Goal: Task Accomplishment & Management: Complete application form

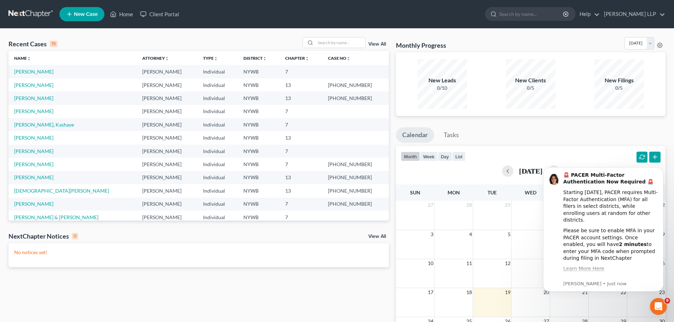
click at [81, 11] on link "New Case" at bounding box center [81, 14] width 45 height 14
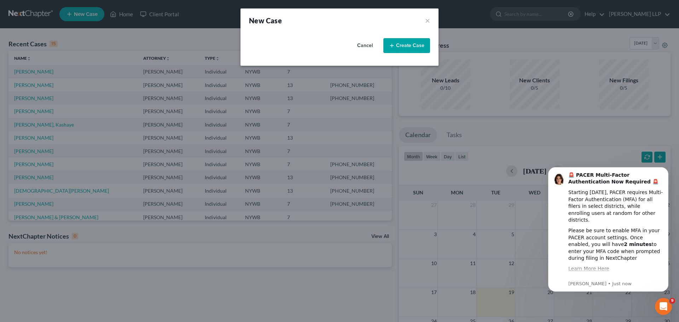
select select "56"
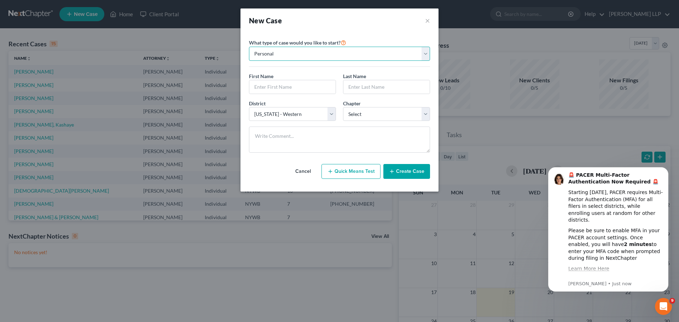
click at [297, 55] on select "Personal Business" at bounding box center [339, 54] width 181 height 14
click at [298, 55] on select "Personal Business" at bounding box center [339, 54] width 181 height 14
click at [262, 87] on input "text" at bounding box center [292, 86] width 86 height 13
type input "[PERSON_NAME]"
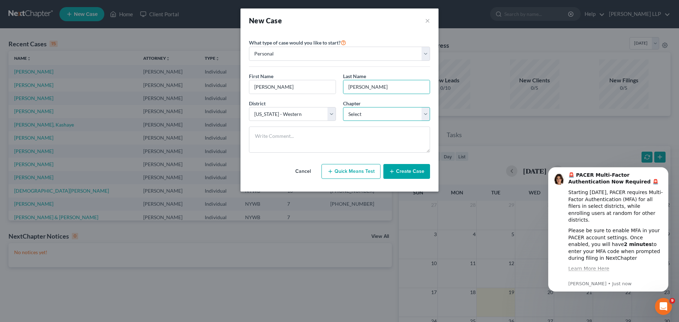
click at [379, 117] on select "Select 7 11 12 13" at bounding box center [386, 114] width 87 height 14
select select "3"
click at [343, 107] on select "Select 7 11 12 13" at bounding box center [386, 114] width 87 height 14
click at [303, 138] on textarea at bounding box center [339, 140] width 181 height 26
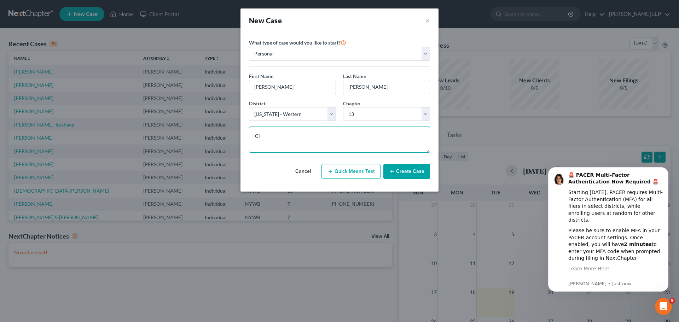
type textarea "C"
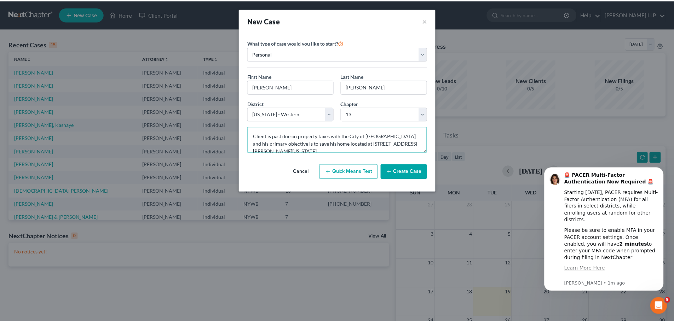
scroll to position [2, 0]
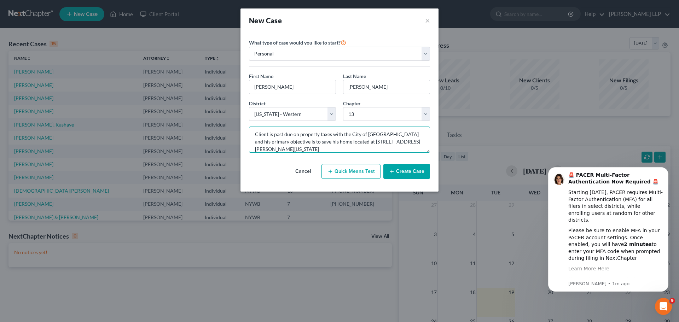
type textarea "Client is past due on property taxes with the City of [GEOGRAPHIC_DATA] and his…"
click at [400, 168] on button "Create Case" at bounding box center [406, 171] width 47 height 15
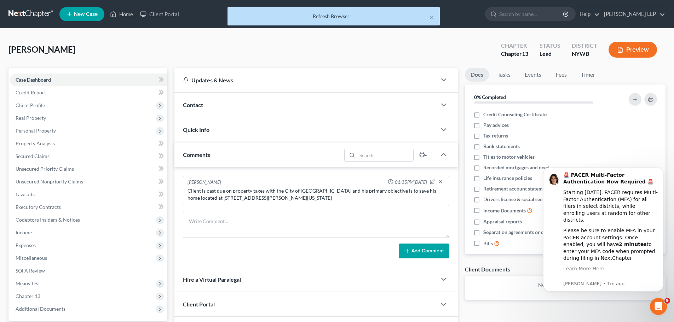
click at [195, 104] on span "Contact" at bounding box center [193, 104] width 20 height 7
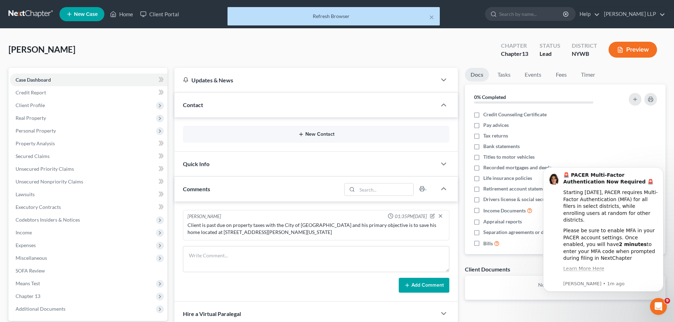
click at [302, 133] on icon "button" at bounding box center [301, 135] width 6 height 6
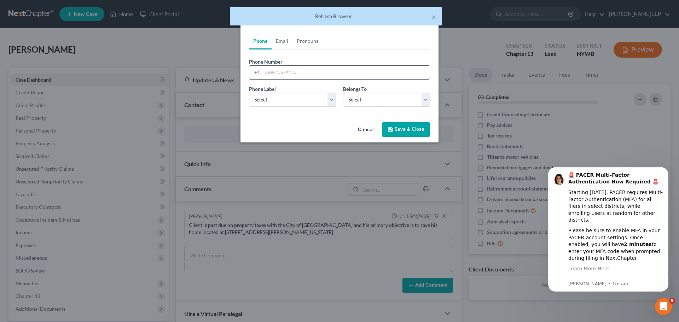
click at [285, 73] on input "tel" at bounding box center [345, 72] width 167 height 13
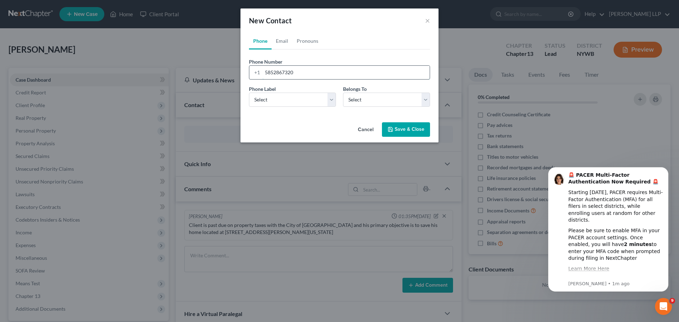
type input "5852867320"
click at [281, 97] on select "Select Mobile Home Work Other" at bounding box center [292, 100] width 87 height 14
select select "0"
click at [249, 93] on select "Select Mobile Home Work Other" at bounding box center [292, 100] width 87 height 14
click at [360, 98] on select "Select Client Other" at bounding box center [386, 100] width 87 height 14
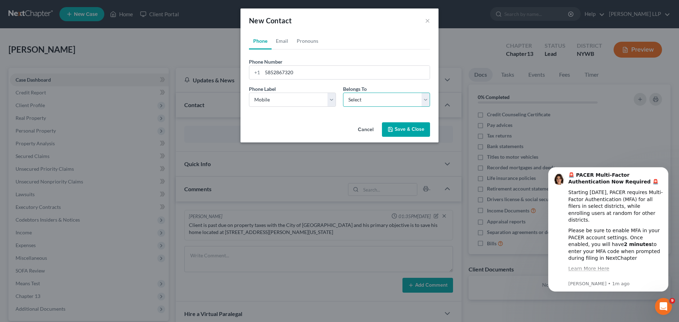
select select "0"
click at [343, 93] on select "Select Client Other" at bounding box center [386, 100] width 87 height 14
click at [397, 126] on button "Save & Close" at bounding box center [406, 129] width 48 height 15
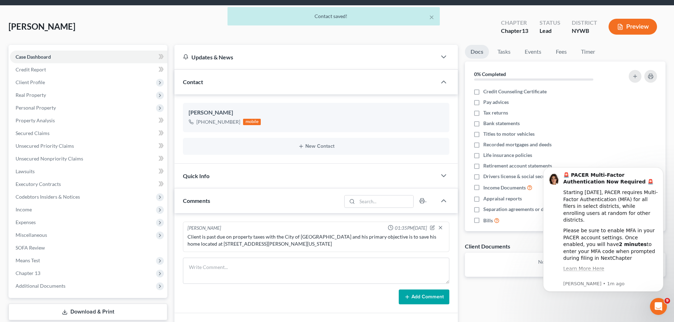
scroll to position [35, 0]
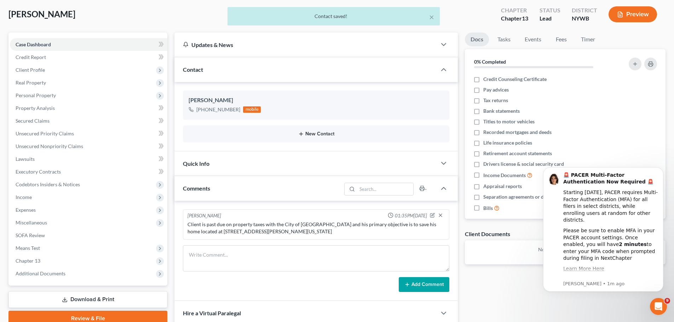
click at [299, 134] on icon "button" at bounding box center [301, 134] width 6 height 6
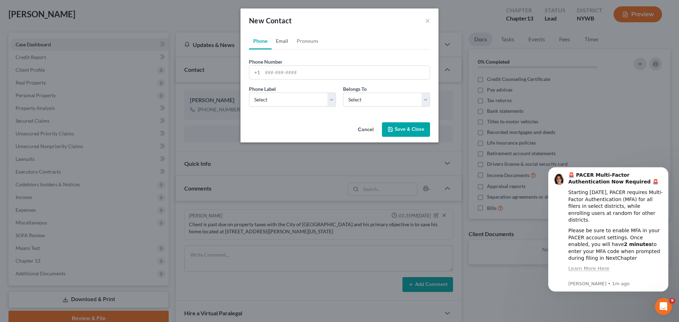
click at [282, 40] on link "Email" at bounding box center [282, 41] width 21 height 17
click at [276, 72] on input "email" at bounding box center [345, 72] width 167 height 13
type input "[EMAIL_ADDRESS][DOMAIN_NAME]"
click at [268, 97] on select "Select Home Work Other" at bounding box center [292, 100] width 87 height 14
select select "0"
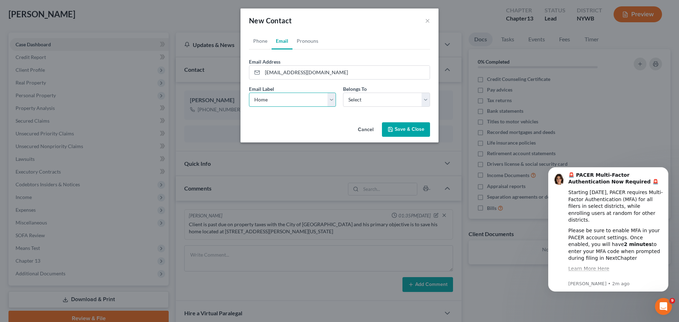
click at [249, 93] on select "Select Home Work Other" at bounding box center [292, 100] width 87 height 14
click at [381, 103] on select "Select Client Other" at bounding box center [386, 100] width 87 height 14
select select "0"
click at [343, 93] on select "Select Client Other" at bounding box center [386, 100] width 87 height 14
click at [406, 126] on button "Save & Close" at bounding box center [406, 129] width 48 height 15
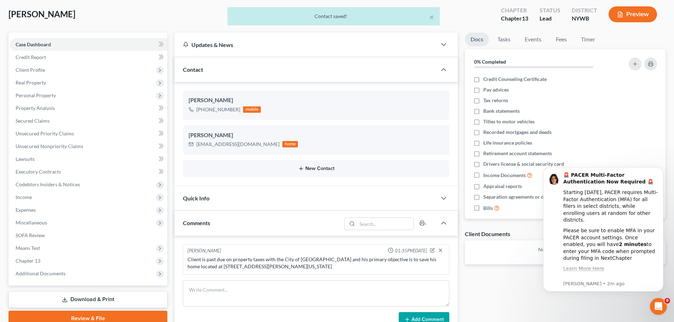
click at [304, 168] on button "New Contact" at bounding box center [315, 169] width 255 height 6
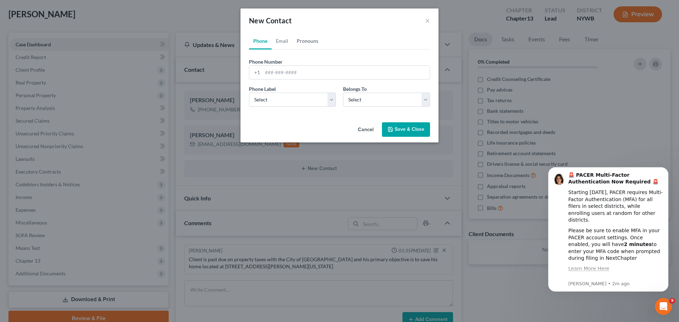
click at [303, 40] on link "Pronouns" at bounding box center [307, 41] width 30 height 17
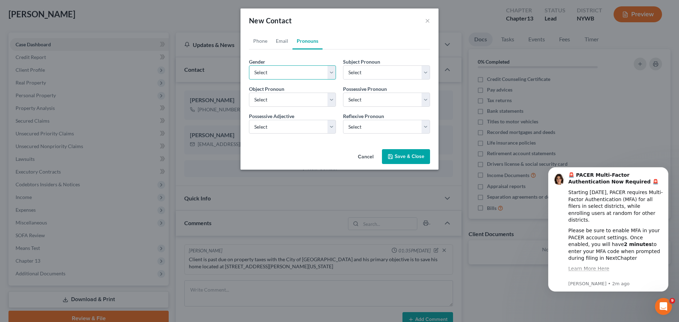
click at [282, 71] on select "Select [DEMOGRAPHIC_DATA] [DEMOGRAPHIC_DATA] [DEMOGRAPHIC_DATA] More Than One P…" at bounding box center [292, 72] width 87 height 14
select select "0"
click at [249, 65] on select "Select [DEMOGRAPHIC_DATA] [DEMOGRAPHIC_DATA] [DEMOGRAPHIC_DATA] More Than One P…" at bounding box center [292, 72] width 87 height 14
select select "0"
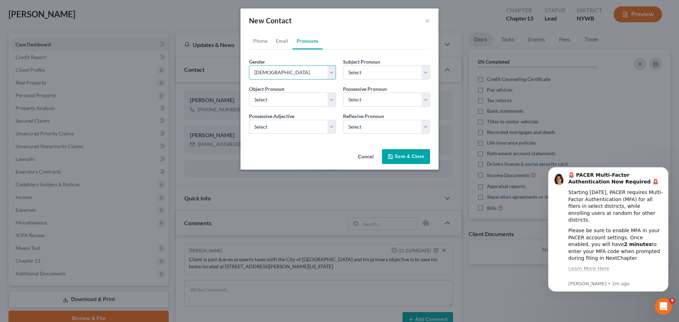
select select "0"
click at [402, 158] on button "Save & Close" at bounding box center [406, 156] width 48 height 15
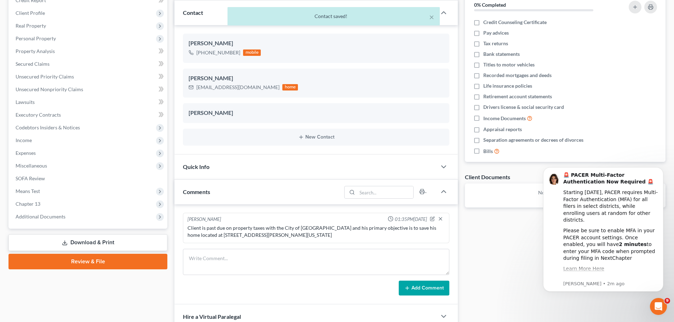
scroll to position [106, 0]
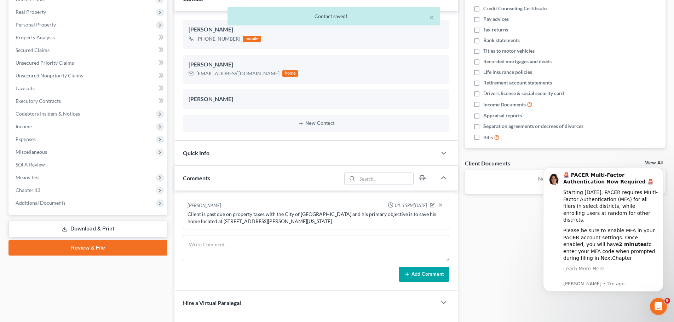
drag, startPoint x: 202, startPoint y: 152, endPoint x: 209, endPoint y: 151, distance: 7.3
click at [202, 152] on span "Quick Info" at bounding box center [196, 153] width 27 height 7
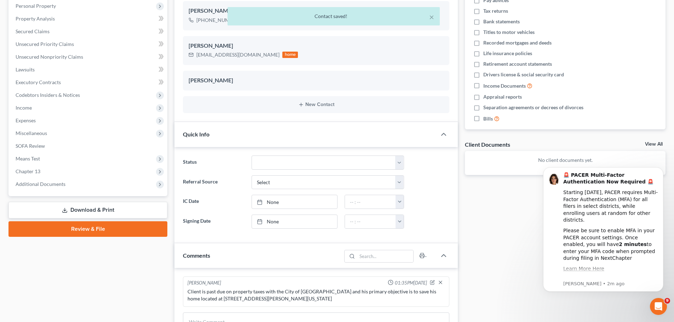
scroll to position [141, 0]
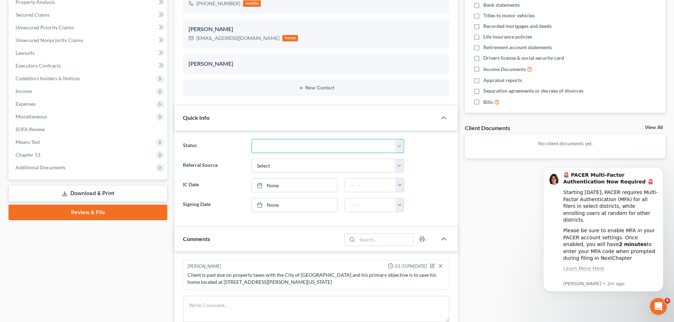
click at [291, 146] on select "Discharged Discharged & Reported Discharge Litigation Dismissal Notice Dismisse…" at bounding box center [327, 146] width 152 height 14
select select "21"
click at [251, 139] on select "Discharged Discharged & Reported Discharge Litigation Dismissal Notice Dismisse…" at bounding box center [327, 146] width 152 height 14
click at [274, 165] on select "Select Word Of Mouth Previous Clients Direct Mail Website Google Search Modern …" at bounding box center [327, 166] width 152 height 14
click at [274, 164] on select "Select Word Of Mouth Previous Clients Direct Mail Website Google Search Modern …" at bounding box center [327, 166] width 152 height 14
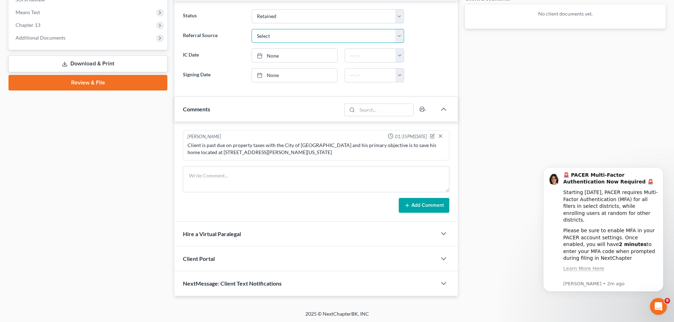
scroll to position [272, 0]
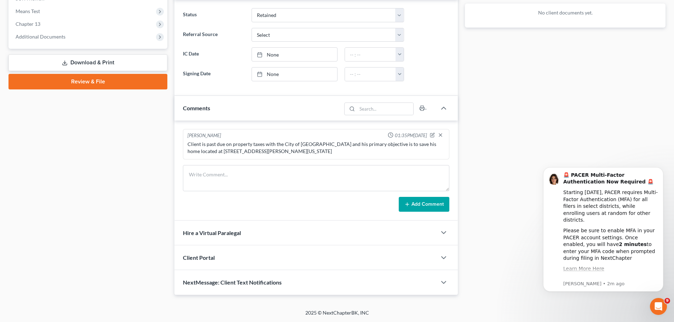
click at [223, 233] on span "Hire a Virtual Paralegal" at bounding box center [212, 232] width 58 height 7
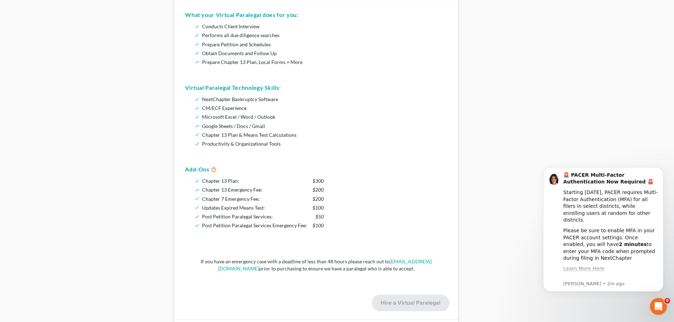
scroll to position [555, 0]
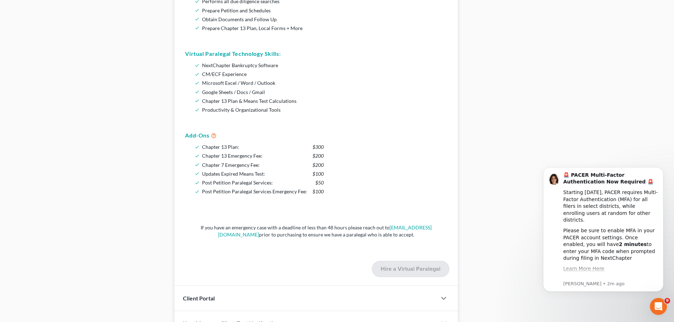
click at [202, 146] on li "Chapter 13 Plan: $300" at bounding box center [263, 146] width 122 height 9
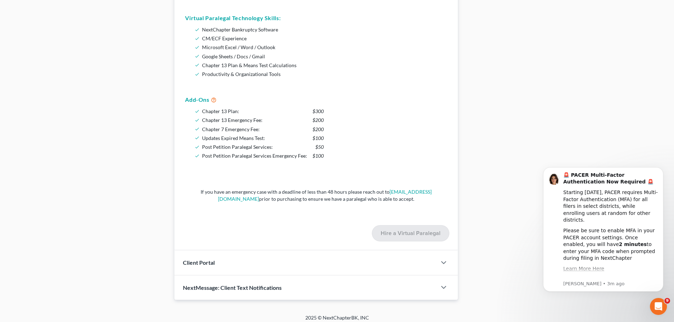
scroll to position [596, 0]
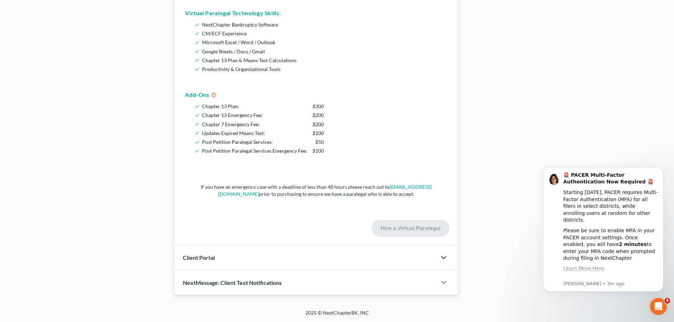
click at [442, 257] on icon "button" at bounding box center [443, 258] width 8 height 8
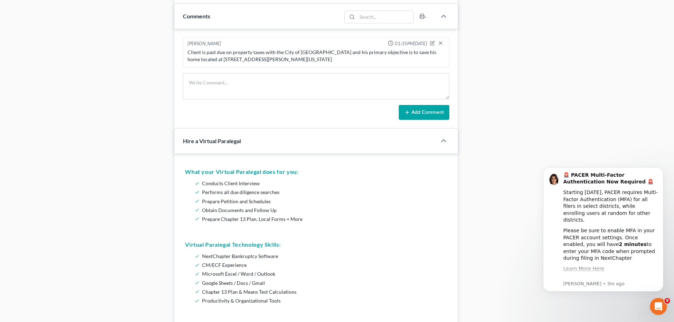
scroll to position [364, 0]
click at [254, 174] on h5 "What your Virtual Paralegal does for you:" at bounding box center [316, 172] width 262 height 8
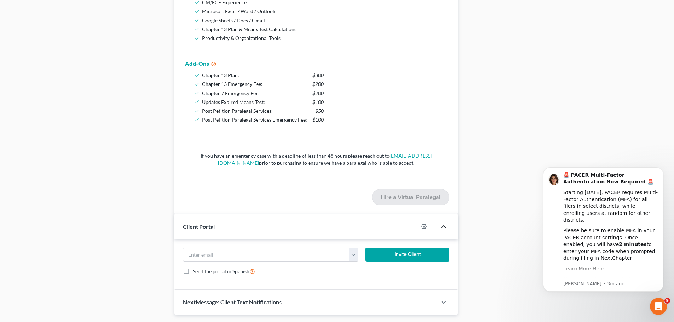
scroll to position [647, 0]
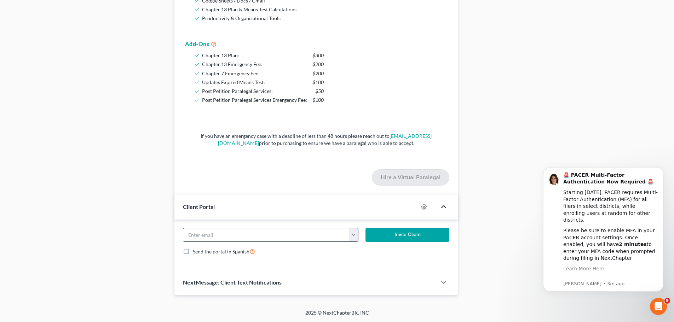
click at [218, 236] on input "email" at bounding box center [266, 234] width 166 height 13
click at [218, 237] on input "email" at bounding box center [266, 234] width 166 height 13
click at [286, 257] on form "[EMAIL_ADDRESS][DOMAIN_NAME] Invite Client Send the portal in Spanish" at bounding box center [315, 245] width 273 height 34
click at [254, 237] on input "email" at bounding box center [266, 234] width 166 height 13
type input "[EMAIL_ADDRESS][DOMAIN_NAME]"
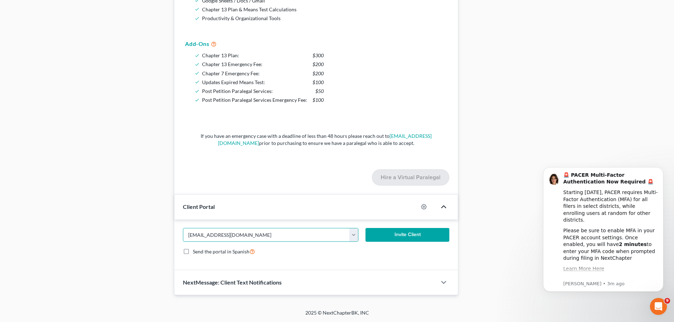
click at [193, 252] on label "Send the portal in Spanish" at bounding box center [224, 251] width 62 height 8
click at [196, 252] on input "Send the portal in Spanish" at bounding box center [198, 249] width 5 height 5
click at [193, 250] on label "Send the portal in Spanish" at bounding box center [224, 251] width 62 height 8
click at [196, 250] on input "Send the portal in Spanish" at bounding box center [198, 249] width 5 height 5
checkbox input "false"
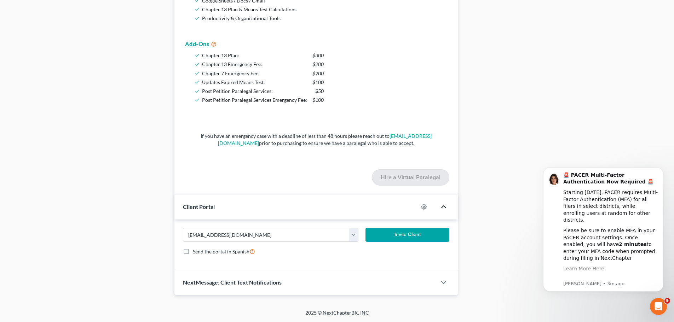
click at [409, 232] on button "Invite Client" at bounding box center [407, 235] width 84 height 14
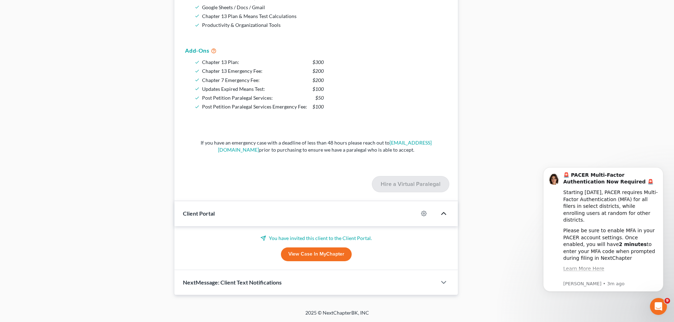
scroll to position [640, 0]
click at [442, 277] on div at bounding box center [446, 282] width 21 height 14
click at [443, 281] on icon "button" at bounding box center [443, 282] width 8 height 8
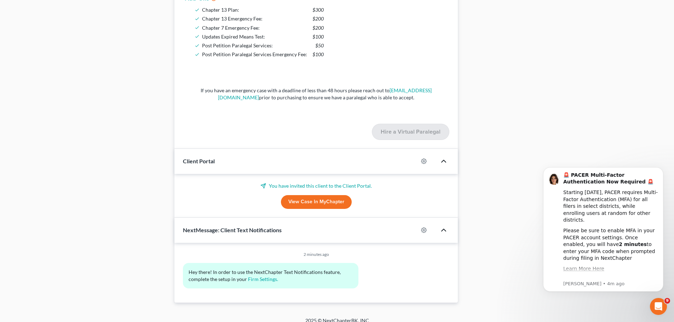
scroll to position [700, 0]
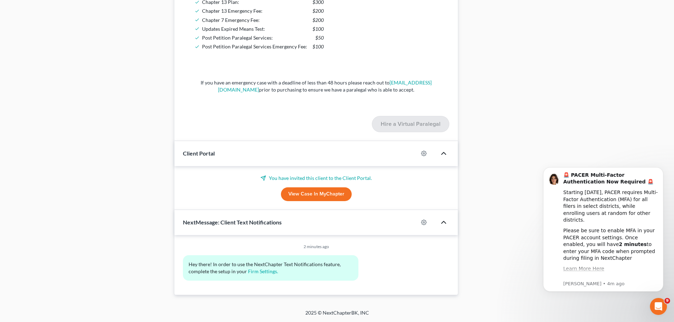
click at [214, 272] on span "Hey there! In order to use the NextChapter Text Notifications feature, complete…" at bounding box center [264, 267] width 153 height 13
click at [258, 272] on link "Firm Settings." at bounding box center [263, 271] width 30 height 6
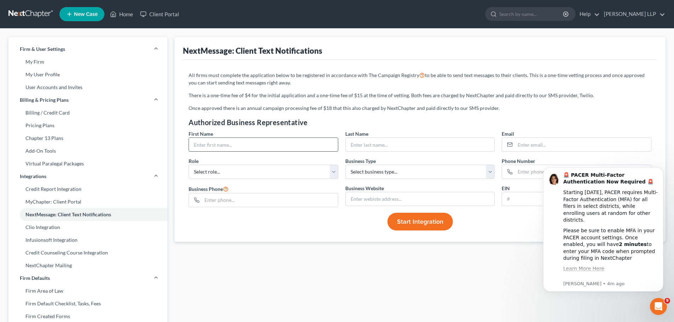
click at [222, 141] on input "text" at bounding box center [263, 144] width 149 height 13
type input "[PERSON_NAME]"
type input "[EMAIL_ADDRESS][DOMAIN_NAME]"
type input "5852324724"
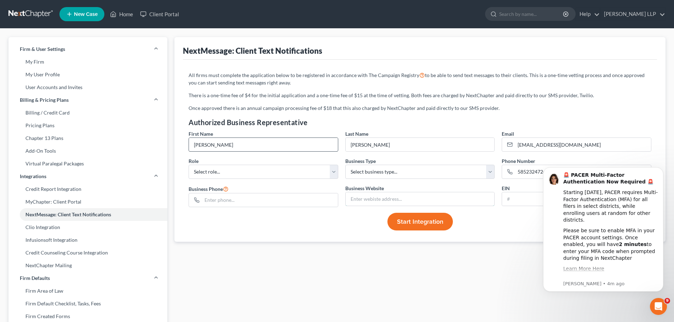
type input "[STREET_ADDRESS] Suite 400"
click at [569, 108] on p "Once approved there is an annual campaign processing fee of $18 that this also …" at bounding box center [419, 108] width 462 height 7
click at [413, 174] on select "Select business type... Sole Proprietorship Partnership Limited Liability Corpo…" at bounding box center [420, 172] width 150 height 14
select select "2"
click at [345, 165] on select "Select business type... Sole Proprietorship Partnership Limited Liability Corpo…" at bounding box center [420, 172] width 150 height 14
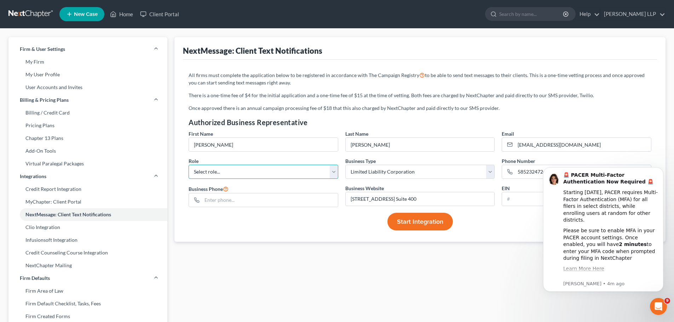
click at [260, 175] on select "Select role... Director GM VP CEO CFO General Counsel Other" at bounding box center [263, 172] width 150 height 14
select select "5"
click at [188, 165] on select "Select role... Director GM VP CEO CFO General Counsel Other" at bounding box center [263, 172] width 150 height 14
drag, startPoint x: 229, startPoint y: 230, endPoint x: 227, endPoint y: 220, distance: 10.2
click at [229, 230] on div "Start Integration" at bounding box center [420, 222] width 470 height 18
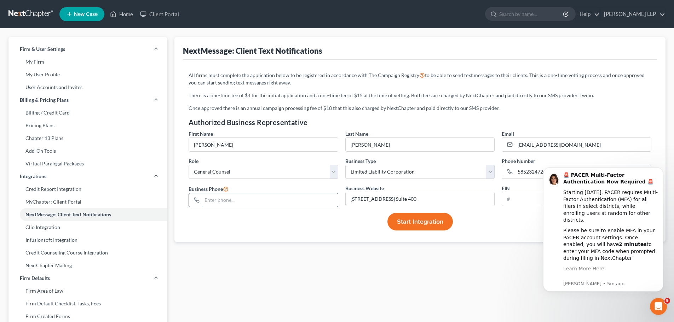
click at [224, 200] on input "text" at bounding box center [270, 199] width 136 height 13
type input "5852324724"
click at [362, 240] on div "All firms must complete the application below to be registered in accordance wi…" at bounding box center [420, 151] width 474 height 182
click at [662, 167] on button "Dismiss notification" at bounding box center [660, 169] width 9 height 9
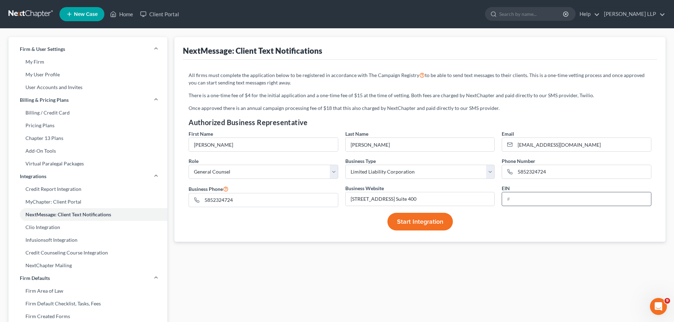
click at [520, 198] on input "text" at bounding box center [576, 198] width 149 height 13
click at [544, 194] on input "text" at bounding box center [576, 198] width 149 height 13
paste input "6-1494325"
type input "[US_EMPLOYER_IDENTIFICATION_NUMBER]"
click at [423, 222] on span "Start Integration" at bounding box center [420, 222] width 46 height 8
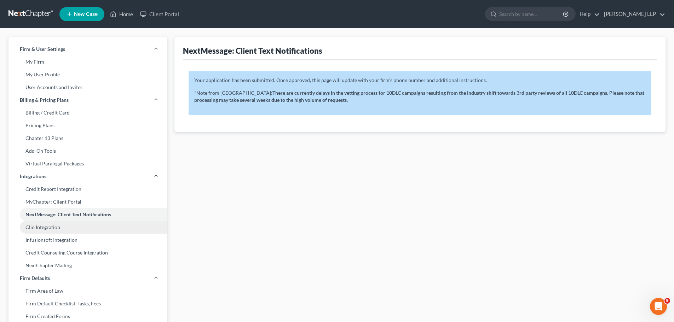
click at [48, 229] on link "Clio Integration" at bounding box center [87, 227] width 159 height 13
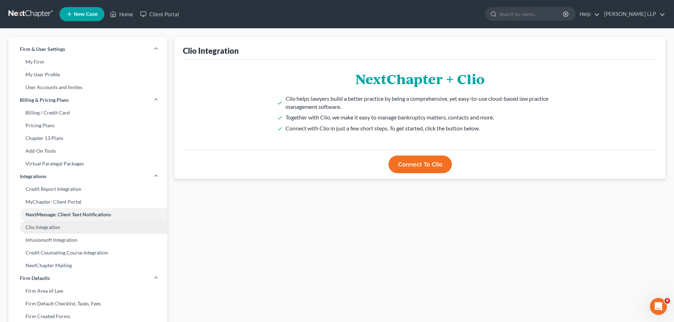
click at [46, 226] on link "Clio Integration" at bounding box center [87, 227] width 159 height 13
click at [46, 244] on link "Infusionsoft Integration" at bounding box center [87, 240] width 159 height 13
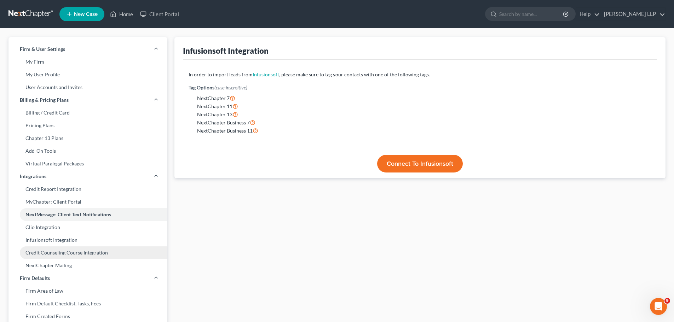
click at [53, 255] on link "Credit Counseling Course Integration" at bounding box center [87, 252] width 159 height 13
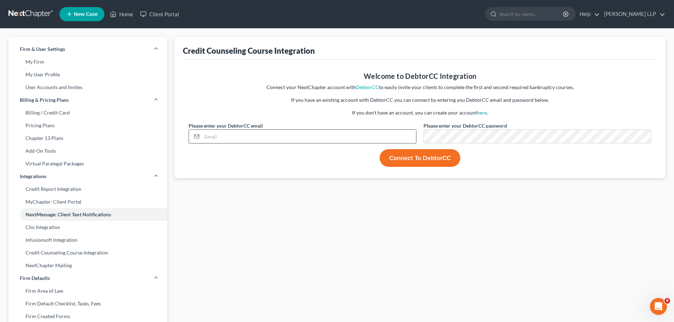
click at [268, 133] on input "email" at bounding box center [309, 136] width 214 height 13
type input "[EMAIL_ADDRESS][DOMAIN_NAME]"
click at [425, 155] on button "Connect to DebtorCC" at bounding box center [419, 158] width 81 height 18
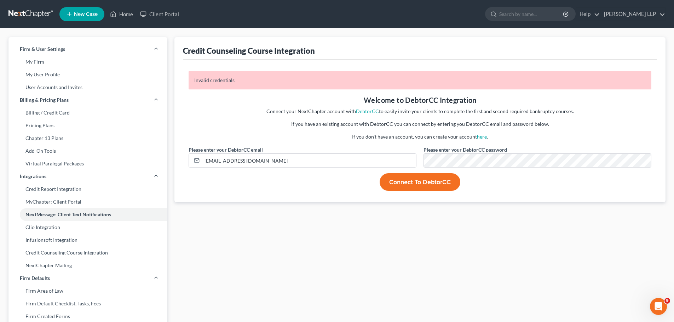
click at [483, 138] on link "here" at bounding box center [482, 137] width 10 height 6
click at [50, 226] on link "Clio Integration" at bounding box center [87, 227] width 159 height 13
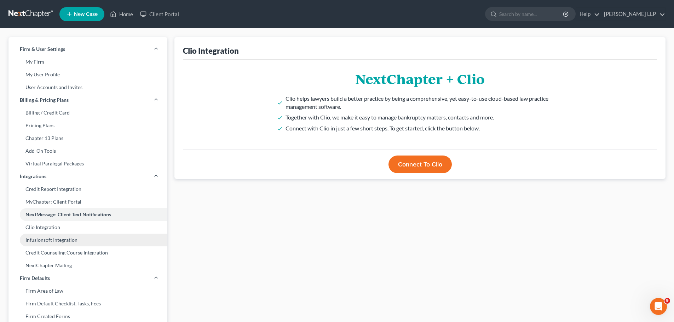
click at [51, 241] on link "Infusionsoft Integration" at bounding box center [87, 240] width 159 height 13
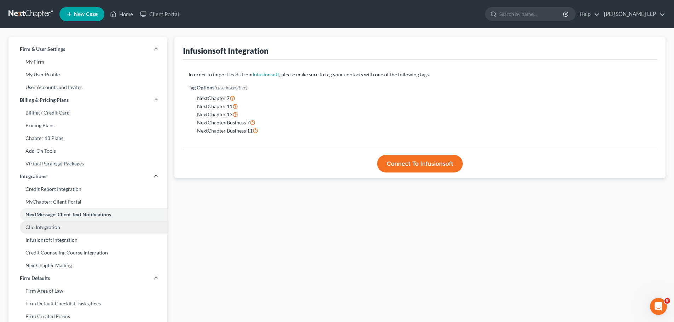
scroll to position [35, 0]
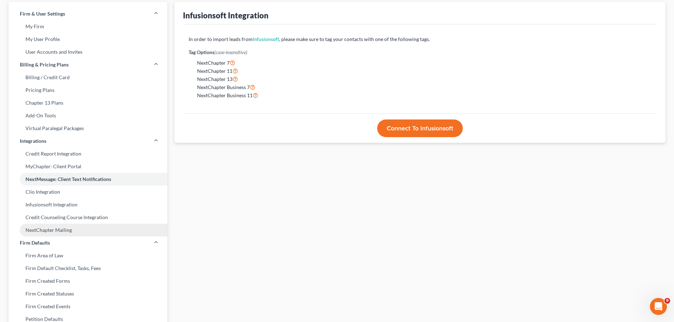
click at [62, 231] on link "NextChapter Mailing" at bounding box center [87, 230] width 159 height 13
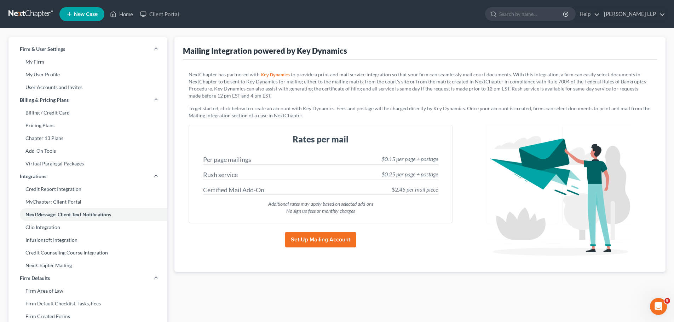
click at [30, 11] on link at bounding box center [30, 14] width 45 height 13
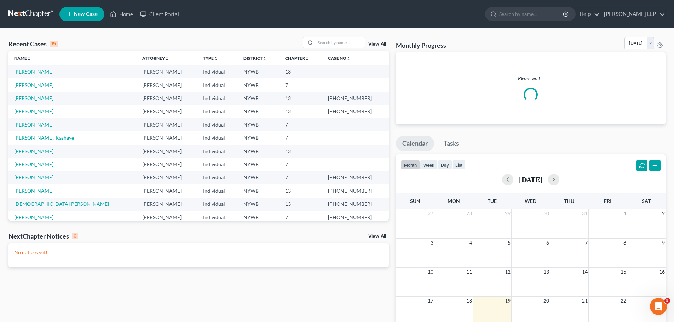
click at [37, 70] on link "[PERSON_NAME]" at bounding box center [33, 72] width 39 height 6
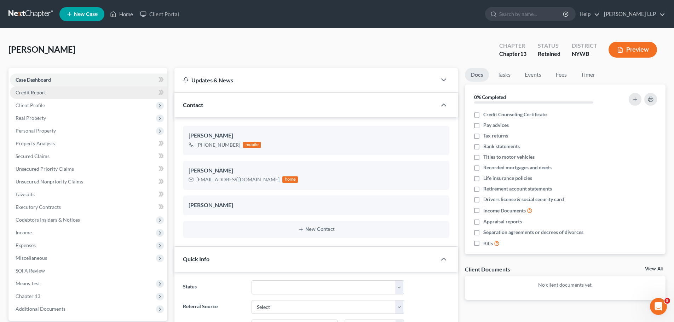
click at [35, 92] on span "Credit Report" at bounding box center [31, 92] width 30 height 6
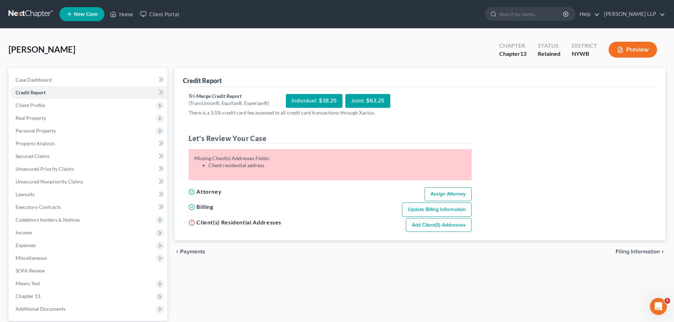
click at [312, 101] on div "Individual: $38.25" at bounding box center [314, 101] width 57 height 14
click at [437, 191] on link "Assign Attorney" at bounding box center [447, 194] width 47 height 14
select select "1"
select select "0"
select select "3"
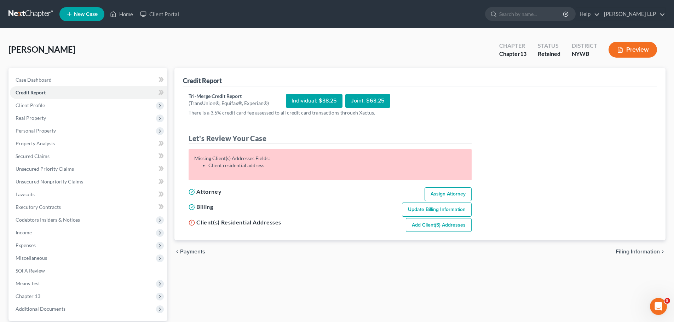
select select "35"
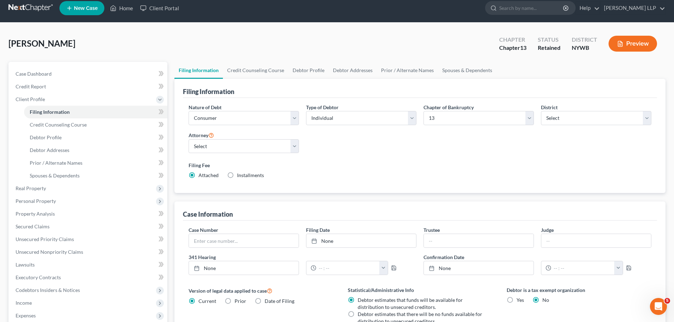
scroll to position [2, 0]
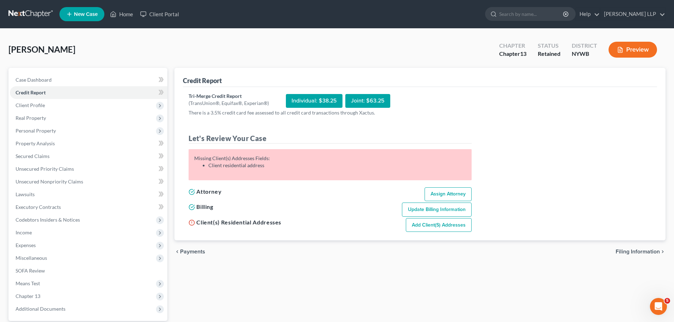
drag, startPoint x: 236, startPoint y: 164, endPoint x: 264, endPoint y: 150, distance: 31.3
click at [237, 164] on li "Client residential address" at bounding box center [336, 165] width 257 height 7
click at [315, 102] on div "Individual: $38.25" at bounding box center [314, 101] width 57 height 14
click at [316, 101] on div "Individual: $38.25" at bounding box center [314, 101] width 57 height 14
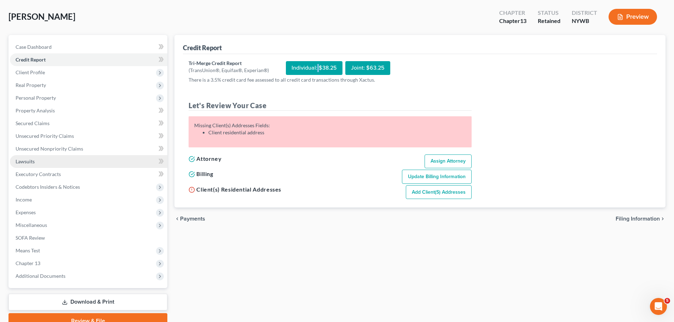
scroll to position [31, 0]
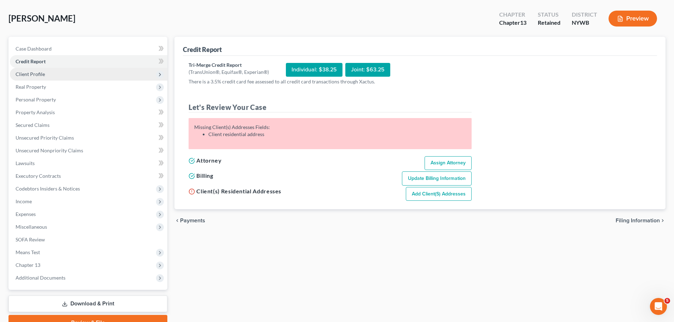
click at [30, 75] on span "Client Profile" at bounding box center [30, 74] width 29 height 6
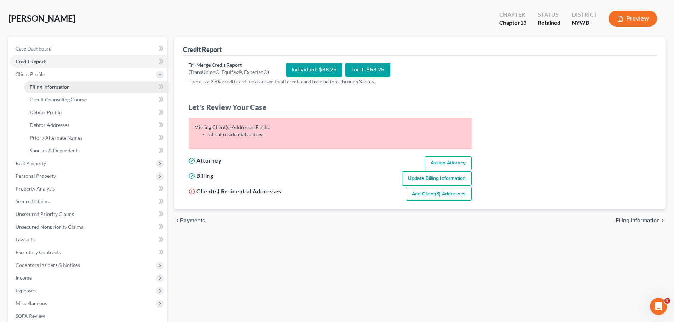
click at [51, 84] on span "Filing Information" at bounding box center [50, 87] width 40 height 6
select select "1"
select select "0"
select select "3"
select select "56"
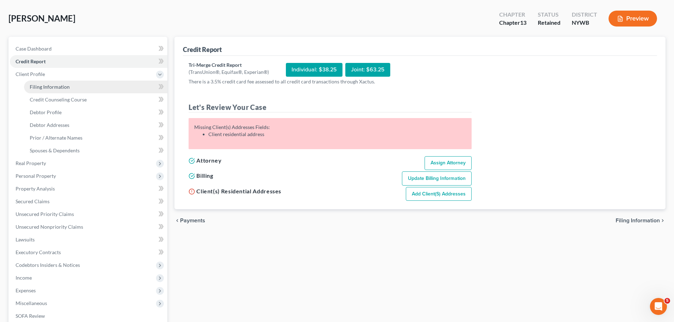
select select "0"
select select "35"
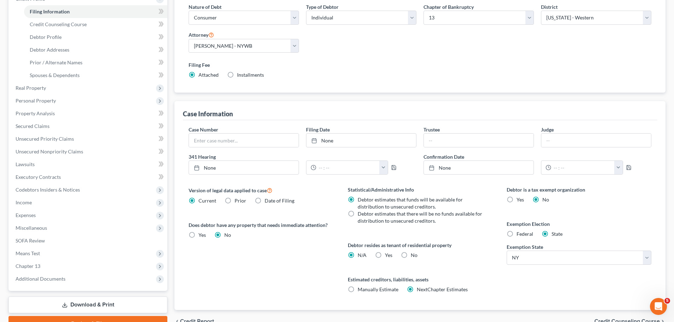
scroll to position [35, 0]
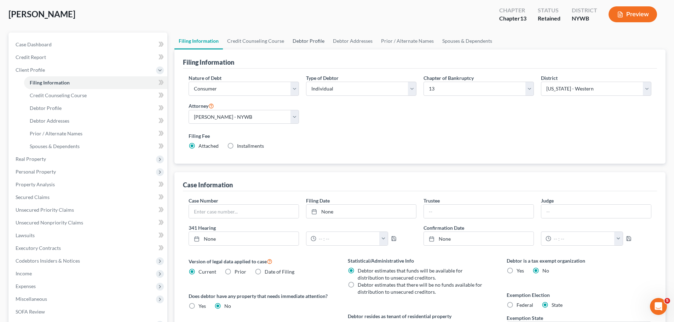
click at [312, 40] on link "Debtor Profile" at bounding box center [308, 41] width 40 height 17
select select "0"
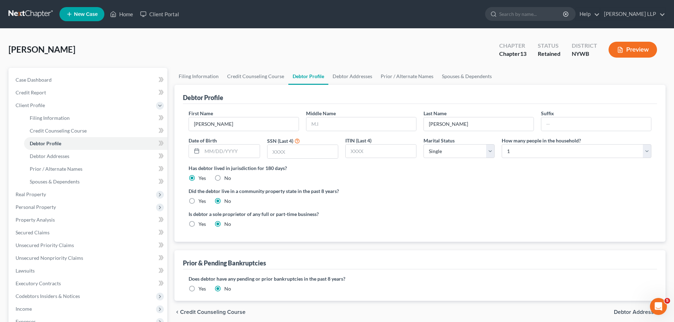
click at [303, 68] on link "Debtor Profile" at bounding box center [308, 76] width 40 height 17
click at [226, 154] on input "text" at bounding box center [230, 151] width 57 height 13
type input "03121954"
click at [293, 154] on input "text" at bounding box center [302, 151] width 70 height 13
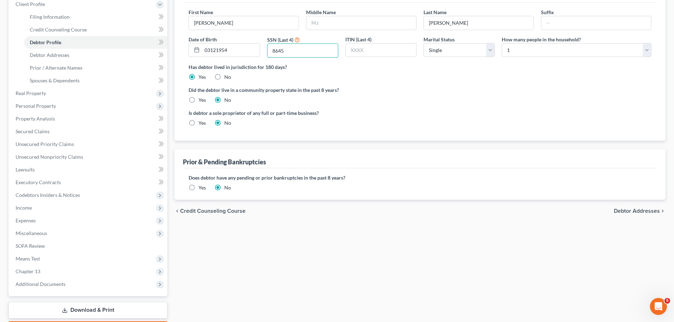
scroll to position [106, 0]
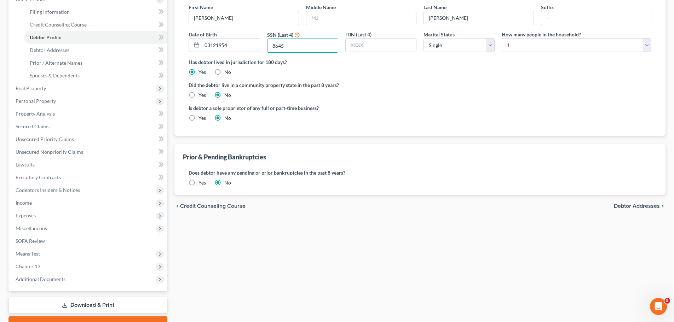
type input "8645"
click at [198, 181] on label "Yes" at bounding box center [201, 182] width 7 height 7
click at [201, 181] on input "Yes" at bounding box center [203, 181] width 5 height 5
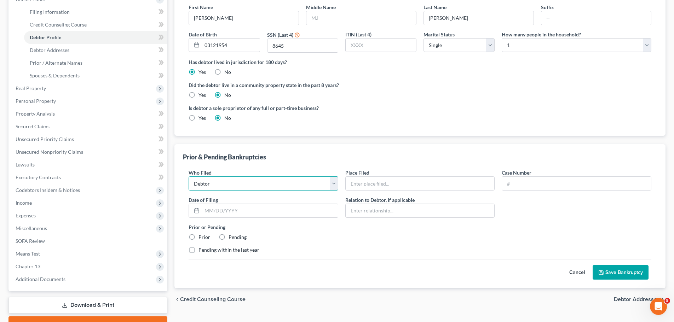
click at [257, 181] on select "Debtor Other" at bounding box center [263, 183] width 150 height 14
click at [378, 182] on input "text" at bounding box center [419, 183] width 149 height 13
type input "R"
type input "United States Bankruptcy Court Western District of New York"
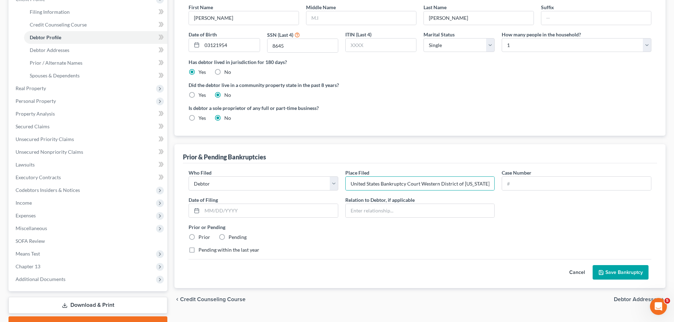
click at [653, 224] on div "Who Filed * Debtor Other Place Filed * United States Bankruptcy Court Western D…" at bounding box center [420, 225] width 474 height 125
click at [527, 189] on input "text" at bounding box center [576, 183] width 149 height 13
paste input "2−19−20790−PRW"
type input "2−19−20790−PRW"
click at [198, 238] on label "Prior" at bounding box center [204, 237] width 12 height 7
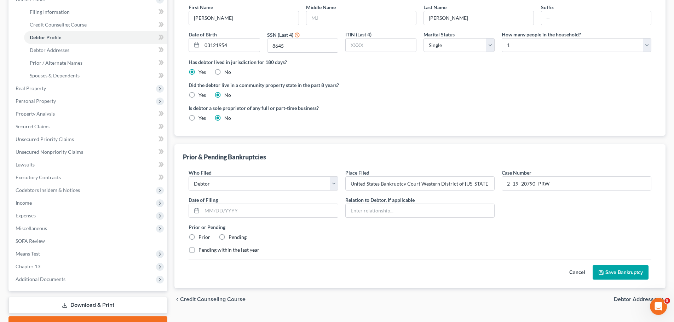
click at [201, 238] on input "Prior" at bounding box center [203, 236] width 5 height 5
radio input "true"
click at [246, 216] on input "text" at bounding box center [270, 210] width 136 height 13
type input "08072019"
click at [350, 244] on div "Who Filed * Debtor Other Place Filed * United States Bankruptcy Court Western D…" at bounding box center [420, 214] width 470 height 90
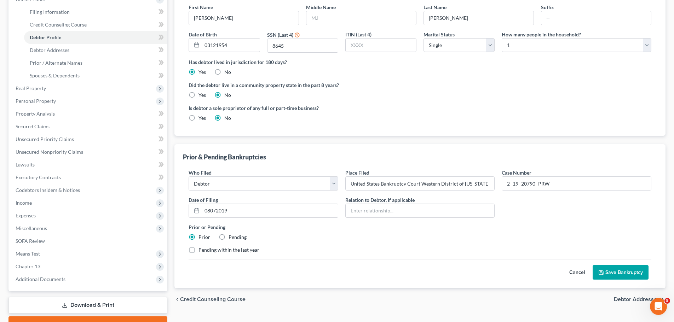
click at [249, 171] on div "Who Filed * Debtor Other" at bounding box center [263, 180] width 157 height 22
click at [198, 250] on label "Pending within the last year" at bounding box center [228, 249] width 61 height 7
click at [201, 250] on input "Pending within the last year" at bounding box center [203, 248] width 5 height 5
checkbox input "true"
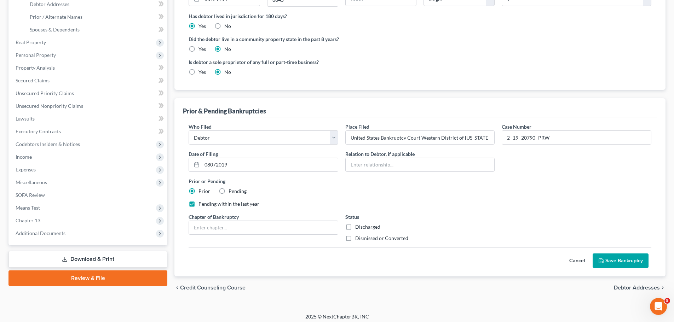
scroll to position [156, 0]
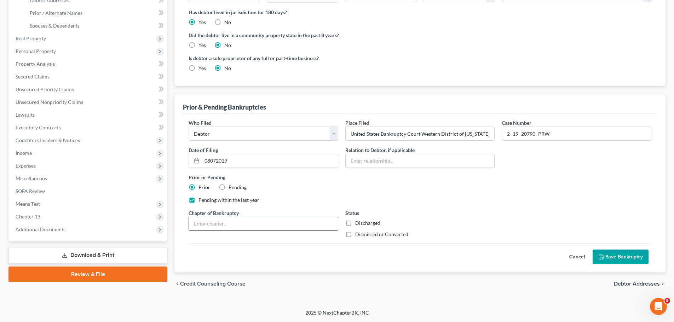
click at [221, 222] on input "text" at bounding box center [263, 223] width 149 height 13
type input "13"
click at [493, 190] on div "Prior or Pending Prior Pending" at bounding box center [420, 182] width 470 height 17
click at [355, 220] on label "Discharged" at bounding box center [367, 223] width 25 height 7
click at [358, 220] on input "Discharged" at bounding box center [360, 222] width 5 height 5
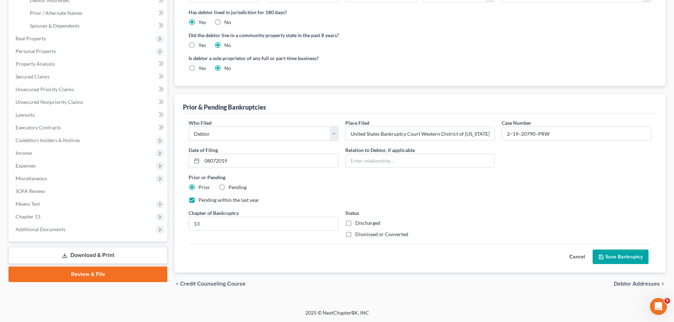
checkbox input "true"
click at [621, 256] on button "Save Bankruptcy" at bounding box center [620, 257] width 56 height 15
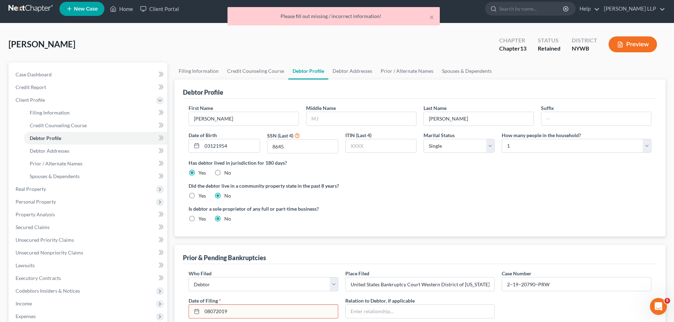
scroll to position [0, 0]
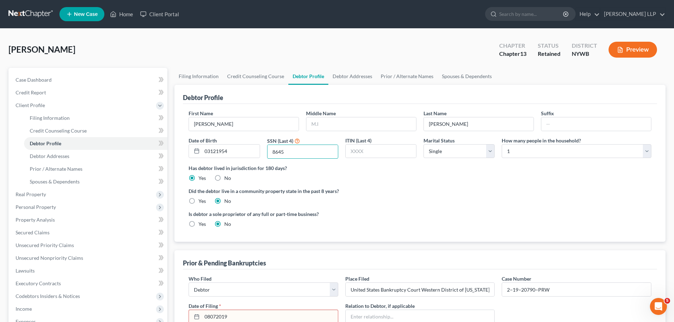
drag, startPoint x: 288, startPoint y: 150, endPoint x: 263, endPoint y: 146, distance: 25.4
click at [260, 146] on div "First Name James Middle Name Last Name Smith Suffix Date of Birth 03121954 SSN …" at bounding box center [420, 137] width 470 height 55
click at [424, 228] on div "Is debtor a sole proprietor of any full or part-time business? Yes No" at bounding box center [420, 221] width 470 height 23
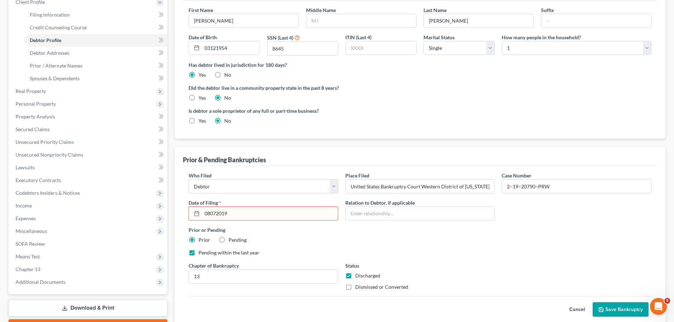
scroll to position [106, 0]
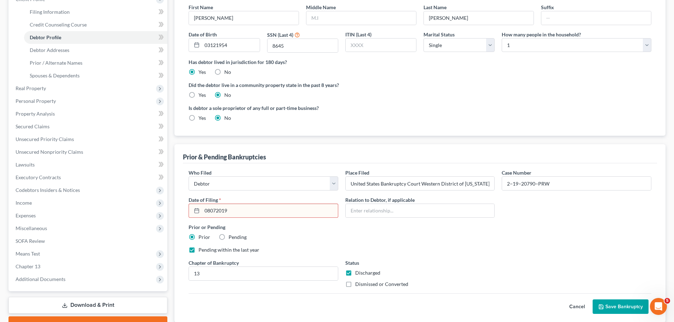
click at [258, 213] on input "08072019" at bounding box center [270, 210] width 136 height 13
type input "08/07/2019"
drag, startPoint x: 494, startPoint y: 314, endPoint x: 497, endPoint y: 310, distance: 5.3
click at [496, 311] on div "Who Filed * Debtor Other Place Filed * United States Bankruptcy Court Western D…" at bounding box center [420, 242] width 474 height 159
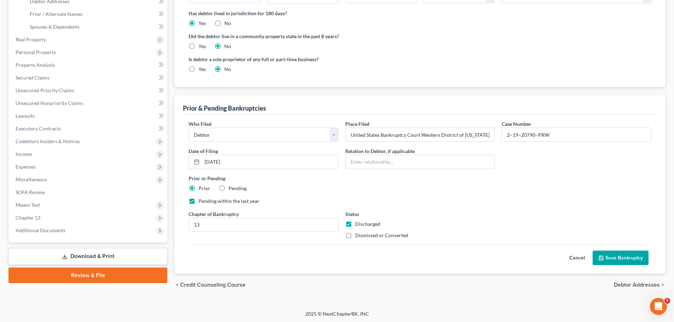
scroll to position [156, 0]
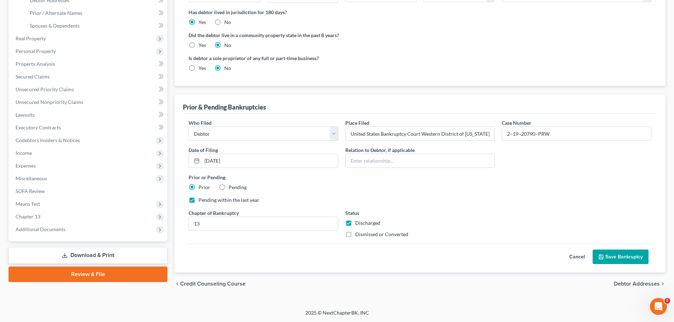
click at [634, 256] on button "Save Bankruptcy" at bounding box center [620, 257] width 56 height 15
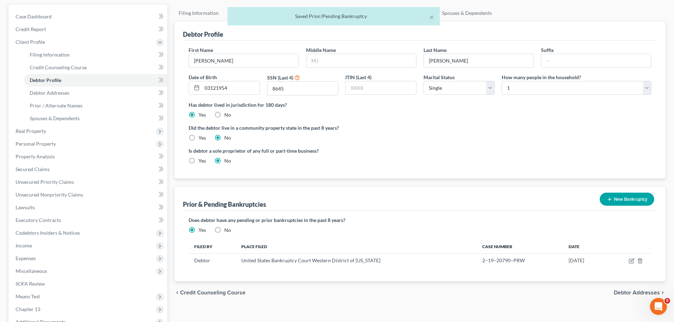
scroll to position [1, 0]
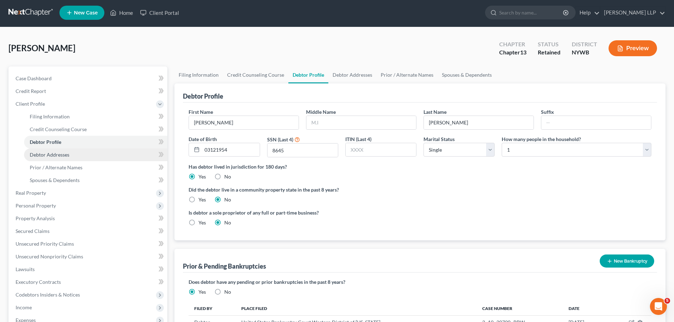
click at [57, 152] on span "Debtor Addresses" at bounding box center [50, 155] width 40 height 6
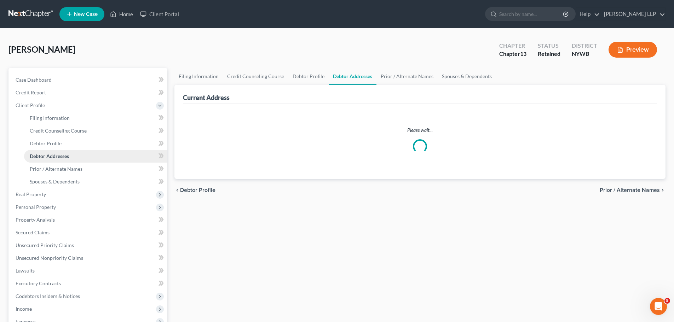
select select "0"
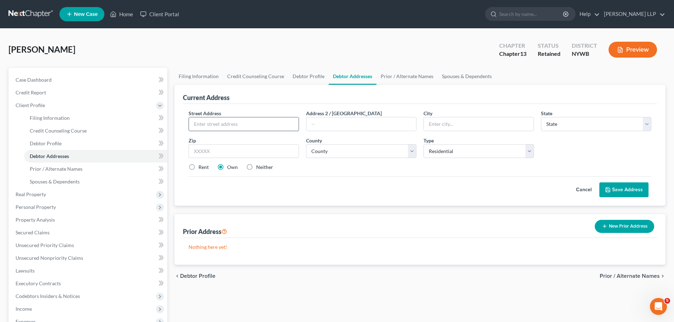
click at [225, 124] on input "text" at bounding box center [244, 123] width 110 height 13
click at [225, 124] on input "48" at bounding box center [244, 123] width 110 height 13
type input "48 Harris Street"
type input "Rochester"
click at [560, 120] on select "State AL AK AR AZ CA CO CT DE DC FL GA GU HI ID IL IN IA KS KY LA ME MD MA MI M…" at bounding box center [596, 124] width 110 height 14
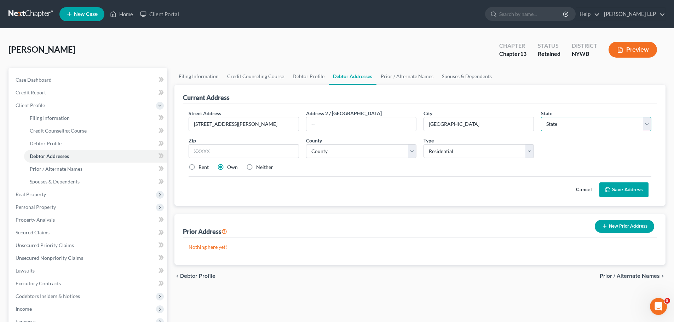
select select "35"
click at [541, 117] on select "State AL AK AR AZ CA CO CT DE DC FL GA GU HI ID IL IN IA KS KY LA ME MD MA MI M…" at bounding box center [596, 124] width 110 height 14
click at [203, 155] on input "text" at bounding box center [243, 151] width 110 height 14
type input "14621"
click at [357, 152] on select "County Albany County Allegany County Bronx County Broome County Cattaraugus Cou…" at bounding box center [361, 151] width 110 height 14
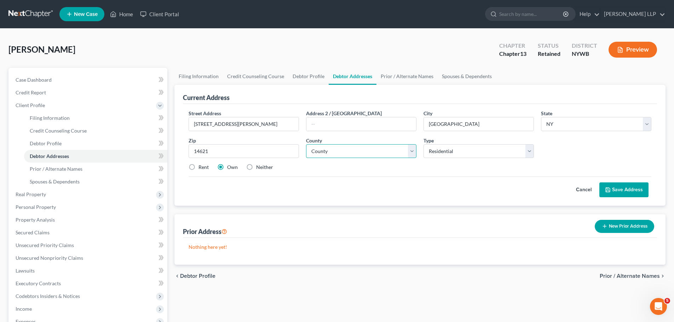
select select "27"
click at [306, 144] on select "County Albany County Allegany County Bronx County Broome County Cattaraugus Cou…" at bounding box center [361, 151] width 110 height 14
click at [616, 188] on button "Save Address" at bounding box center [623, 189] width 49 height 15
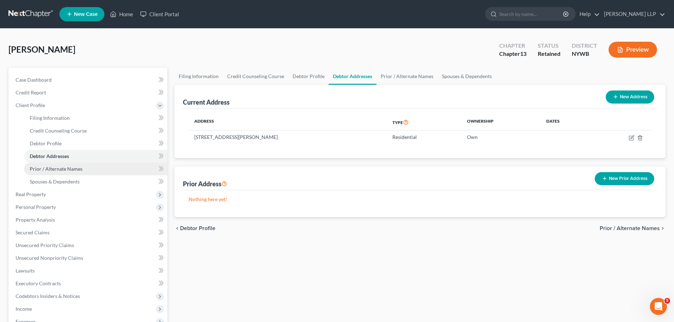
click at [57, 170] on span "Prior / Alternate Names" at bounding box center [56, 169] width 53 height 6
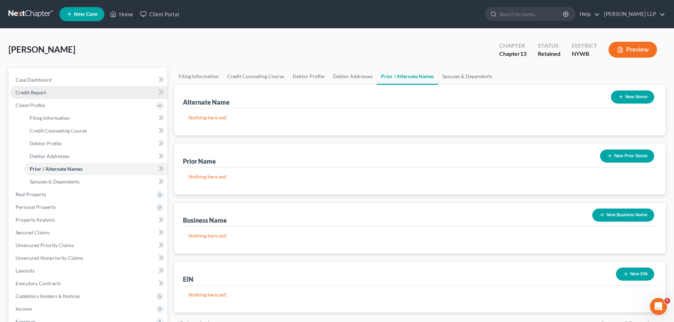
click at [43, 89] on span "Credit Report" at bounding box center [31, 92] width 30 height 6
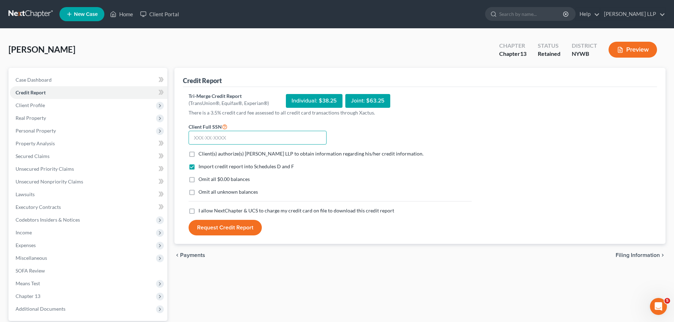
click at [206, 138] on input "text" at bounding box center [257, 138] width 138 height 14
type input "079-50-8645"
drag, startPoint x: 442, startPoint y: 168, endPoint x: 445, endPoint y: 165, distance: 4.8
click at [443, 168] on div "Import credit report into Schedules D and F" at bounding box center [329, 166] width 283 height 7
click at [198, 153] on label "Client(s) authorize(s) Elliott Stern Calabrese LLP to obtain information regard…" at bounding box center [310, 153] width 225 height 7
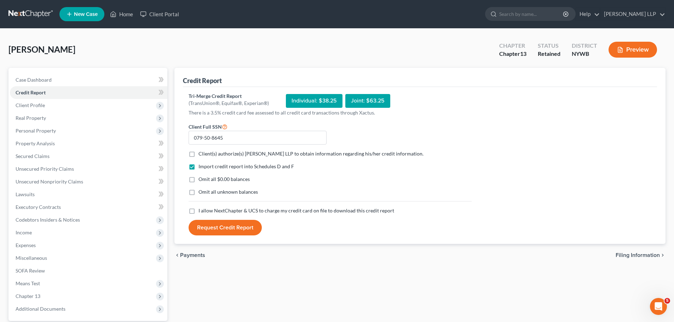
click at [201, 153] on input "Client(s) authorize(s) Elliott Stern Calabrese LLP to obtain information regard…" at bounding box center [203, 152] width 5 height 5
checkbox input "true"
click at [198, 180] on label "Omit all $0.00 balances" at bounding box center [223, 179] width 51 height 7
click at [201, 180] on input "Omit all $0.00 balances" at bounding box center [203, 178] width 5 height 5
click at [198, 181] on label "Omit all $0.00 balances" at bounding box center [223, 179] width 51 height 7
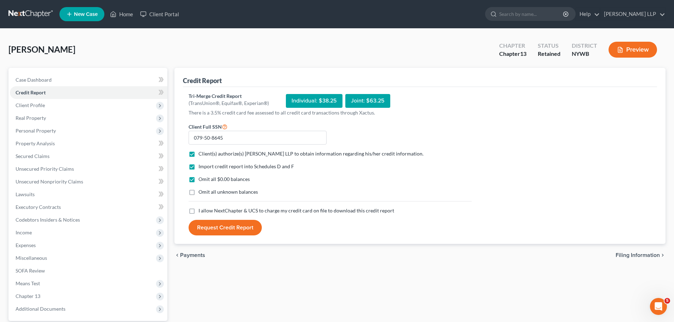
click at [201, 180] on input "Omit all $0.00 balances" at bounding box center [203, 178] width 5 height 5
checkbox input "false"
click at [198, 210] on label "I allow NextChapter & UCS to charge my credit card on file to download this cre…" at bounding box center [296, 210] width 196 height 7
click at [201, 210] on input "I allow NextChapter & UCS to charge my credit card on file to download this cre…" at bounding box center [203, 209] width 5 height 5
checkbox input "true"
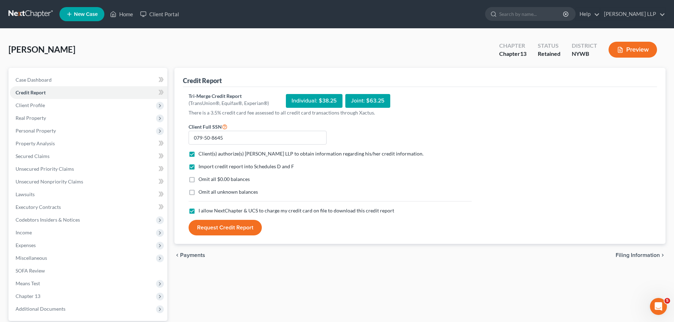
click at [225, 226] on button "Request Credit Report" at bounding box center [224, 228] width 73 height 16
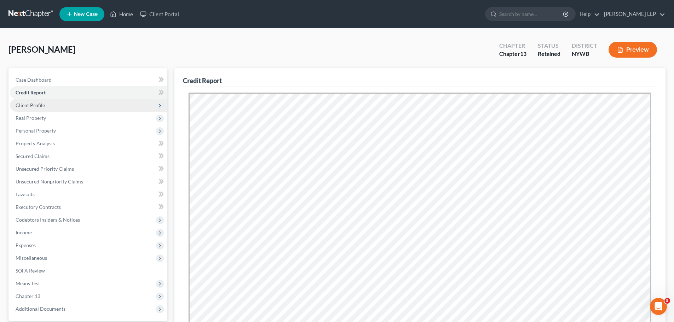
click at [45, 106] on span "Client Profile" at bounding box center [88, 105] width 157 height 13
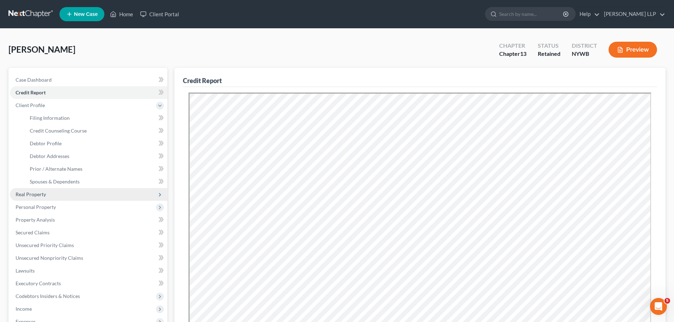
click at [45, 193] on span "Real Property" at bounding box center [31, 194] width 30 height 6
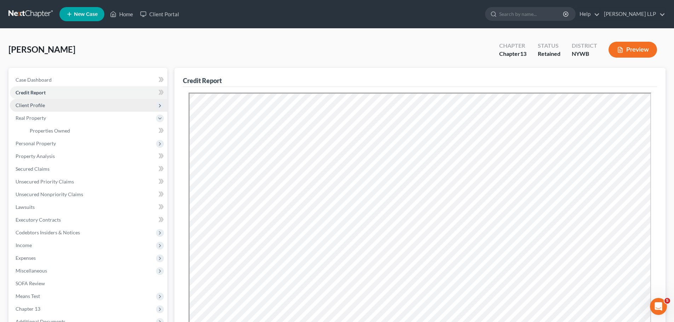
click at [38, 103] on span "Client Profile" at bounding box center [30, 105] width 29 height 6
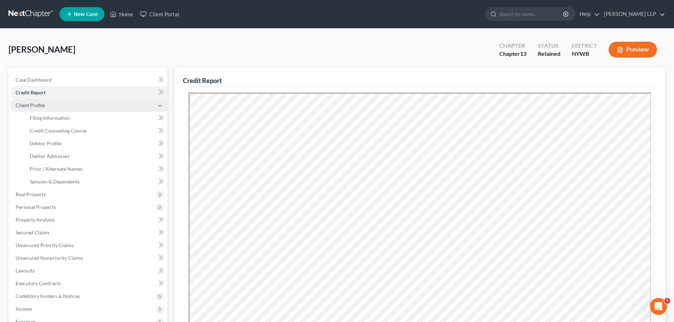
click at [39, 104] on span "Client Profile" at bounding box center [30, 105] width 29 height 6
click at [49, 106] on span "Client Profile" at bounding box center [88, 105] width 157 height 13
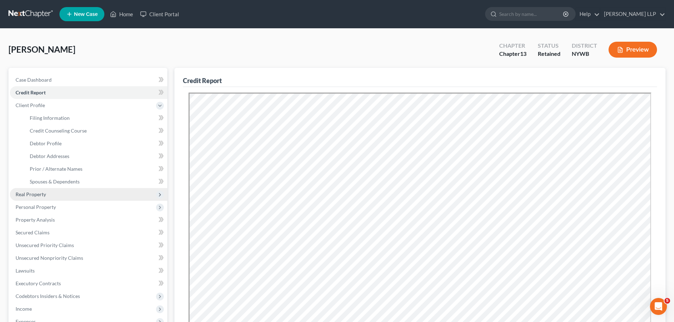
click at [42, 195] on span "Real Property" at bounding box center [31, 194] width 30 height 6
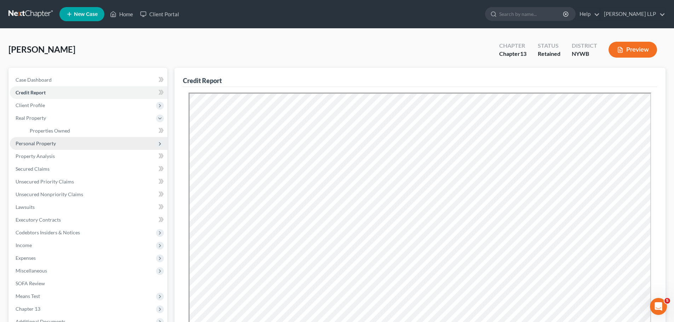
click at [26, 144] on span "Personal Property" at bounding box center [36, 143] width 40 height 6
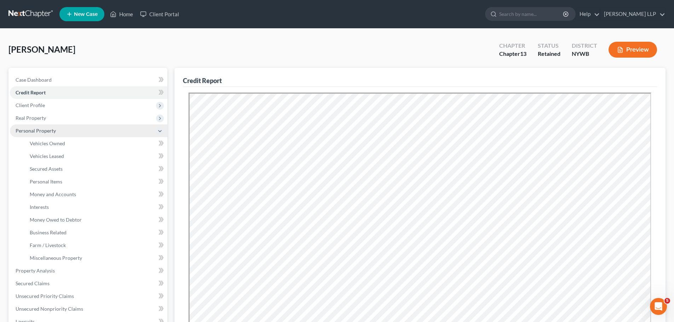
click at [35, 129] on span "Personal Property" at bounding box center [36, 131] width 40 height 6
click at [39, 129] on span "Personal Property" at bounding box center [36, 131] width 40 height 6
click at [56, 143] on span "Vehicles Owned" at bounding box center [47, 143] width 35 height 6
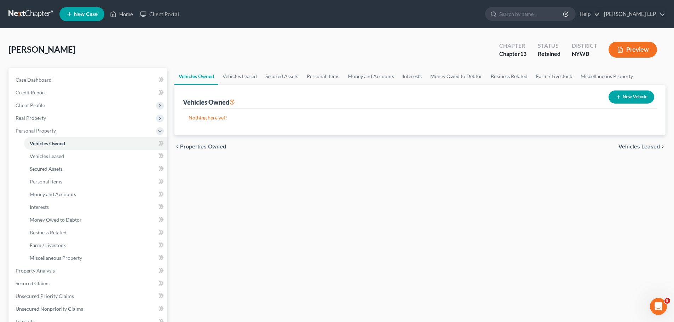
click at [618, 95] on icon "button" at bounding box center [618, 97] width 6 height 6
select select "0"
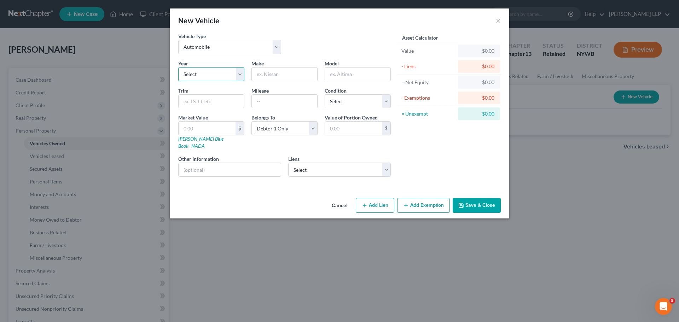
click at [204, 74] on select "Select 2026 2025 2024 2023 2022 2021 2020 2019 2018 2017 2016 2015 2014 2013 20…" at bounding box center [211, 74] width 66 height 14
select select "13"
click at [178, 67] on select "Select 2026 2025 2024 2023 2022 2021 2020 2019 2018 2017 2016 2015 2014 2013 20…" at bounding box center [211, 74] width 66 height 14
click at [274, 77] on input "text" at bounding box center [284, 74] width 65 height 13
click at [275, 73] on input "text" at bounding box center [284, 74] width 65 height 13
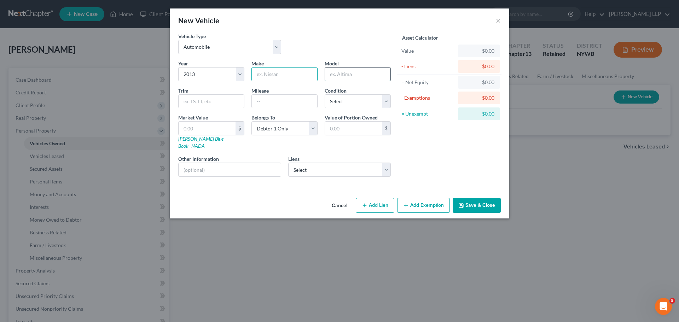
click at [344, 72] on input "text" at bounding box center [357, 74] width 65 height 13
click at [262, 73] on input "text" at bounding box center [284, 74] width 65 height 13
type input "k"
type input "Kia"
click at [341, 71] on input "text" at bounding box center [357, 74] width 65 height 13
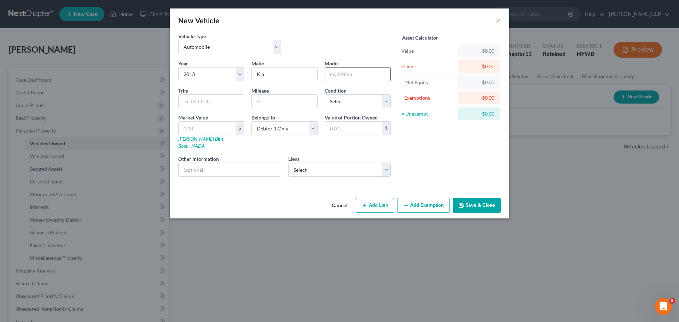
click at [348, 72] on input "text" at bounding box center [357, 74] width 65 height 13
click at [350, 73] on input "text" at bounding box center [357, 74] width 65 height 13
type input "Optima"
click at [197, 101] on input "text" at bounding box center [211, 101] width 65 height 13
type input "L"
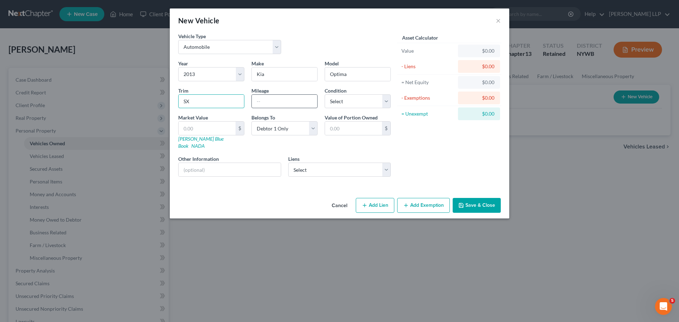
type input "SX"
click at [276, 99] on input "text" at bounding box center [284, 101] width 65 height 13
type input "98000"
drag, startPoint x: 345, startPoint y: 89, endPoint x: 340, endPoint y: 91, distance: 4.6
click at [344, 89] on label "Condition" at bounding box center [336, 90] width 22 height 7
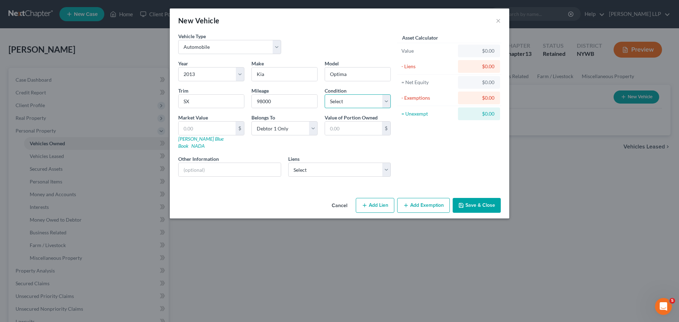
drag, startPoint x: 337, startPoint y: 100, endPoint x: 333, endPoint y: 99, distance: 4.0
click at [337, 100] on select "Select Excellent Very Good Good Fair Poor" at bounding box center [358, 101] width 66 height 14
select select "2"
click at [325, 94] on select "Select Excellent Very Good Good Fair Poor" at bounding box center [358, 101] width 66 height 14
click at [194, 129] on input "text" at bounding box center [207, 128] width 57 height 13
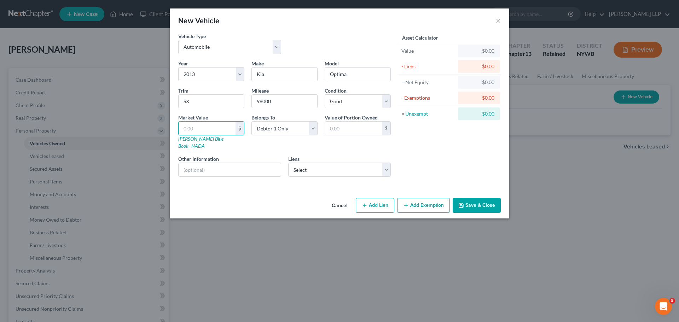
click at [591, 173] on div "New Vehicle × Vehicle Type Select Automobile Truck Trailer Watercraft Aircraft …" at bounding box center [339, 161] width 679 height 322
click at [624, 174] on div "New Vehicle × Vehicle Type Select Automobile Truck Trailer Watercraft Aircraft …" at bounding box center [339, 161] width 679 height 322
click at [199, 128] on input "text" at bounding box center [207, 128] width 57 height 13
type input "4"
type input "4.00"
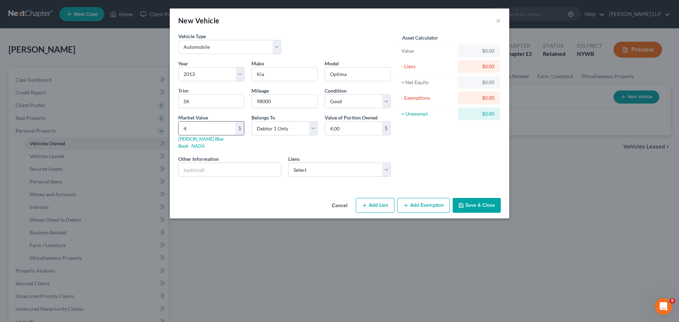
type input "48"
type input "48.00"
type input "488"
type input "488.00"
type input "4887"
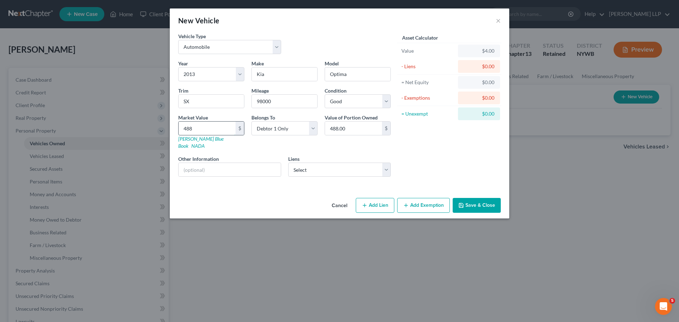
type input "4,887.00"
type input "4,887"
click at [247, 144] on div "Year Select 2026 2025 2024 2023 2022 2021 2020 2019 2018 2017 2016 2015 2014 20…" at bounding box center [285, 121] width 220 height 123
click at [319, 165] on select "Select Westlake Fin - $2,981.00" at bounding box center [339, 170] width 103 height 14
click at [319, 164] on select "Select Westlake Fin - $2,981.00" at bounding box center [339, 170] width 103 height 14
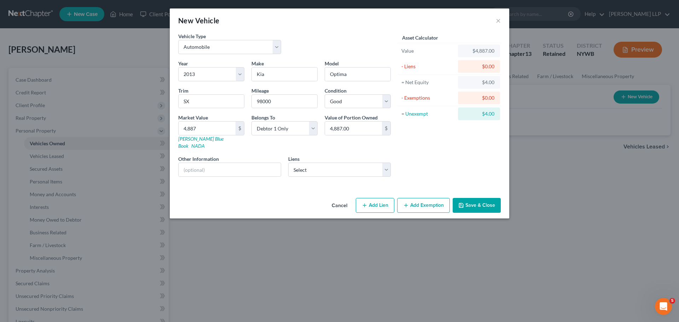
click at [378, 199] on button "Add Lien" at bounding box center [375, 205] width 39 height 15
select select "0"
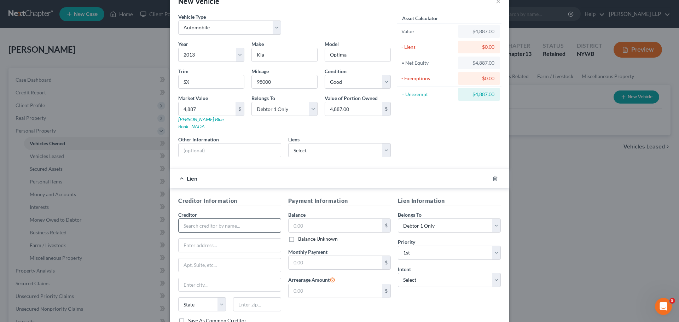
scroll to position [35, 0]
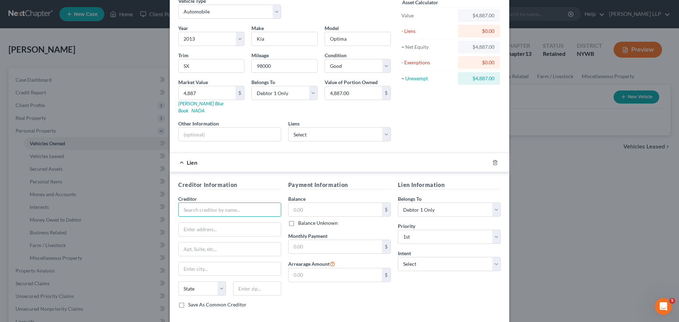
click at [189, 205] on input "text" at bounding box center [229, 210] width 103 height 14
type input "w"
click at [333, 129] on select "Select Westlake Fin - $2,981.00" at bounding box center [339, 134] width 103 height 14
select select "4"
select select "0"
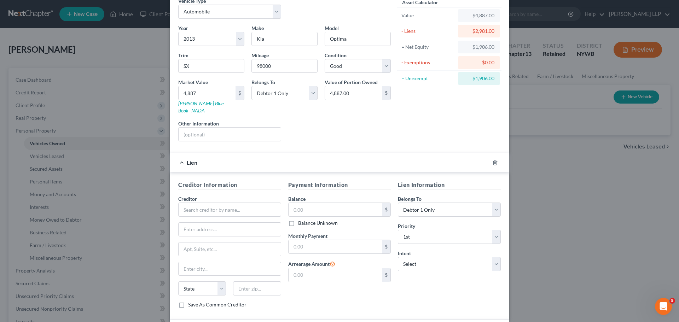
click at [348, 130] on div "Liens Select" at bounding box center [340, 131] width 110 height 22
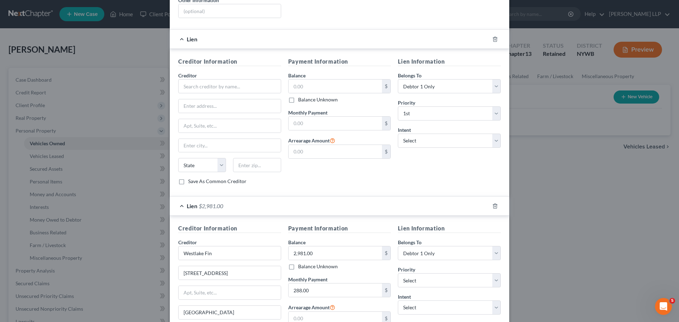
scroll to position [141, 0]
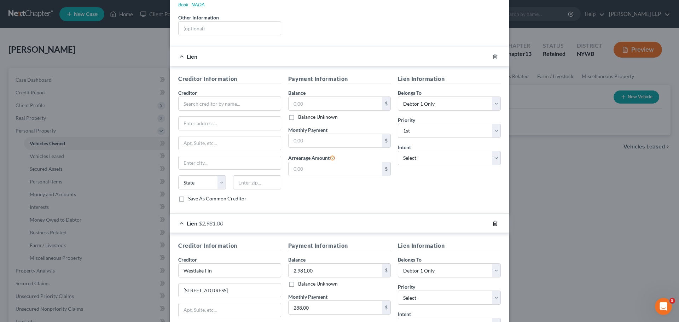
click at [493, 221] on icon "button" at bounding box center [494, 223] width 3 height 5
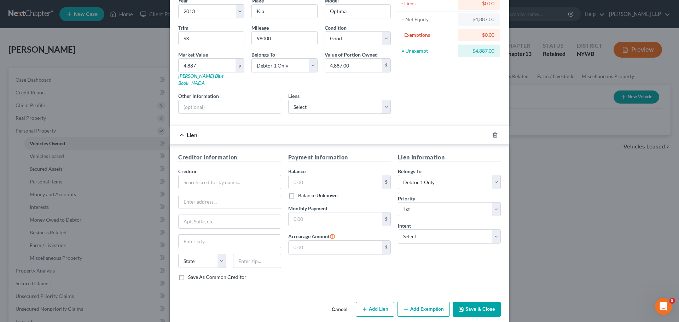
scroll to position [65, 0]
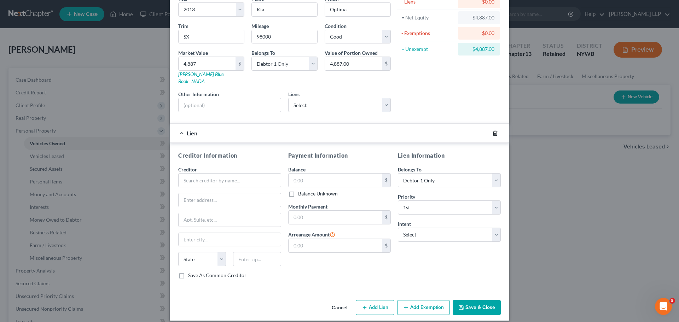
click at [493, 130] on icon "button" at bounding box center [495, 133] width 6 height 6
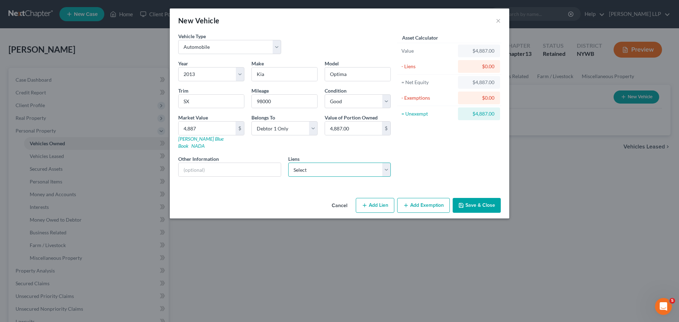
click at [379, 163] on select "Select Westlake Fin - $2,981.00" at bounding box center [339, 170] width 103 height 14
select select "4"
select select "0"
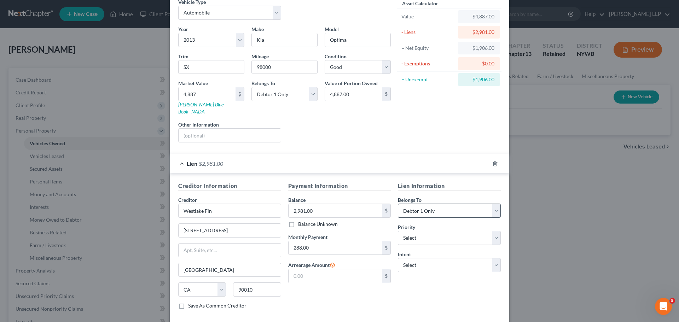
scroll to position [65, 0]
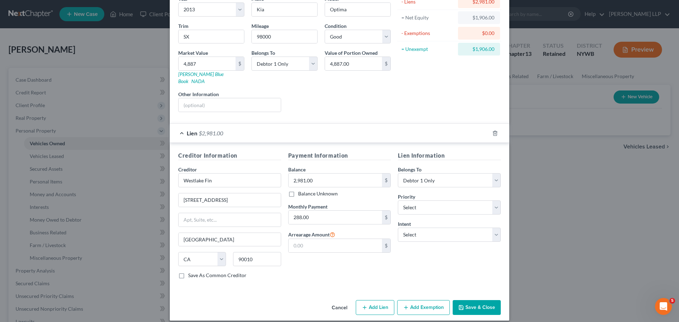
click at [417, 302] on button "Add Exemption" at bounding box center [423, 307] width 53 height 15
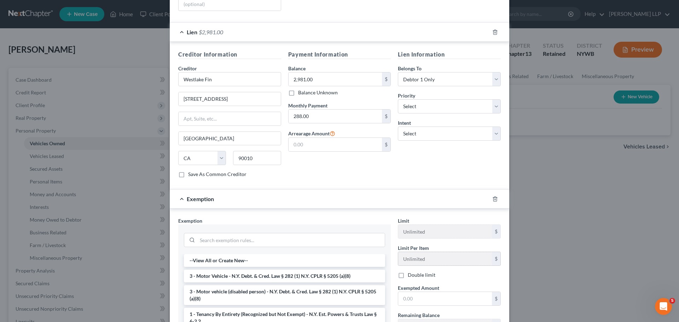
scroll to position [206, 0]
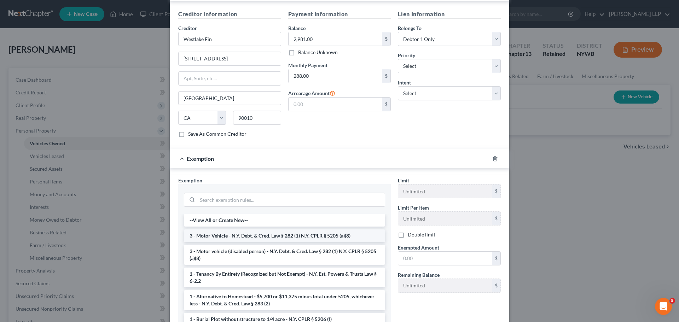
click at [243, 230] on li "3 - Motor Vehicle - N.Y. Debt. & Cred. Law § 282 (1) N.Y. CPLR § 5205 (a)(8)" at bounding box center [284, 235] width 201 height 13
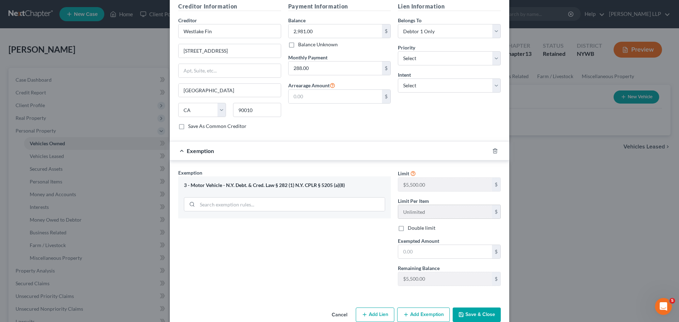
scroll to position [221, 0]
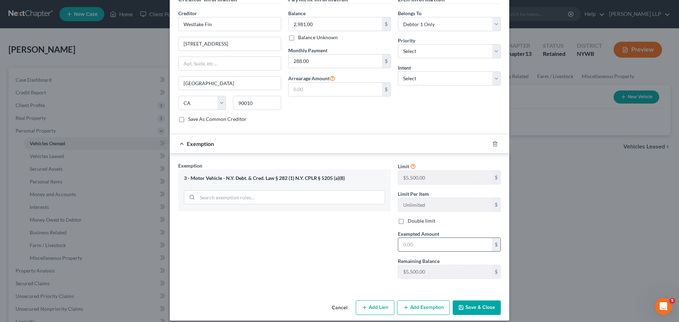
click at [416, 238] on input "text" at bounding box center [445, 244] width 94 height 13
click at [334, 235] on div "Exemption Set must be selected for CA. Exemption * 3 - Motor Vehicle - N.Y. Deb…" at bounding box center [285, 223] width 220 height 122
click at [412, 238] on input "text" at bounding box center [445, 244] width 94 height 13
type input "1,906"
click at [379, 249] on div "Exemption Set must be selected for CA. Exemption * 3 - Motor Vehicle - N.Y. Deb…" at bounding box center [285, 223] width 220 height 122
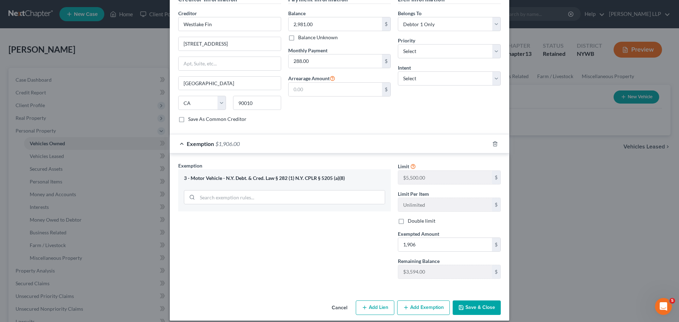
click at [464, 301] on button "Save & Close" at bounding box center [477, 308] width 48 height 15
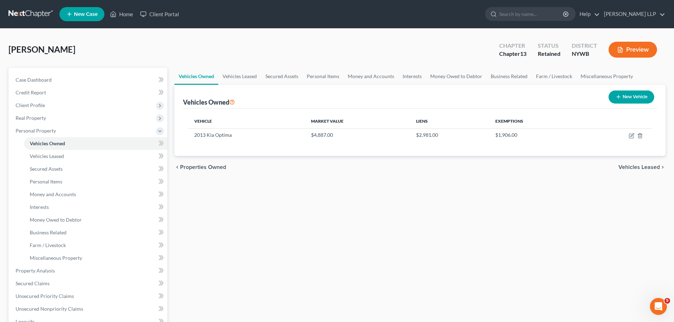
click at [616, 95] on icon "button" at bounding box center [618, 97] width 6 height 6
select select "0"
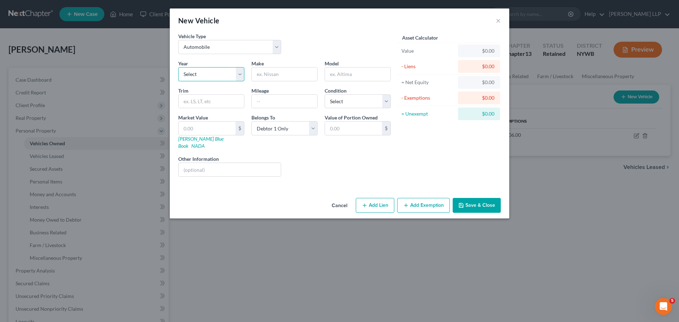
click at [216, 74] on select "Select 2026 2025 2024 2023 2022 2021 2020 2019 2018 2017 2016 2015 2014 2013 20…" at bounding box center [211, 74] width 66 height 14
select select "34"
click at [267, 70] on input "text" at bounding box center [284, 74] width 65 height 13
type input "Caddilac"
type input "DaVille"
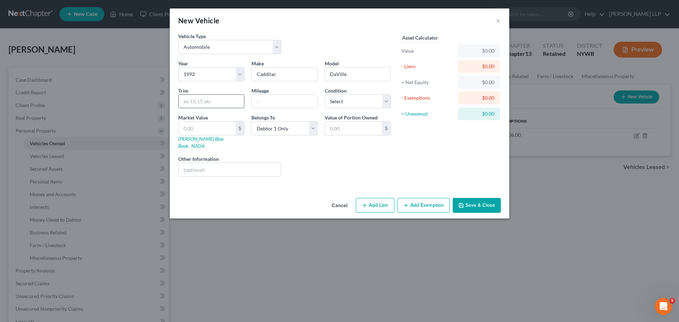
click at [225, 104] on input "text" at bounding box center [211, 101] width 65 height 13
click at [264, 102] on input "text" at bounding box center [284, 101] width 65 height 13
type input "97000"
click at [363, 102] on select "Select Excellent Very Good Good Fair Poor" at bounding box center [358, 101] width 66 height 14
select select "4"
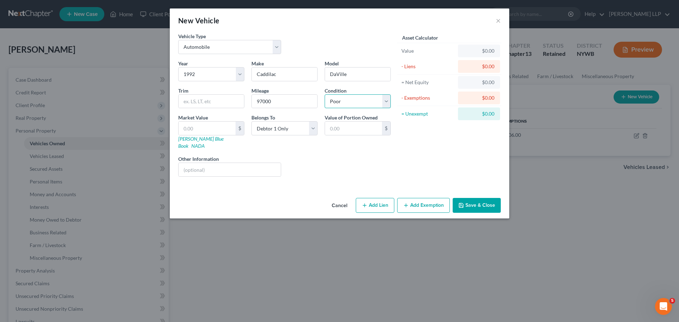
click at [325, 94] on select "Select Excellent Very Good Good Fair Poor" at bounding box center [358, 101] width 66 height 14
click at [208, 129] on input "text" at bounding box center [207, 128] width 57 height 13
click at [350, 158] on div "Liens Select" at bounding box center [340, 166] width 110 height 22
click at [190, 17] on div "New Vehicle" at bounding box center [198, 21] width 41 height 10
click at [336, 125] on input "text" at bounding box center [353, 128] width 57 height 13
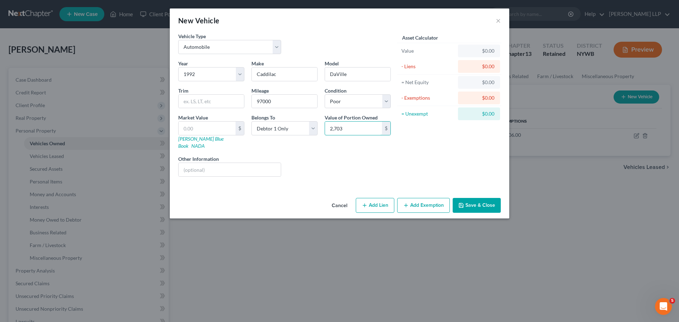
type input "2,703"
click at [383, 148] on div "Year Select 2026 2025 2024 2023 2022 2021 2020 2019 2018 2017 2016 2015 2014 20…" at bounding box center [285, 121] width 220 height 123
drag, startPoint x: 192, startPoint y: 126, endPoint x: 147, endPoint y: 118, distance: 46.3
click at [148, 118] on div "New Vehicle × Vehicle Type Select Automobile Truck Trailer Watercraft Aircraft …" at bounding box center [339, 161] width 679 height 322
type input "2"
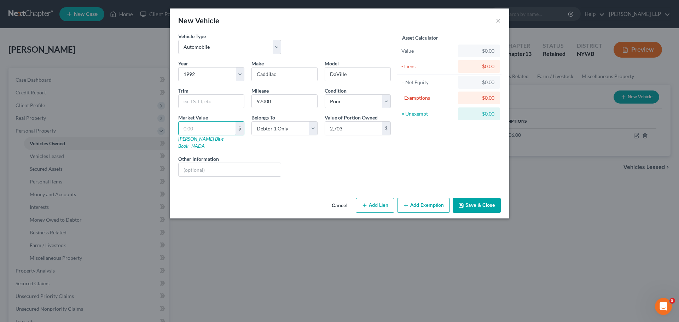
type input "2.00"
type input "27"
type input "27.00"
type input "270"
type input "270.00"
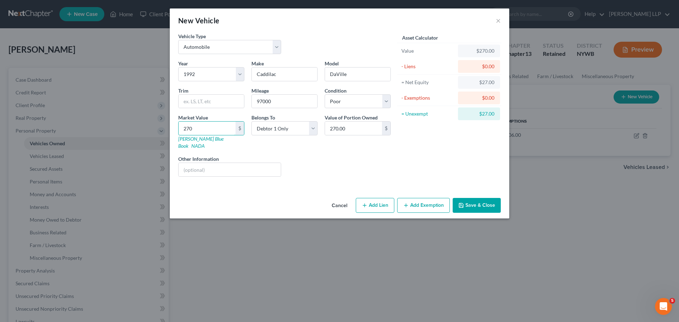
type input "2703"
type input "2,703.00"
type input "2,703"
drag, startPoint x: 319, startPoint y: 150, endPoint x: 334, endPoint y: 149, distance: 15.2
click at [324, 155] on div "Liens Select" at bounding box center [340, 166] width 110 height 22
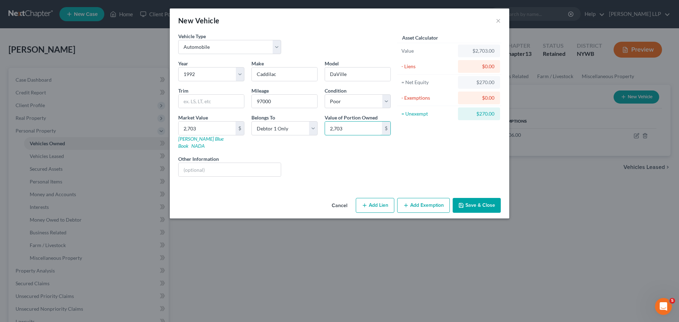
type input "2,703"
click at [374, 155] on div "Liens Select" at bounding box center [340, 166] width 110 height 22
drag, startPoint x: 287, startPoint y: 65, endPoint x: 286, endPoint y: 69, distance: 4.0
click at [286, 69] on div "Make * Caddilac" at bounding box center [284, 71] width 73 height 22
click at [274, 76] on input "Caddilac" at bounding box center [284, 74] width 65 height 13
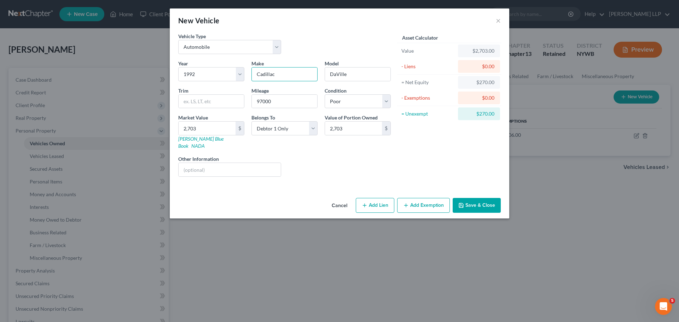
type input "Cadillac"
click at [445, 133] on div "Asset Calculator Value $2,703.00 - Liens $0.00 = Net Equity $270.00 - Exemption…" at bounding box center [449, 108] width 110 height 150
click at [470, 198] on button "Save & Close" at bounding box center [477, 205] width 48 height 15
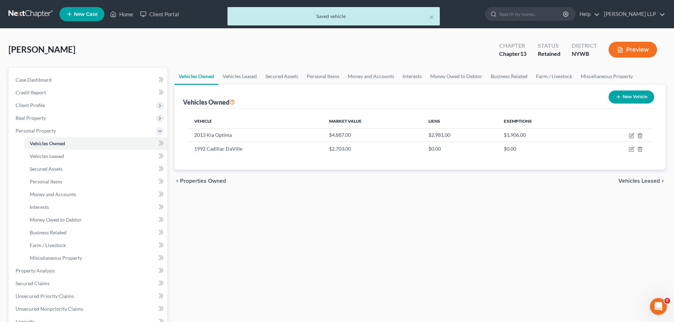
click at [623, 95] on button "New Vehicle" at bounding box center [631, 97] width 46 height 13
select select "0"
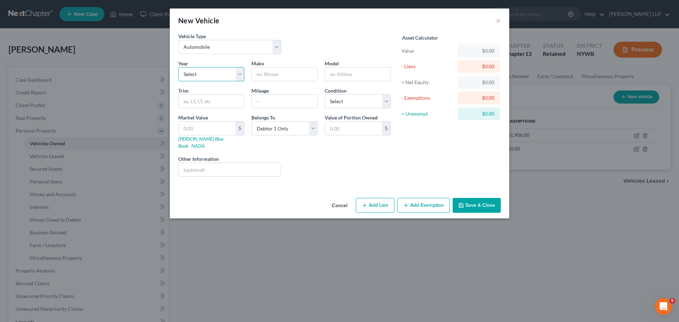
click at [193, 74] on select "Select 2026 2025 2024 2023 2022 2021 2020 2019 2018 2017 2016 2015 2014 2013 20…" at bounding box center [211, 74] width 66 height 14
select select "17"
click at [178, 67] on select "Select 2026 2025 2024 2023 2022 2021 2020 2019 2018 2017 2016 2015 2014 2013 20…" at bounding box center [211, 74] width 66 height 14
click at [279, 74] on input "text" at bounding box center [284, 74] width 65 height 13
type input "Toyota"
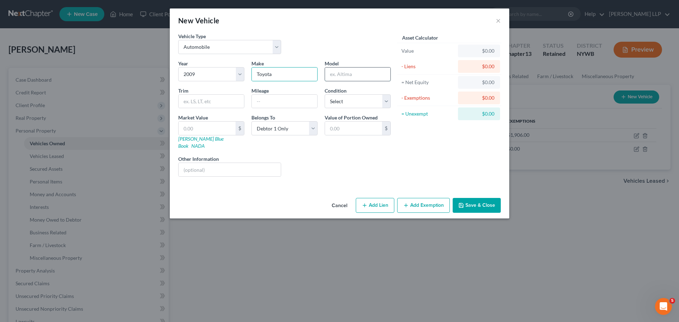
click at [339, 68] on input "text" at bounding box center [357, 74] width 65 height 13
type input "Camery"
click at [193, 101] on input "text" at bounding box center [211, 101] width 65 height 13
type input "LX"
click at [270, 100] on input "text" at bounding box center [284, 101] width 65 height 13
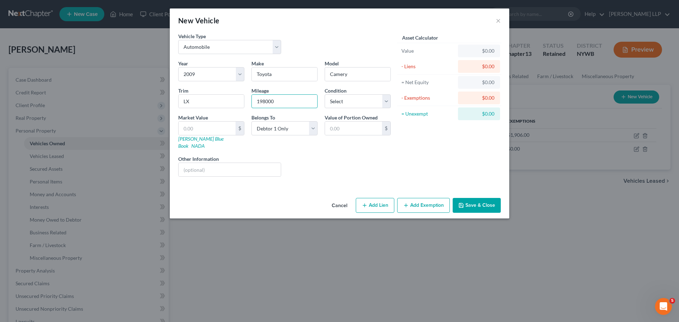
type input "198000"
click at [345, 144] on div "Year Select 2026 2025 2024 2023 2022 2021 2020 2019 2018 2017 2016 2015 2014 20…" at bounding box center [285, 121] width 220 height 123
click at [345, 97] on select "Select Excellent Very Good Good Fair Poor" at bounding box center [358, 101] width 66 height 14
select select "3"
click at [325, 94] on select "Select Excellent Very Good Good Fair Poor" at bounding box center [358, 101] width 66 height 14
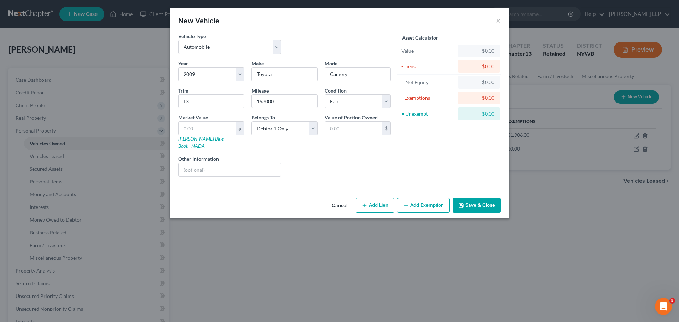
click at [180, 146] on div "Year Select 2026 2025 2024 2023 2022 2021 2020 2019 2018 2017 2016 2015 2014 20…" at bounding box center [285, 121] width 220 height 123
click at [341, 127] on input "text" at bounding box center [353, 128] width 57 height 13
click at [212, 122] on input "text" at bounding box center [207, 128] width 57 height 13
type input "4"
type input "4.00"
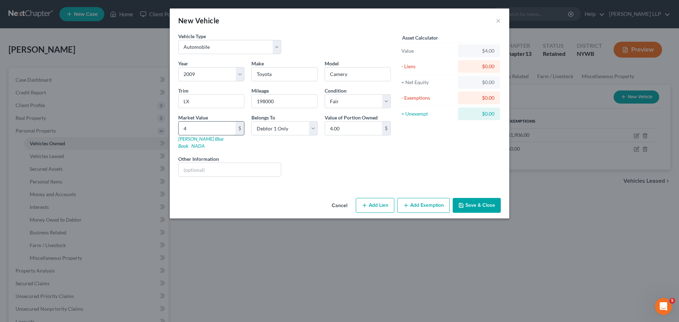
type input "47"
type input "47.00"
type input "473"
type input "473.00"
type input "4730"
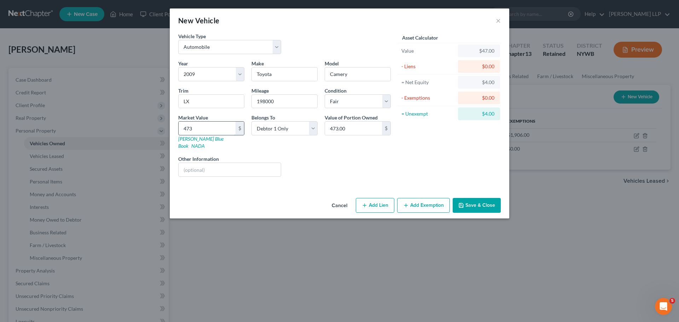
type input "4,730.00"
type input "4,730"
click at [328, 155] on div "Liens Select" at bounding box center [340, 166] width 110 height 22
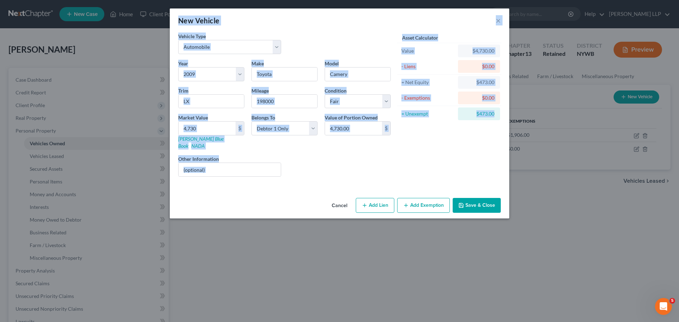
drag, startPoint x: 500, startPoint y: 314, endPoint x: 485, endPoint y: 332, distance: 23.9
click at [485, 322] on html "Home New Case Client Portal Elliott Stern Calabrese LLP dstern@elliottstern.com…" at bounding box center [339, 258] width 679 height 516
click at [372, 75] on input "Camery" at bounding box center [357, 74] width 65 height 13
click at [361, 73] on input "Camery" at bounding box center [357, 74] width 65 height 13
click at [360, 73] on input "Camery" at bounding box center [357, 74] width 65 height 13
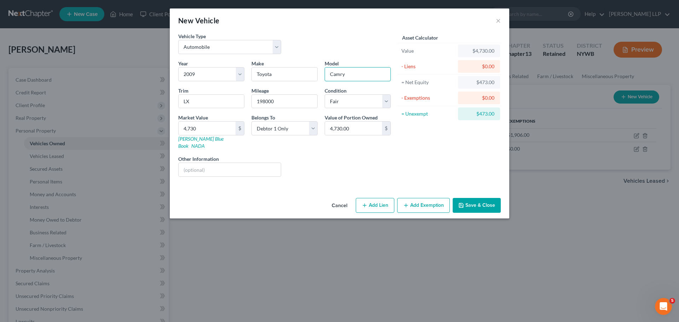
type input "Camry"
click at [314, 156] on div "Liens Select" at bounding box center [340, 166] width 110 height 22
click at [206, 167] on input "text" at bounding box center [230, 169] width 102 height 13
type input "transmission is slipping"
click at [469, 154] on div "Asset Calculator Value $4,730.00 - Liens $0.00 = Net Equity $473.00 - Exemption…" at bounding box center [449, 108] width 110 height 150
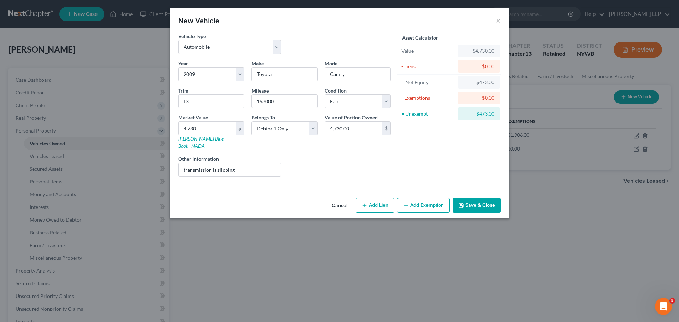
click at [465, 198] on button "Save & Close" at bounding box center [477, 205] width 48 height 15
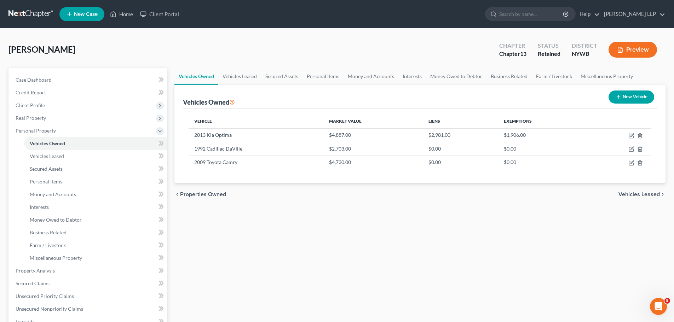
click at [635, 193] on span "Vehicles Leased" at bounding box center [638, 195] width 41 height 6
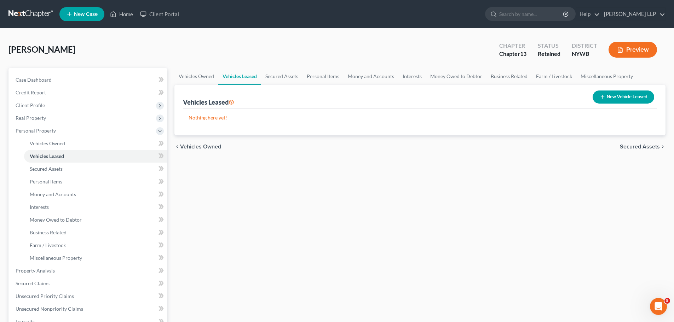
click at [642, 146] on span "Secured Assets" at bounding box center [639, 147] width 40 height 6
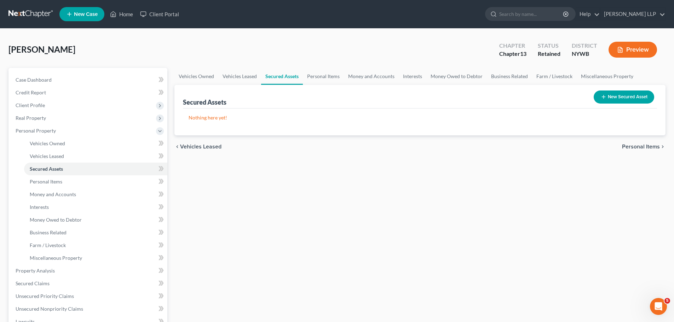
click at [634, 145] on span "Personal Items" at bounding box center [641, 147] width 38 height 6
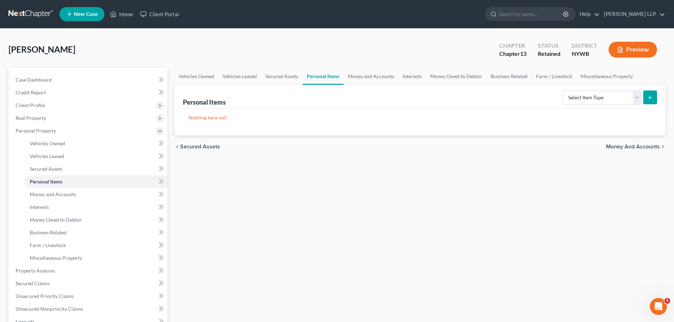
drag, startPoint x: 198, startPoint y: 146, endPoint x: 213, endPoint y: 139, distance: 16.0
click at [199, 146] on span "Secured Assets" at bounding box center [200, 147] width 40 height 6
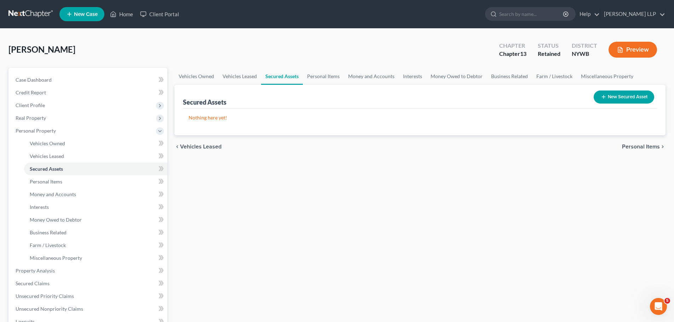
click at [636, 145] on span "Personal Items" at bounding box center [641, 147] width 38 height 6
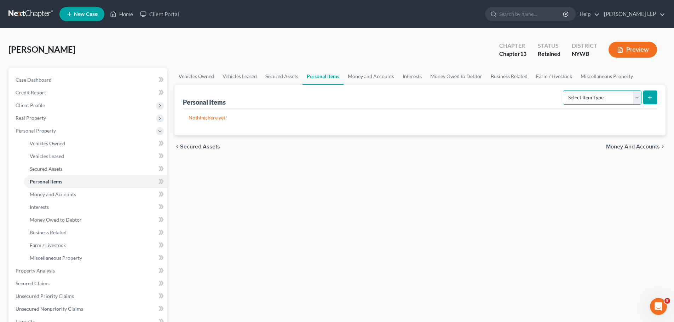
click at [608, 98] on select "Select Item Type Clothing Collectibles Of Value Electronics Firearms Household …" at bounding box center [602, 98] width 78 height 14
select select "clothing"
click at [563, 91] on select "Select Item Type Clothing Collectibles Of Value Electronics Firearms Household …" at bounding box center [602, 98] width 78 height 14
click at [651, 98] on icon "submit" at bounding box center [650, 98] width 6 height 6
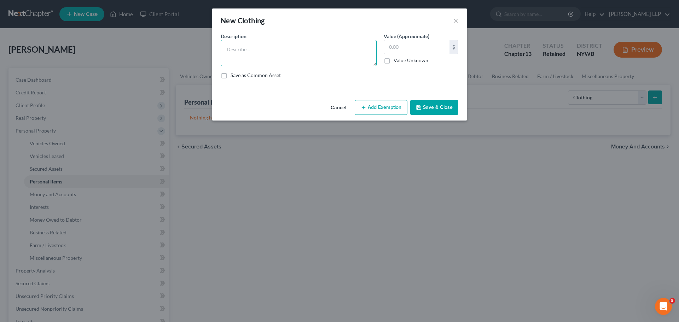
drag, startPoint x: 277, startPoint y: 53, endPoint x: 275, endPoint y: 49, distance: 4.1
click at [276, 53] on textarea at bounding box center [299, 53] width 156 height 26
type textarea "Personal clothing"
click at [416, 42] on input "text" at bounding box center [416, 46] width 65 height 13
type input "200"
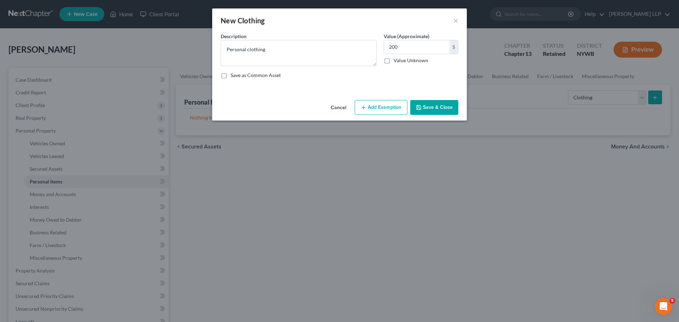
click at [309, 69] on div "Description * Personal clothing Value (Approximate) 200.00 $ Value Unknown Bala…" at bounding box center [339, 59] width 245 height 52
type textarea "Personal clothing"
click at [409, 49] on input "text" at bounding box center [416, 46] width 65 height 13
type input "500.00"
click at [387, 107] on button "Add Exemption" at bounding box center [381, 107] width 53 height 15
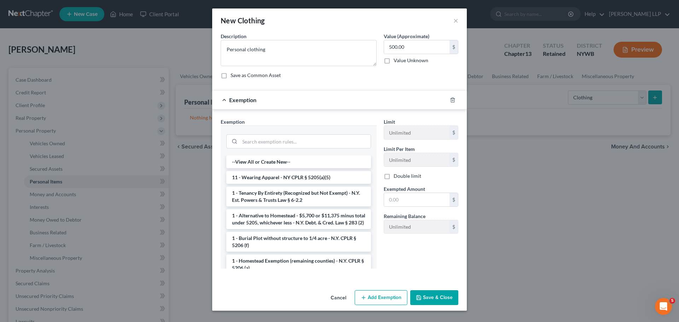
click at [277, 177] on li "11 - Wearing Apparel - NY CPLR § 5205(a)(5)" at bounding box center [298, 177] width 145 height 13
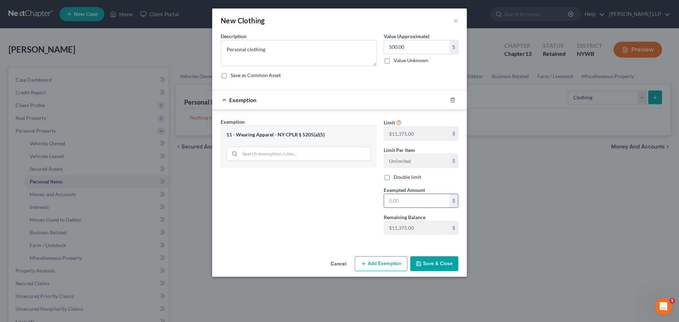
click at [397, 199] on input "text" at bounding box center [416, 200] width 65 height 13
type input "500"
click at [360, 185] on div "Exemption Set must be selected for CA. Exemption * 11 - Wearing Apparel - NY CP…" at bounding box center [298, 179] width 163 height 122
click at [439, 264] on button "Save & Close" at bounding box center [434, 263] width 48 height 15
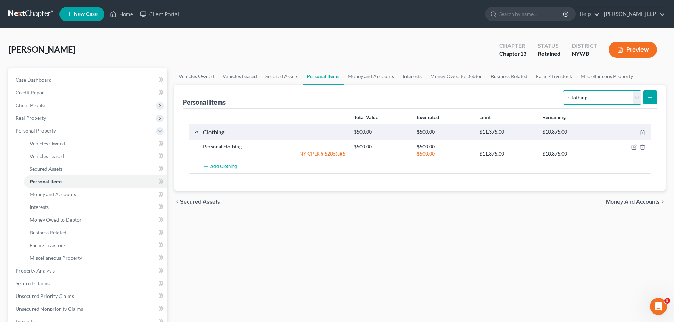
click at [636, 95] on select "Select Item Type Clothing Collectibles Of Value Electronics Firearms Household …" at bounding box center [602, 98] width 78 height 14
click at [563, 91] on select "Select Item Type Clothing Collectibles Of Value Electronics Firearms Household …" at bounding box center [602, 98] width 78 height 14
click at [636, 96] on select "Select Item Type Clothing Collectibles Of Value Electronics Firearms Household …" at bounding box center [602, 98] width 78 height 14
select select "electronics"
click at [563, 91] on select "Select Item Type Clothing Collectibles Of Value Electronics Firearms Household …" at bounding box center [602, 98] width 78 height 14
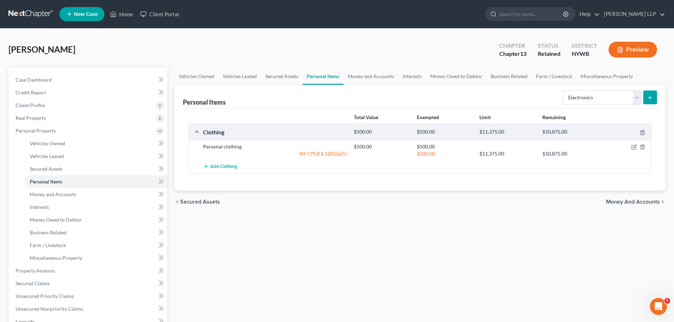
click at [650, 98] on icon "submit" at bounding box center [650, 98] width 6 height 6
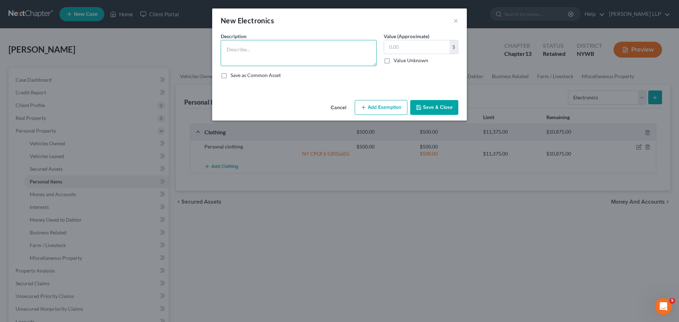
click at [310, 58] on textarea at bounding box center [299, 53] width 156 height 26
type textarea "cell phone; television; spearker box"
click at [416, 46] on input "text" at bounding box center [416, 46] width 65 height 13
type input "150"
click at [390, 107] on button "Add Exemption" at bounding box center [381, 107] width 53 height 15
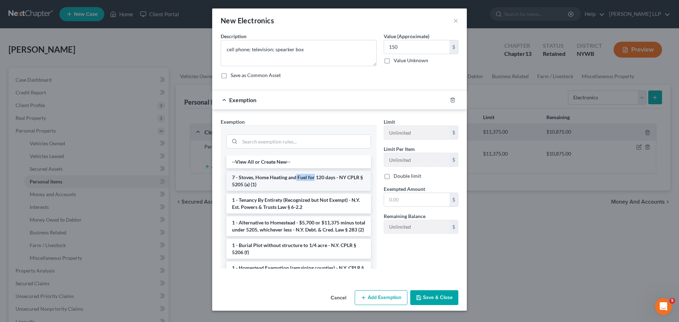
drag, startPoint x: 297, startPoint y: 181, endPoint x: 314, endPoint y: 179, distance: 17.1
click at [314, 179] on li "7 - Stoves, Home Heating and Fuel for 120 days - NY CPLR § 5205 (a) (1)" at bounding box center [298, 181] width 145 height 20
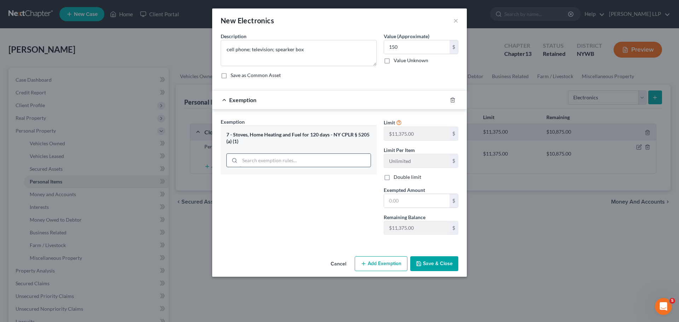
click at [277, 163] on input "search" at bounding box center [305, 160] width 131 height 13
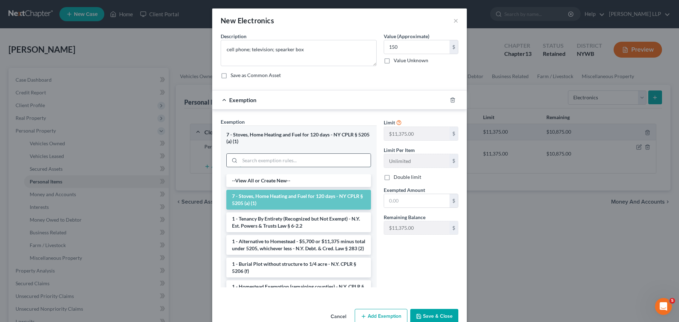
click at [267, 159] on input "search" at bounding box center [305, 160] width 131 height 13
click at [268, 183] on li "--View All or Create New--" at bounding box center [298, 180] width 145 height 13
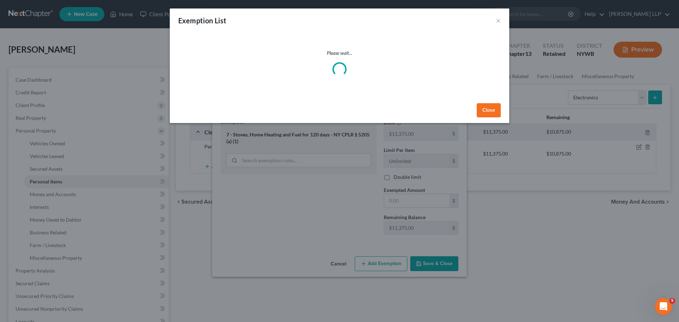
select select "36"
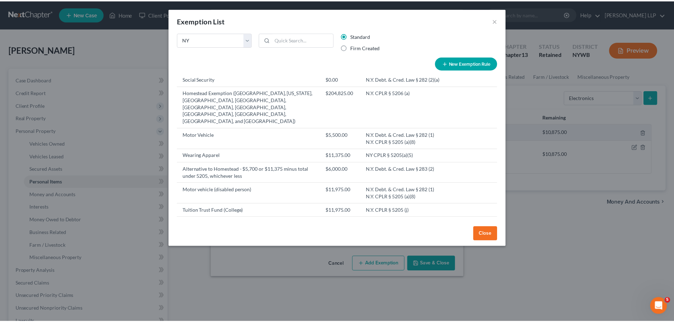
scroll to position [766, 0]
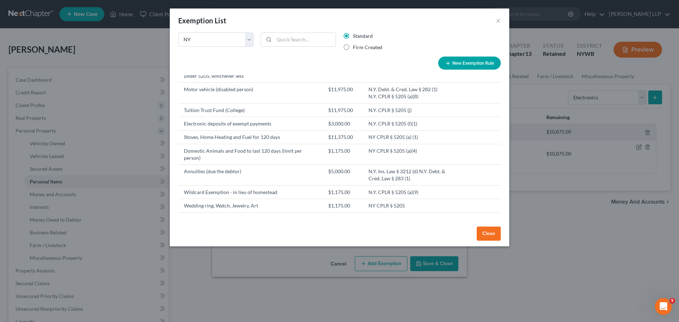
click at [333, 226] on td "$11,975.00" at bounding box center [342, 236] width 40 height 21
click at [420, 226] on td "N.Y. CPLR § 5205 N.Y. Debt. & Cred. Law § 283" at bounding box center [407, 236] width 89 height 21
click at [251, 261] on div "Exemption List × State Federal AL AK AR AZ CA CO CT DE DC FL GA GU HI ID IL IN …" at bounding box center [339, 161] width 679 height 322
click at [494, 231] on button "Close" at bounding box center [489, 234] width 24 height 14
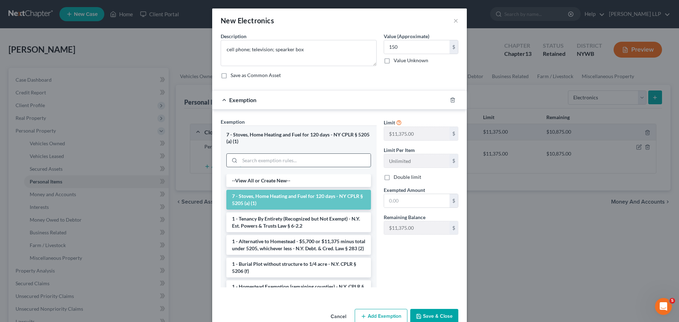
click at [254, 160] on input "search" at bounding box center [305, 160] width 131 height 13
click at [450, 102] on icon "button" at bounding box center [453, 100] width 6 height 6
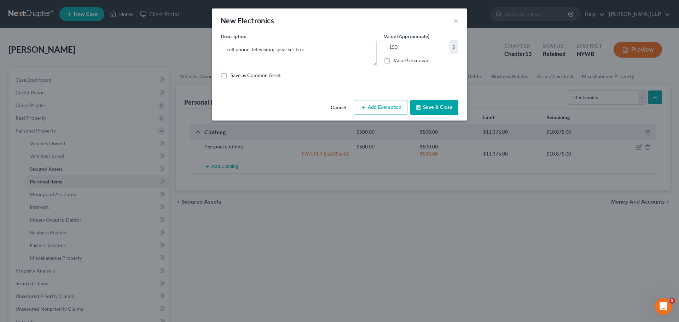
click at [384, 108] on button "Add Exemption" at bounding box center [381, 107] width 53 height 15
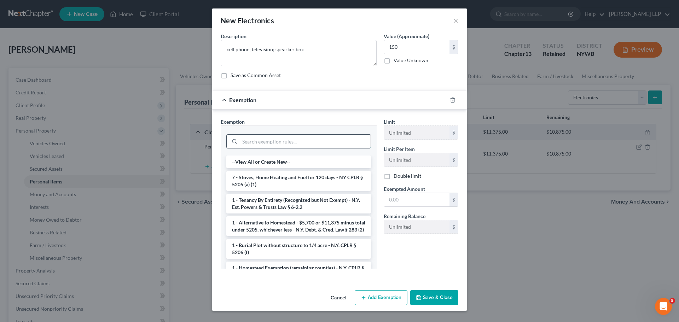
click at [247, 140] on input "search" at bounding box center [305, 141] width 131 height 13
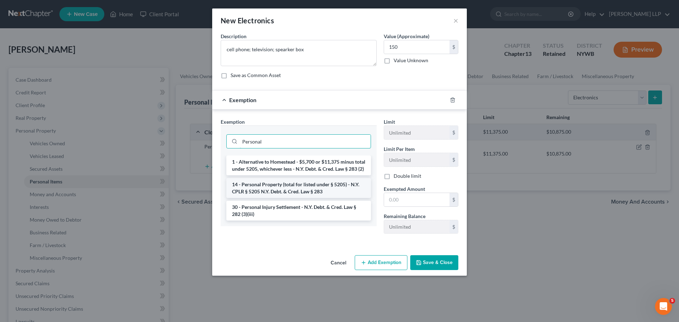
type input "Personal"
click at [293, 192] on li "14 - Personal Property (total for listed under § 5205) - N.Y. CPLR § 5205 N.Y. …" at bounding box center [298, 188] width 145 height 20
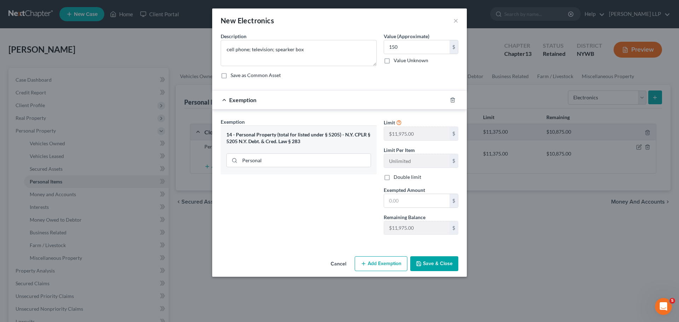
drag, startPoint x: 435, startPoint y: 265, endPoint x: 436, endPoint y: 261, distance: 4.0
click at [435, 264] on button "Save & Close" at bounding box center [434, 263] width 48 height 15
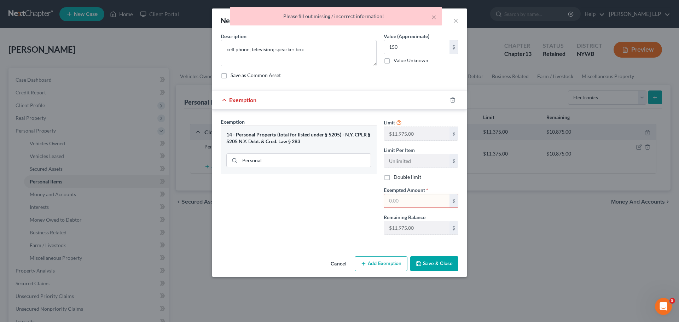
drag, startPoint x: 313, startPoint y: 228, endPoint x: 312, endPoint y: 224, distance: 3.6
click at [313, 227] on div "Exemption Set must be selected for CA. Exemption * 14 - Personal Property (tota…" at bounding box center [298, 179] width 163 height 122
click at [430, 200] on input "text" at bounding box center [416, 200] width 65 height 13
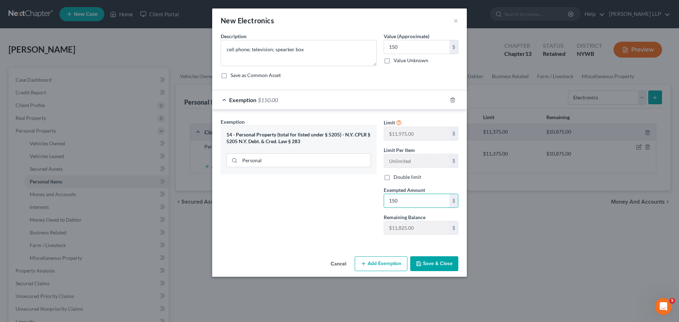
type input "150"
click at [430, 263] on button "Save & Close" at bounding box center [434, 263] width 48 height 15
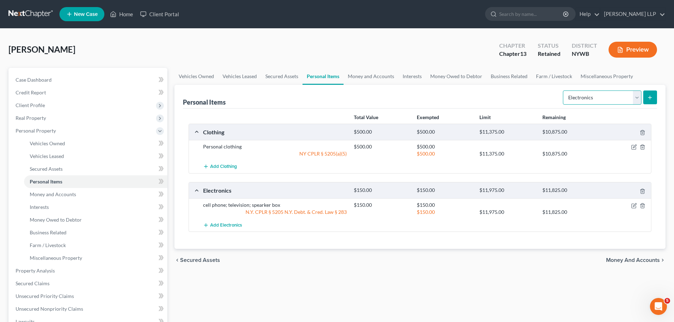
click at [636, 95] on select "Select Item Type Clothing Collectibles Of Value Electronics Firearms Household …" at bounding box center [602, 98] width 78 height 14
select select "firearms"
click at [563, 91] on select "Select Item Type Clothing Collectibles Of Value Electronics Firearms Household …" at bounding box center [602, 98] width 78 height 14
click at [648, 97] on icon "submit" at bounding box center [650, 98] width 6 height 6
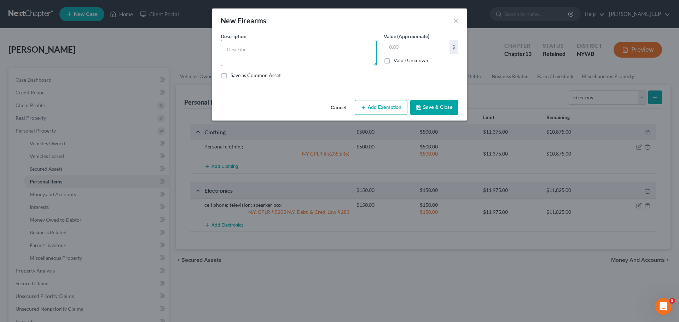
click at [243, 49] on textarea at bounding box center [299, 53] width 156 height 26
type textarea "Smith and Wesson 9mm; Taurus 9mm; 380 ATM;"
drag, startPoint x: 335, startPoint y: 49, endPoint x: 198, endPoint y: 43, distance: 136.6
click at [199, 43] on div "New Firearms × An exemption set must first be selected from the Filing Informat…" at bounding box center [339, 161] width 679 height 322
click at [409, 45] on input "text" at bounding box center [416, 46] width 65 height 13
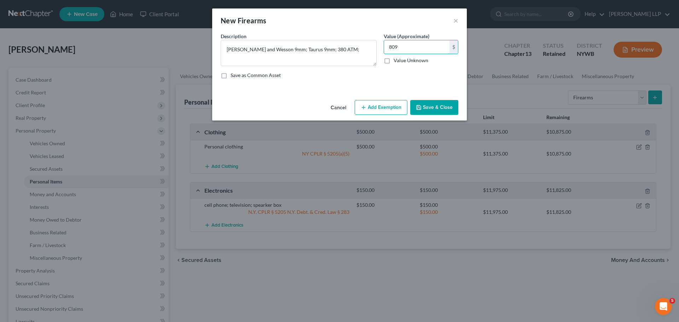
type input "809"
click at [366, 73] on div "Save as Common Asset" at bounding box center [340, 75] width 238 height 7
click at [432, 107] on button "Save & Close" at bounding box center [434, 107] width 48 height 15
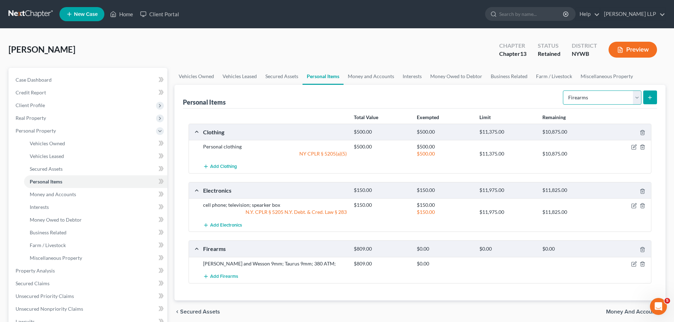
click at [591, 96] on select "Select Item Type Clothing Collectibles Of Value Electronics Firearms Household …" at bounding box center [602, 98] width 78 height 14
select select "household_goods"
click at [563, 91] on select "Select Item Type Clothing Collectibles Of Value Electronics Firearms Household …" at bounding box center [602, 98] width 78 height 14
click at [650, 98] on icon "submit" at bounding box center [650, 98] width 6 height 6
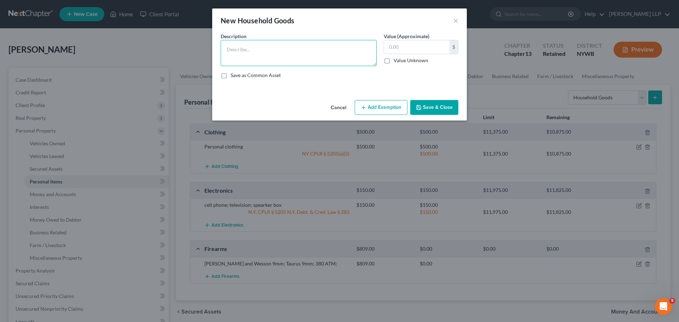
click at [290, 52] on textarea at bounding box center [299, 53] width 156 height 26
type textarea "stove, refrigerator, microwaive, air fryer, toaster, dishes, flatware, kitchen …"
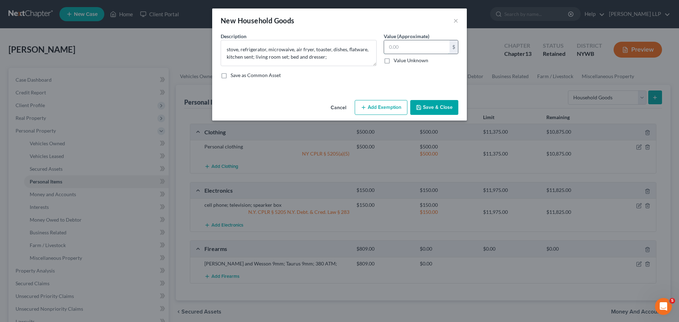
click at [417, 47] on input "text" at bounding box center [416, 46] width 65 height 13
type input "1,500"
drag, startPoint x: 382, startPoint y: 109, endPoint x: 331, endPoint y: 72, distance: 62.6
click at [382, 109] on button "Add Exemption" at bounding box center [381, 107] width 53 height 15
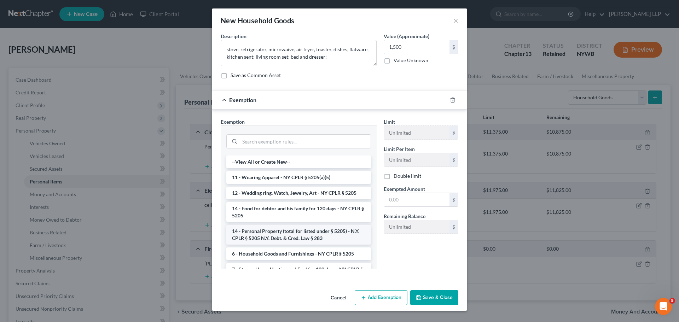
click at [295, 237] on li "14 - Personal Property (total for listed under § 5205) - N.Y. CPLR § 5205 N.Y. …" at bounding box center [298, 235] width 145 height 20
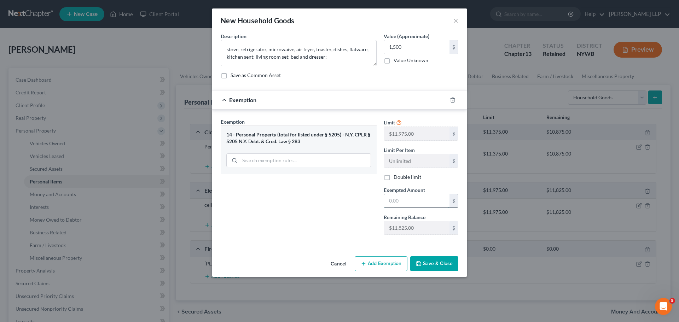
click at [419, 198] on input "text" at bounding box center [416, 200] width 65 height 13
type input "1,500"
click at [281, 197] on div "Exemption Set must be selected for CA. Exemption * 14 - Personal Property (tota…" at bounding box center [298, 179] width 163 height 122
click at [433, 263] on button "Save & Close" at bounding box center [434, 263] width 48 height 15
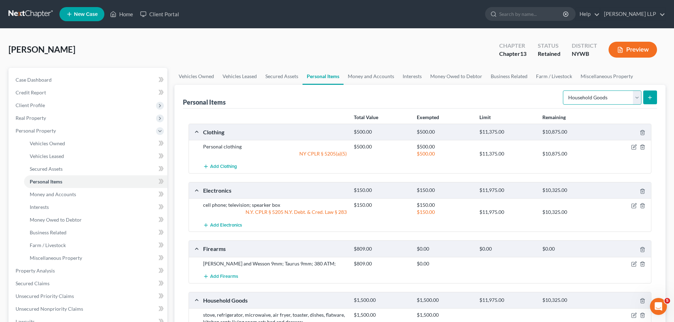
click at [637, 97] on select "Select Item Type Clothing Collectibles Of Value Electronics Firearms Household …" at bounding box center [602, 98] width 78 height 14
select select "jewelry"
click at [563, 91] on select "Select Item Type Clothing Collectibles Of Value Electronics Firearms Household …" at bounding box center [602, 98] width 78 height 14
click at [648, 94] on button "submit" at bounding box center [650, 98] width 14 height 14
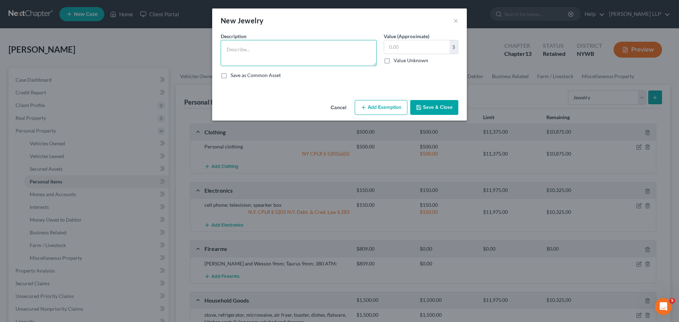
click at [269, 51] on textarea at bounding box center [299, 53] width 156 height 26
type textarea "Jewerly four gold necklaces"
drag, startPoint x: 408, startPoint y: 42, endPoint x: 403, endPoint y: 40, distance: 5.3
click at [407, 42] on input "text" at bounding box center [416, 46] width 65 height 13
type input "2,000"
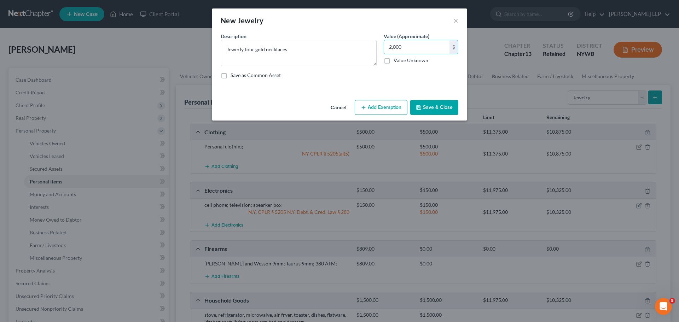
click at [358, 83] on div "Description * Jewerly four gold necklaces Value (Approximate) 2,000.00 $ Value …" at bounding box center [339, 59] width 245 height 52
click at [437, 106] on button "Save & Close" at bounding box center [434, 107] width 48 height 15
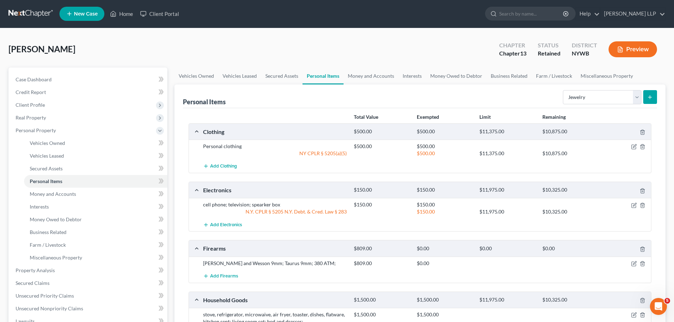
scroll to position [0, 0]
click at [597, 96] on select "Select Item Type Clothing Collectibles Of Value Electronics Firearms Household …" at bounding box center [602, 98] width 78 height 14
click at [511, 97] on div "Personal Items Select Item Type Clothing Collectibles Of Value Electronics Fire…" at bounding box center [420, 97] width 474 height 24
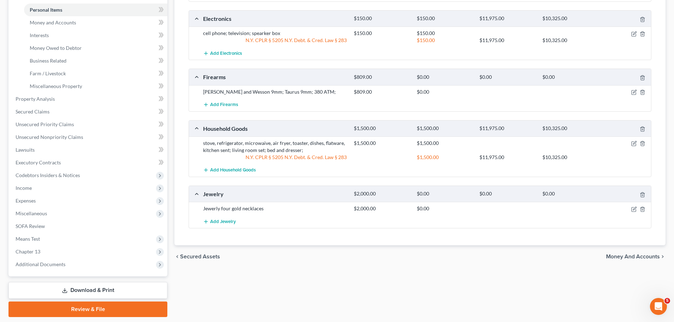
scroll to position [194, 0]
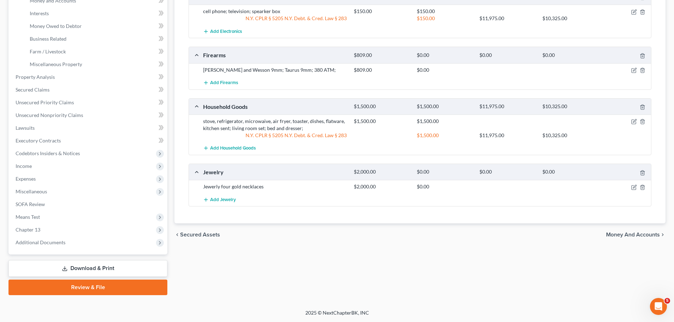
click at [635, 234] on span "Money and Accounts" at bounding box center [633, 235] width 54 height 6
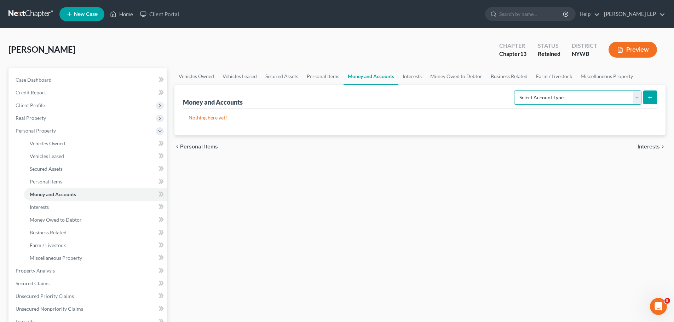
click at [571, 97] on select "Select Account Type Brokerage Cash on Hand Certificates of Deposit Checking Acc…" at bounding box center [577, 98] width 127 height 14
select select "cash_on_hand"
click at [515, 91] on select "Select Account Type Brokerage Cash on Hand Certificates of Deposit Checking Acc…" at bounding box center [577, 98] width 127 height 14
click at [648, 97] on icon "submit" at bounding box center [650, 98] width 6 height 6
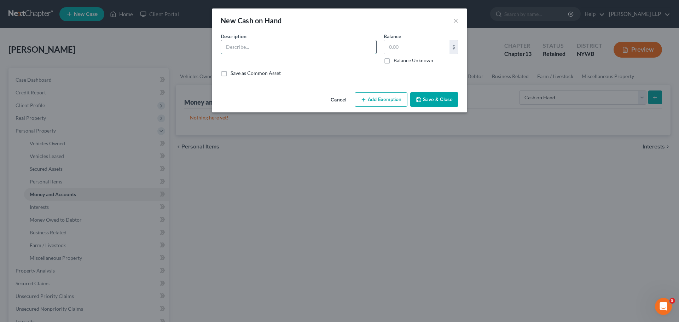
click at [275, 43] on input "text" at bounding box center [298, 46] width 155 height 13
type input "2"
type input "cash"
drag, startPoint x: 405, startPoint y: 49, endPoint x: 403, endPoint y: 39, distance: 11.2
click at [404, 47] on input "text" at bounding box center [416, 46] width 65 height 13
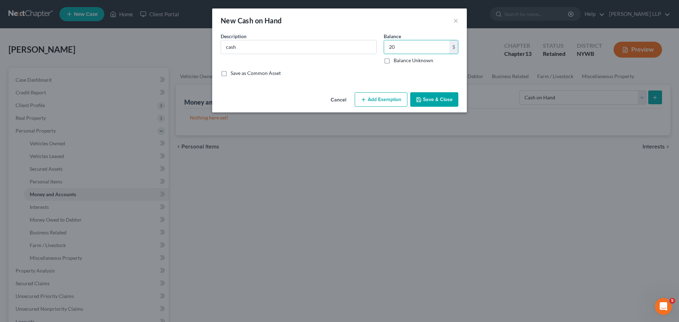
type input "20"
click at [432, 100] on button "Save & Close" at bounding box center [434, 99] width 48 height 15
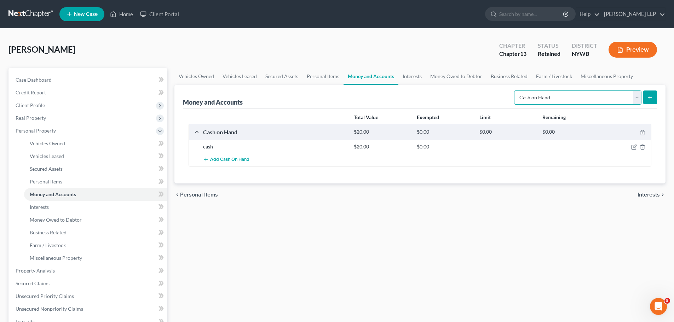
click at [635, 99] on select "Select Account Type Brokerage Cash on Hand Certificates of Deposit Checking Acc…" at bounding box center [577, 98] width 127 height 14
select select "checking"
click at [515, 91] on select "Select Account Type Brokerage Cash on Hand Certificates of Deposit Checking Acc…" at bounding box center [577, 98] width 127 height 14
click at [648, 94] on button "submit" at bounding box center [650, 98] width 14 height 14
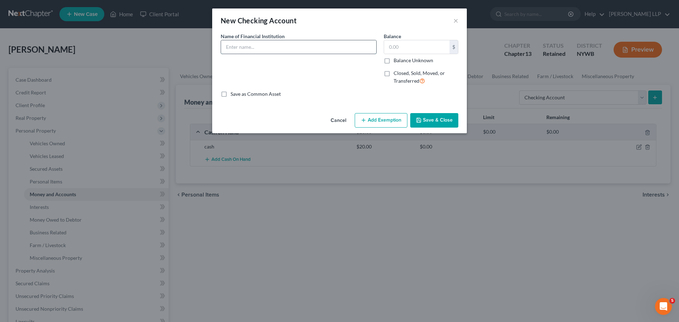
click at [263, 47] on input "text" at bounding box center [298, 46] width 155 height 13
type input "Citizens Bank"
click at [400, 47] on input "text" at bounding box center [416, 46] width 65 height 13
type input "300.00"
click at [433, 119] on button "Save & Close" at bounding box center [434, 120] width 48 height 15
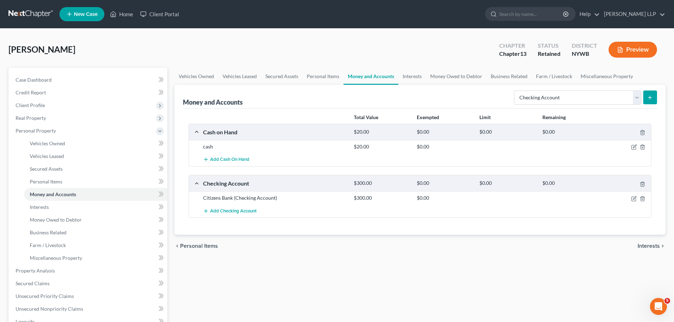
click at [649, 98] on icon "submit" at bounding box center [650, 98] width 6 height 6
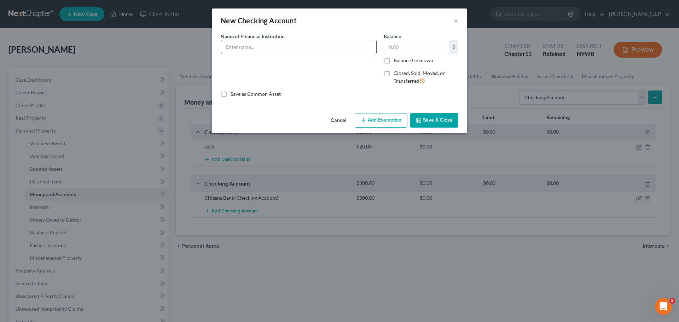
click at [271, 48] on input "text" at bounding box center [298, 46] width 155 height 13
type input "Chase Checkingn Account"
click at [403, 42] on input "text" at bounding box center [416, 46] width 65 height 13
type input "31"
click at [433, 119] on button "Save & Close" at bounding box center [434, 120] width 48 height 15
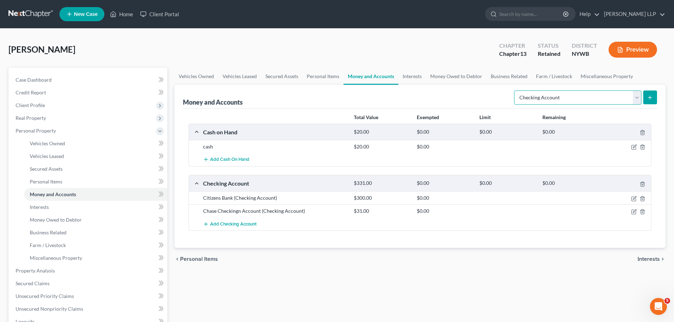
click at [632, 98] on select "Select Account Type Brokerage Cash on Hand Certificates of Deposit Checking Acc…" at bounding box center [577, 98] width 127 height 14
select select "savings"
click at [515, 91] on select "Select Account Type Brokerage Cash on Hand Certificates of Deposit Checking Acc…" at bounding box center [577, 98] width 127 height 14
click at [644, 99] on button "submit" at bounding box center [650, 98] width 14 height 14
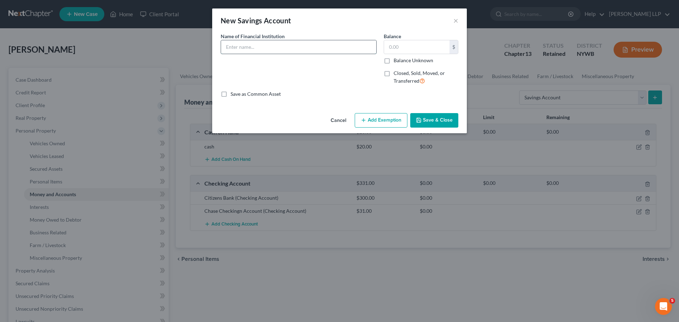
click at [286, 47] on input "text" at bounding box center [298, 46] width 155 height 13
type input "Citizens Bank"
click at [402, 45] on input "text" at bounding box center [416, 46] width 65 height 13
type input "0.00"
click at [436, 115] on button "Save & Close" at bounding box center [434, 120] width 48 height 15
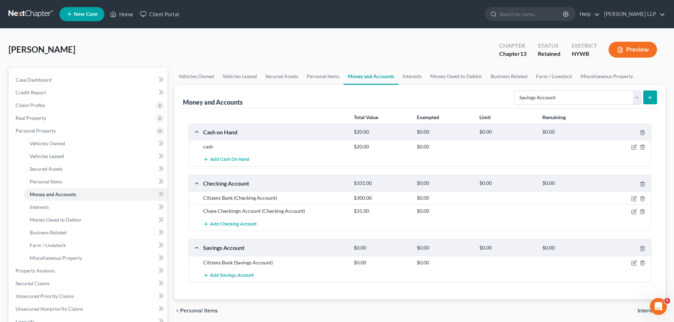
click at [651, 97] on icon "submit" at bounding box center [650, 98] width 6 height 6
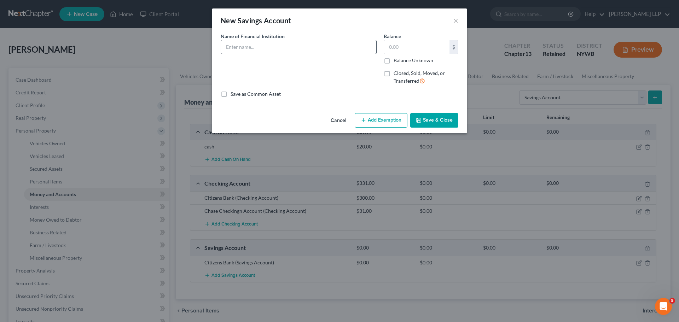
click at [260, 53] on div "Name of Financial Institution *" at bounding box center [298, 62] width 163 height 58
click at [261, 41] on input "text" at bounding box center [298, 46] width 155 height 13
type input "Chase Bank"
click at [433, 47] on input "text" at bounding box center [416, 46] width 65 height 13
type input "0.00"
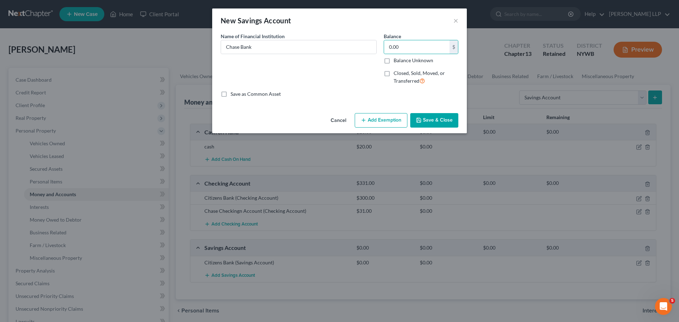
drag, startPoint x: 423, startPoint y: 119, endPoint x: 452, endPoint y: 108, distance: 30.8
click at [425, 119] on button "Save & Close" at bounding box center [434, 120] width 48 height 15
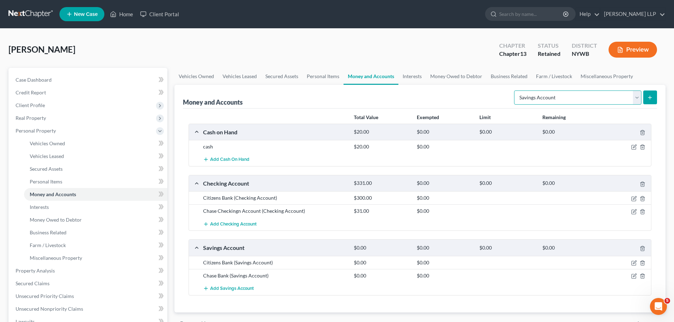
click at [632, 95] on select "Select Account Type Brokerage Cash on Hand Certificates of Deposit Checking Acc…" at bounding box center [577, 98] width 127 height 14
select select "security_deposits"
click at [515, 91] on select "Select Account Type Brokerage Cash on Hand Certificates of Deposit Checking Acc…" at bounding box center [577, 98] width 127 height 14
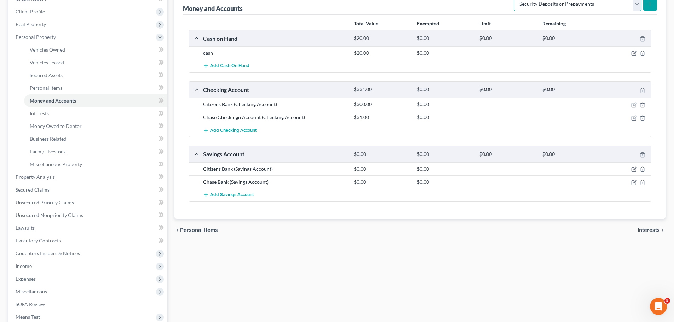
scroll to position [106, 0]
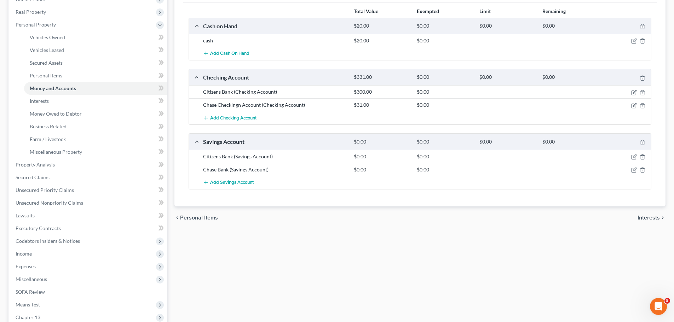
click at [649, 216] on span "Interests" at bounding box center [648, 218] width 22 height 6
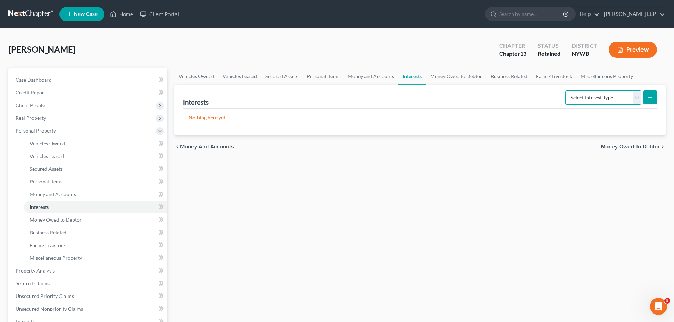
click at [599, 98] on select "Select Interest Type 401K Annuity Bond Education IRA Government Bond Government…" at bounding box center [603, 98] width 76 height 14
select select "pension_plan"
click at [566, 91] on select "Select Interest Type 401K Annuity Bond Education IRA Government Bond Government…" at bounding box center [603, 98] width 76 height 14
click at [648, 98] on line "submit" at bounding box center [649, 98] width 3 height 0
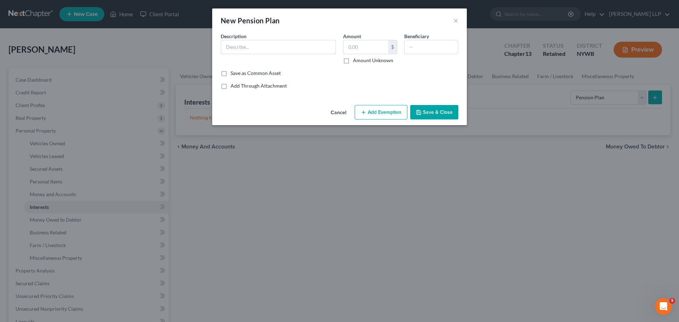
drag, startPoint x: 245, startPoint y: 45, endPoint x: 243, endPoint y: 34, distance: 11.6
click at [245, 45] on input "text" at bounding box center [278, 46] width 115 height 13
type input "New York State Retirement Pension"
click at [348, 42] on input "text" at bounding box center [365, 46] width 45 height 13
type input "1.00"
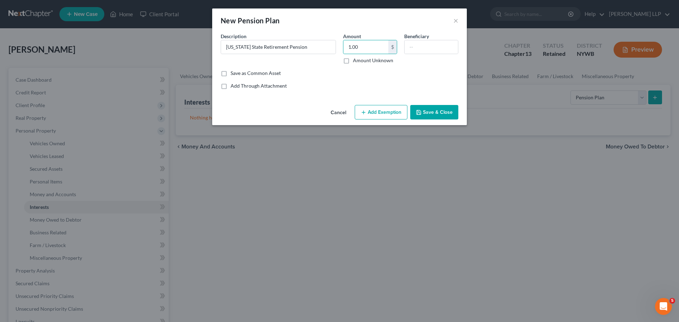
click at [325, 81] on div "Common Asset Select Description * New York State Retirement Pension Amount 1.00…" at bounding box center [340, 61] width 238 height 57
click at [436, 113] on button "Save & Close" at bounding box center [434, 112] width 48 height 15
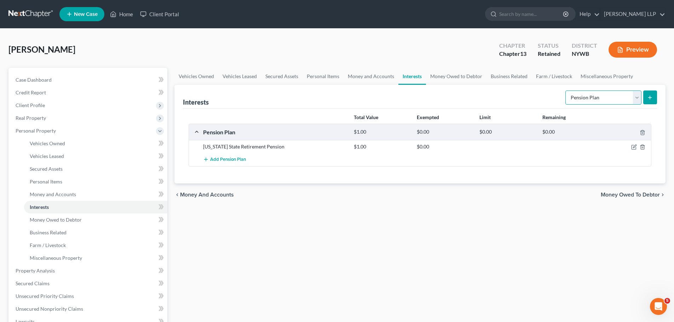
click at [636, 97] on select "Select Interest Type 401K Annuity Bond Education IRA Government Bond Government…" at bounding box center [603, 98] width 76 height 14
click at [511, 269] on div "Vehicles Owned Vehicles Leased Secured Assets Personal Items Money and Accounts…" at bounding box center [420, 278] width 498 height 421
click at [642, 194] on span "Money Owed to Debtor" at bounding box center [629, 195] width 59 height 6
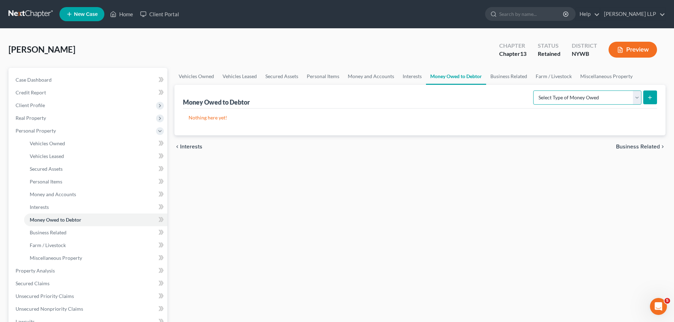
click at [631, 92] on select "Select Type of Money Owed Accounts Receivable Alimony Child Support Claims Agai…" at bounding box center [587, 98] width 108 height 14
drag, startPoint x: 467, startPoint y: 243, endPoint x: 468, endPoint y: 239, distance: 4.0
click at [467, 243] on div "Vehicles Owned Vehicles Leased Secured Assets Personal Items Money and Accounts…" at bounding box center [420, 278] width 498 height 421
click at [649, 147] on span "Business Related" at bounding box center [638, 147] width 44 height 6
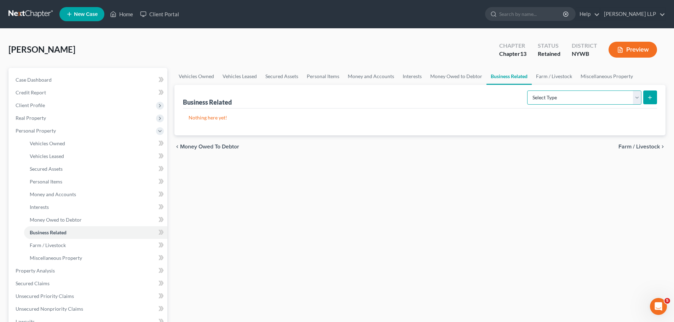
click at [637, 94] on select "Select Type Customer Lists Franchises Inventory Licenses Machinery Office Equip…" at bounding box center [584, 98] width 114 height 14
click at [568, 213] on div "Vehicles Owned Vehicles Leased Secured Assets Personal Items Money and Accounts…" at bounding box center [420, 278] width 498 height 421
click at [641, 145] on span "Farm / Livestock" at bounding box center [638, 147] width 41 height 6
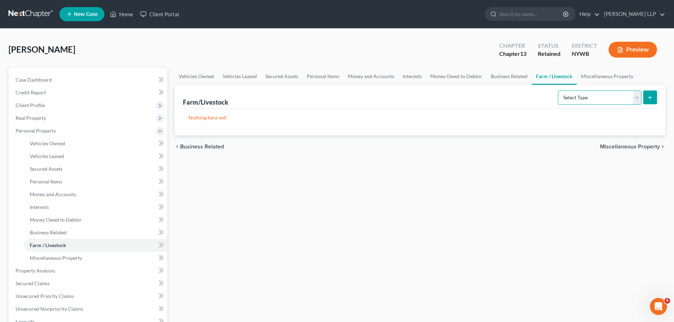
click at [634, 96] on select "Select Type Animals & Livestock Crops: Growing or Harvested Farming Equipment F…" at bounding box center [599, 98] width 83 height 14
click at [559, 189] on div "Vehicles Owned Vehicles Leased Secured Assets Personal Items Money and Accounts…" at bounding box center [420, 278] width 498 height 421
click at [628, 145] on span "Miscellaneous Property" at bounding box center [630, 147] width 60 height 6
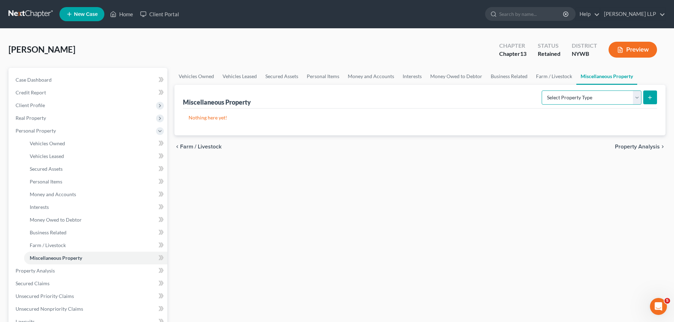
click at [610, 97] on select "Select Property Type Assigned for Creditor Benefit Within 1 Year Holding for An…" at bounding box center [591, 98] width 100 height 14
drag, startPoint x: 536, startPoint y: 183, endPoint x: 540, endPoint y: 182, distance: 4.0
click at [536, 183] on div "Vehicles Owned Vehicles Leased Secured Assets Personal Items Money and Accounts…" at bounding box center [420, 278] width 498 height 421
click at [641, 145] on span "Property Analysis" at bounding box center [636, 147] width 45 height 6
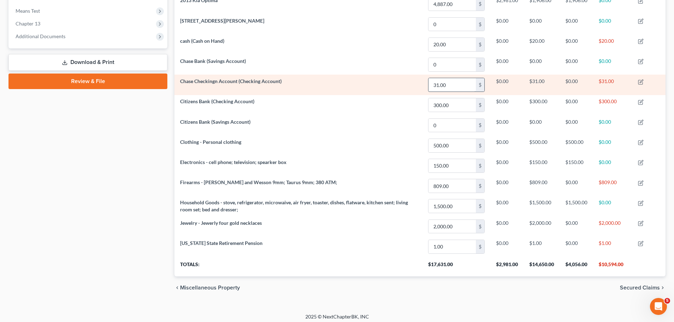
scroll to position [276, 0]
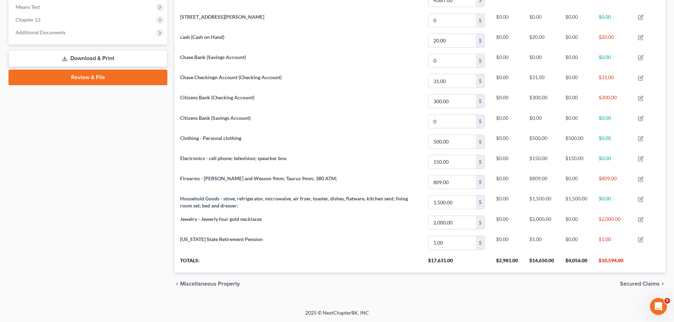
click at [633, 284] on span "Secured Claims" at bounding box center [639, 284] width 40 height 6
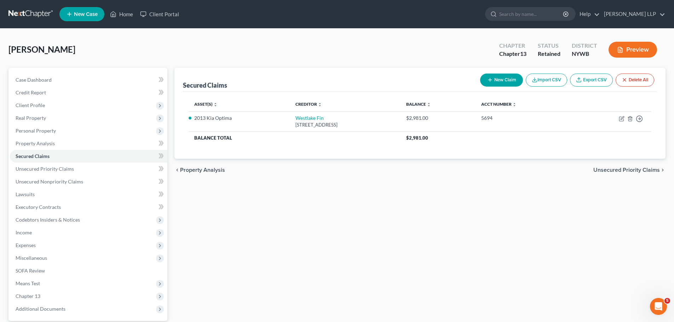
click at [629, 169] on span "Unsecured Priority Claims" at bounding box center [626, 170] width 66 height 6
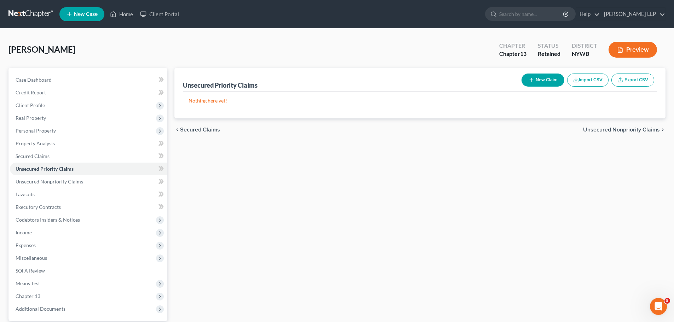
click at [616, 255] on div "Unsecured Priority Claims New Claim Import CSV Export CSV Nothing here yet! Pre…" at bounding box center [420, 215] width 498 height 294
click at [529, 76] on button "New Claim" at bounding box center [542, 80] width 43 height 13
select select "0"
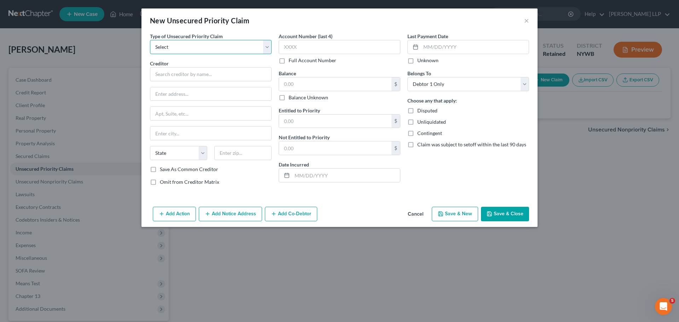
click at [195, 45] on select "Select Taxes & Other Government Units Domestic Support Obligations Extensions o…" at bounding box center [211, 47] width 122 height 14
drag, startPoint x: 193, startPoint y: 39, endPoint x: 190, endPoint y: 42, distance: 4.0
click at [191, 40] on div "Type of Unsecured Priority Claim * Select Taxes & Other Government Units Domest…" at bounding box center [211, 44] width 122 height 22
click at [190, 44] on select "Select Taxes & Other Government Units Domestic Support Obligations Extensions o…" at bounding box center [211, 47] width 122 height 14
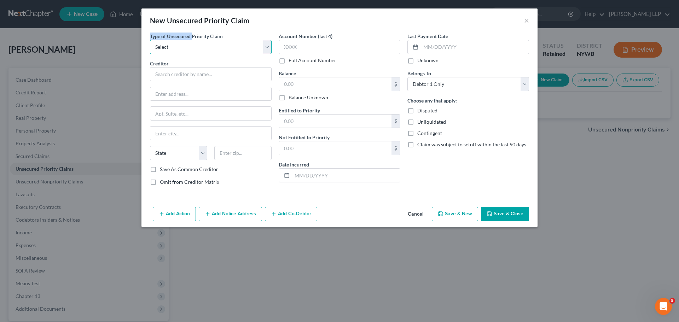
select select "0"
click at [150, 40] on select "Select Taxes & Other Government Units Domestic Support Obligations Extensions o…" at bounding box center [211, 47] width 122 height 14
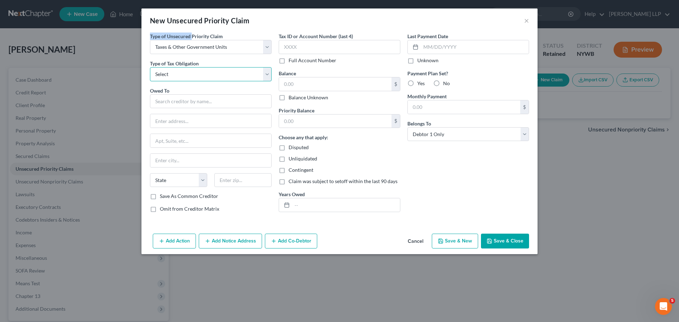
click at [179, 74] on select "Select Federal City State Franchise Tax Board Other" at bounding box center [211, 74] width 122 height 14
select select "0"
click at [150, 67] on select "Select Federal City State Franchise Tax Board Other" at bounding box center [211, 74] width 122 height 14
click at [173, 100] on input "text" at bounding box center [211, 101] width 122 height 14
type input "O"
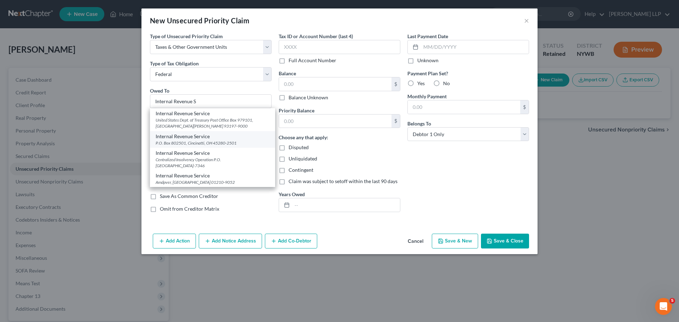
click at [226, 138] on div "Internal Revenue Service" at bounding box center [213, 136] width 114 height 7
type input "Internal Revenue Service"
type input "P.O. Box 802501"
type input "Cincinatti"
select select "36"
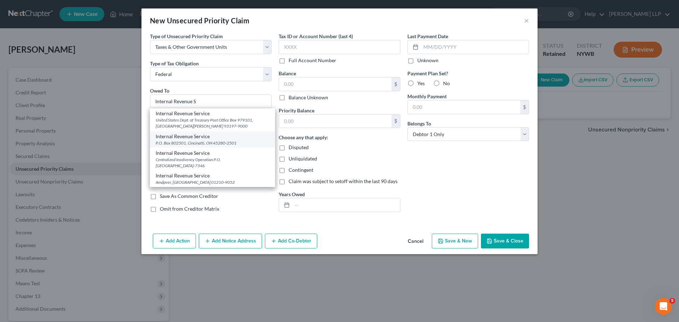
type input "45280-2501"
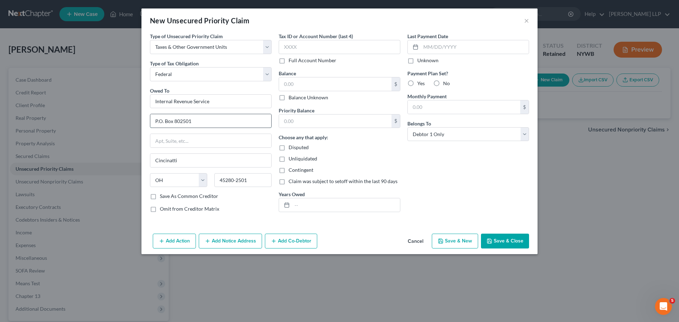
click at [211, 122] on input "P.O. Box 802501" at bounding box center [210, 120] width 121 height 13
type input "P.O. Box 742562"
click at [246, 206] on div "Omit from Creditor Matrix" at bounding box center [211, 208] width 122 height 7
click at [160, 194] on label "Save As Common Creditor" at bounding box center [189, 196] width 58 height 7
click at [163, 194] on input "Save As Common Creditor" at bounding box center [165, 195] width 5 height 5
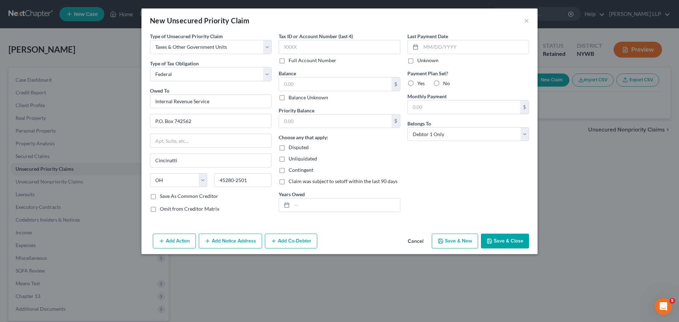
checkbox input "true"
click at [319, 47] on input "text" at bounding box center [340, 47] width 122 height 14
type input "4"
type input "8645"
click at [321, 86] on input "text" at bounding box center [335, 83] width 112 height 13
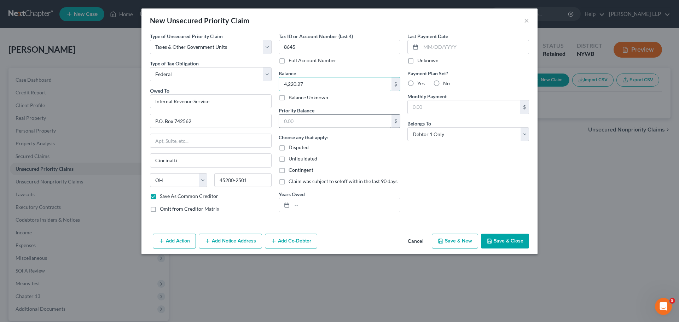
type input "4,220.27"
click at [314, 119] on input "text" at bounding box center [335, 121] width 112 height 13
click at [289, 159] on label "Unliquidated" at bounding box center [303, 158] width 29 height 7
click at [291, 159] on input "Unliquidated" at bounding box center [293, 157] width 5 height 5
checkbox input "true"
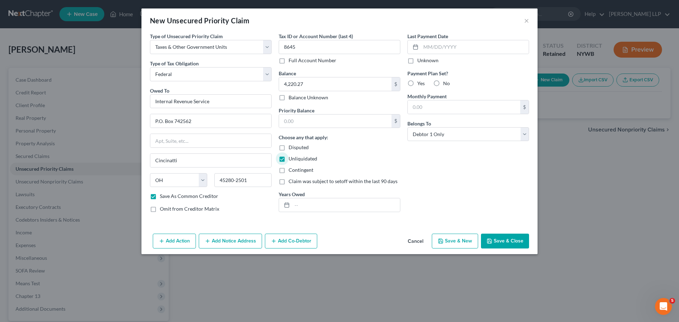
click at [417, 59] on label "Unknown" at bounding box center [427, 60] width 21 height 7
click at [420, 59] on input "Unknown" at bounding box center [422, 59] width 5 height 5
checkbox input "true"
click at [443, 83] on label "No" at bounding box center [446, 83] width 7 height 7
click at [446, 83] on input "No" at bounding box center [448, 82] width 5 height 5
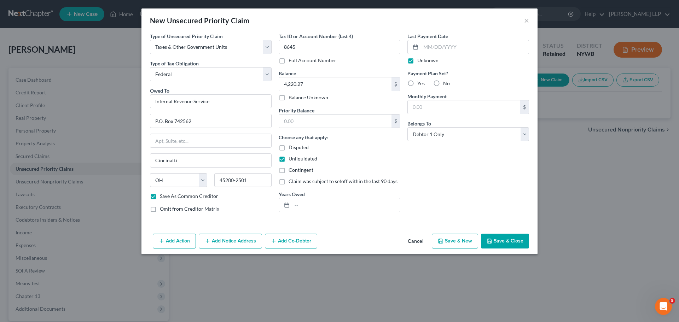
radio input "true"
click at [308, 207] on input "text" at bounding box center [346, 204] width 108 height 13
click at [332, 202] on input "2019, 2021" at bounding box center [346, 204] width 108 height 13
type input "2019, 2021, 2022, 2023"
click at [309, 85] on input "19" at bounding box center [335, 83] width 112 height 13
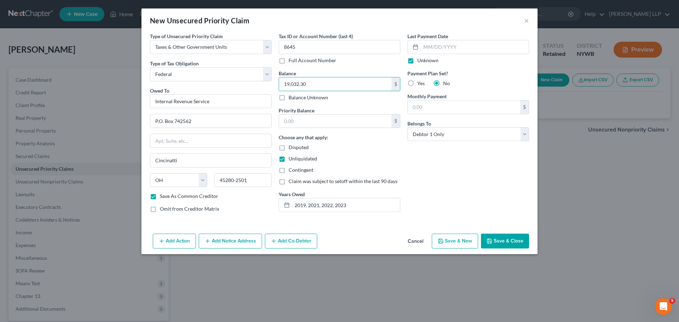
type input "19,032.30"
click at [476, 177] on div "Last Payment Date Unknown Payment Plan Set? Yes No Monthly Payment $ Belongs To…" at bounding box center [468, 126] width 129 height 186
click at [504, 241] on button "Save & Close" at bounding box center [505, 241] width 48 height 15
checkbox input "false"
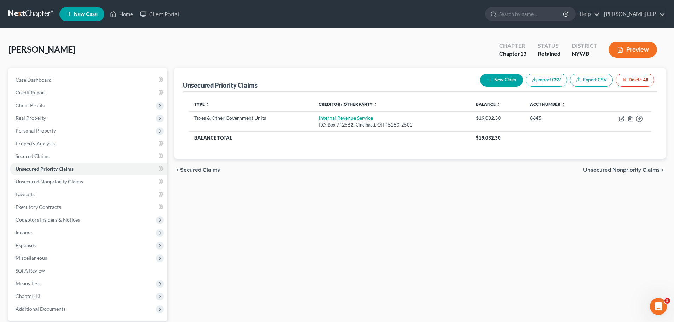
click at [627, 166] on div "chevron_left Secured Claims Unsecured Nonpriority Claims chevron_right" at bounding box center [419, 170] width 491 height 23
click at [622, 171] on span "Unsecured Nonpriority Claims" at bounding box center [621, 170] width 77 height 6
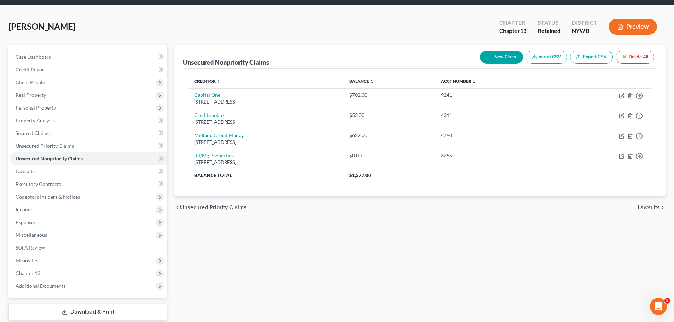
scroll to position [35, 0]
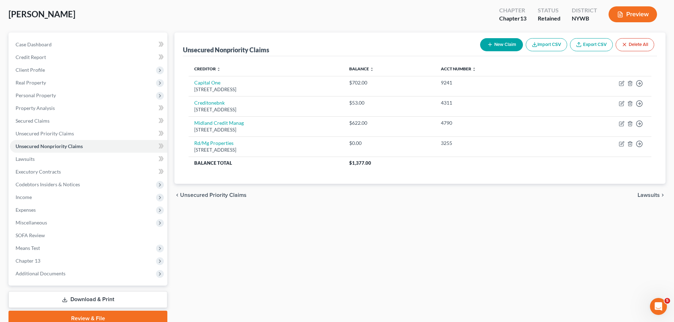
click at [652, 193] on span "Lawsuits" at bounding box center [648, 195] width 22 height 6
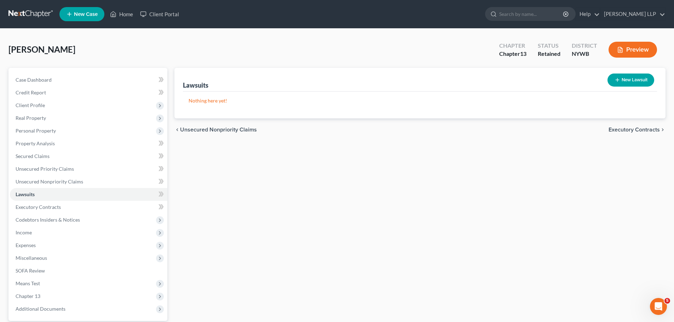
click at [646, 128] on span "Executory Contracts" at bounding box center [633, 130] width 51 height 6
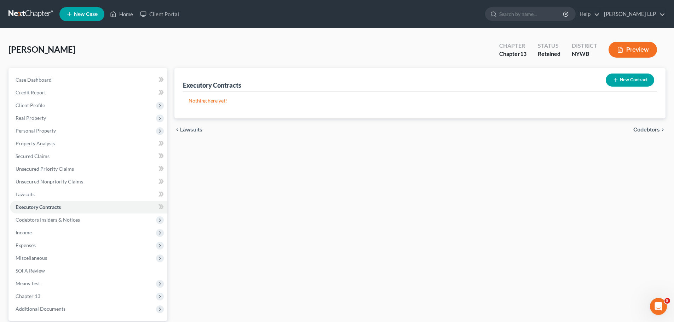
click at [651, 128] on span "Codebtors" at bounding box center [646, 130] width 27 height 6
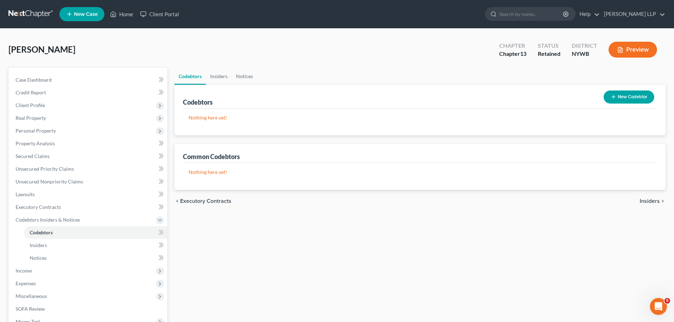
click at [652, 199] on span "Insiders" at bounding box center [649, 201] width 20 height 6
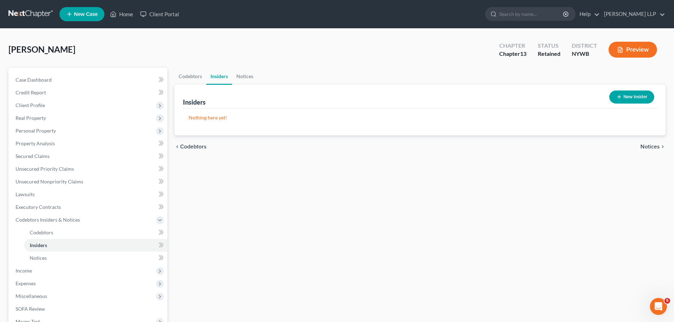
click at [651, 146] on span "Notices" at bounding box center [649, 147] width 19 height 6
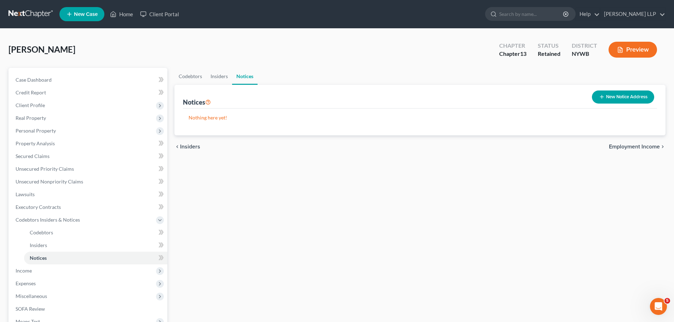
click at [636, 146] on span "Employment Income" at bounding box center [633, 147] width 51 height 6
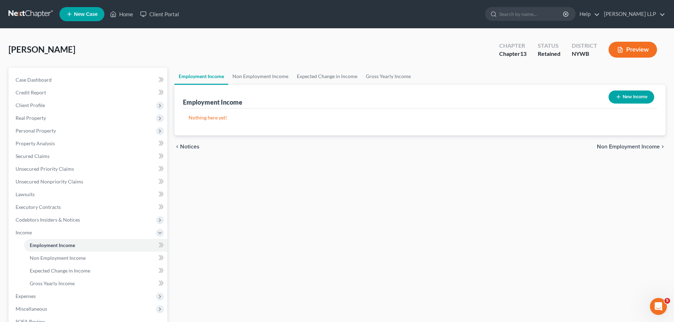
click at [296, 169] on div "Employment Income Non Employment Income Expected Change in Income Gross Yearly …" at bounding box center [420, 240] width 498 height 345
click at [628, 146] on span "Non Employment Income" at bounding box center [627, 147] width 63 height 6
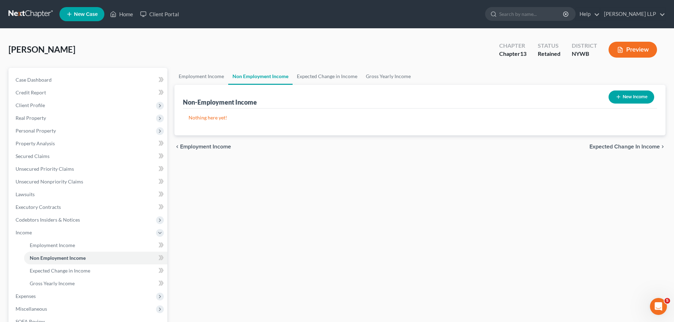
click at [617, 98] on icon "button" at bounding box center [618, 97] width 6 height 6
select select "0"
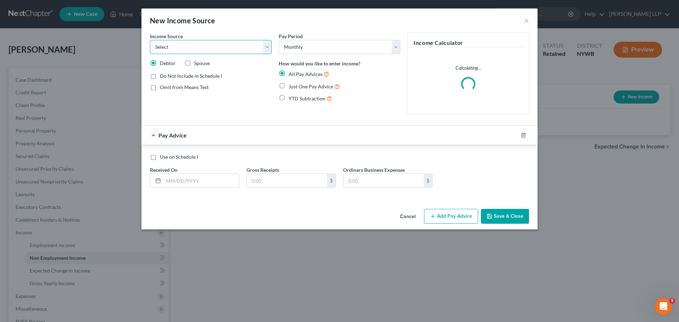
click at [198, 45] on select "Select Unemployment Disability (from employer) Pension Retirement Social Securi…" at bounding box center [211, 47] width 122 height 14
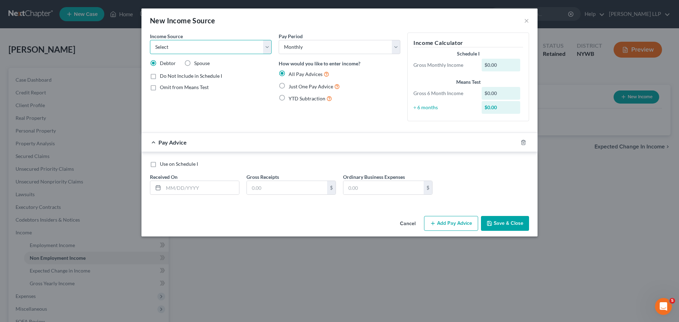
select select "4"
click at [150, 40] on select "Select Unemployment Disability (from employer) Pension Retirement Social Securi…" at bounding box center [211, 47] width 122 height 14
click at [527, 20] on button "×" at bounding box center [526, 20] width 5 height 8
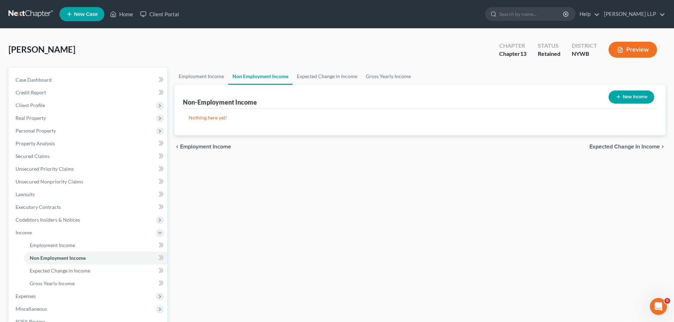
click at [619, 95] on icon "button" at bounding box center [618, 97] width 6 height 6
select select "0"
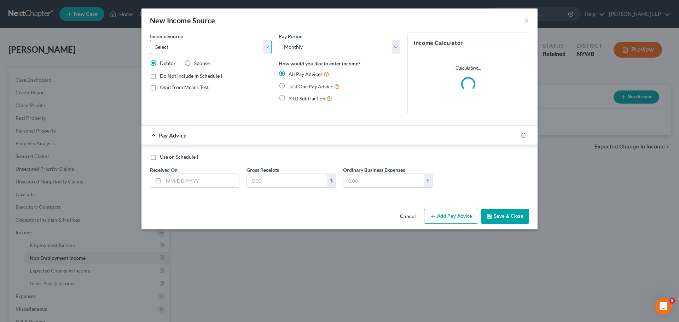
click at [200, 43] on select "Select Unemployment Disability (from employer) Pension Retirement Social Securi…" at bounding box center [211, 47] width 122 height 14
select select "4"
click at [150, 40] on select "Select Unemployment Disability (from employer) Pension Retirement Social Securi…" at bounding box center [211, 47] width 122 height 14
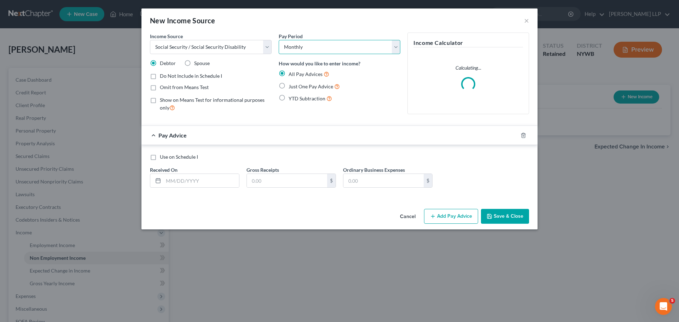
click at [309, 44] on select "Select Monthly Twice Monthly Every Other Week Weekly" at bounding box center [340, 47] width 122 height 14
click at [311, 43] on select "Select Monthly Twice Monthly Every Other Week Weekly" at bounding box center [340, 47] width 122 height 14
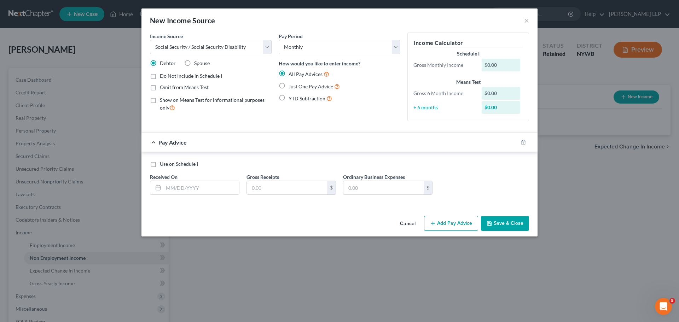
click at [160, 164] on label "Use on Schedule I" at bounding box center [179, 164] width 38 height 7
click at [163, 164] on input "Use on Schedule I" at bounding box center [165, 163] width 5 height 5
checkbox input "true"
click at [218, 188] on input "text" at bounding box center [201, 187] width 76 height 13
type input "0"
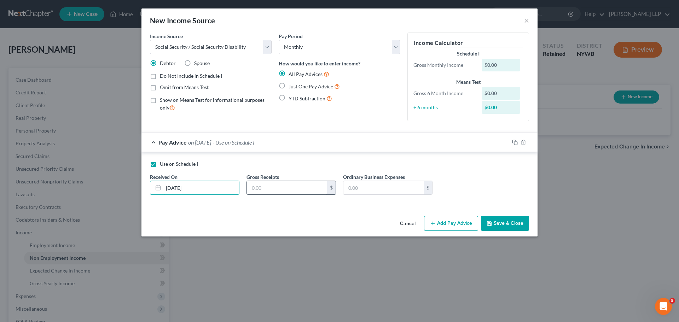
type input "07/30/2025"
click at [284, 187] on input "text" at bounding box center [287, 187] width 80 height 13
click at [461, 68] on div "Gross Monthly Income" at bounding box center [444, 65] width 68 height 7
click at [160, 165] on label "Use on Schedule I" at bounding box center [179, 164] width 38 height 7
click at [163, 165] on input "Use on Schedule I" at bounding box center [165, 163] width 5 height 5
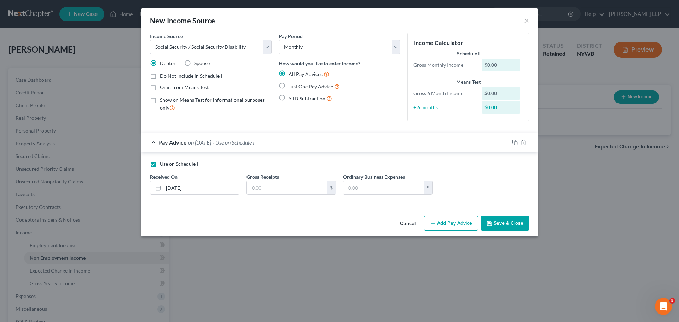
checkbox input "false"
drag, startPoint x: 203, startPoint y: 187, endPoint x: 56, endPoint y: 169, distance: 148.6
click at [82, 174] on div "New Income Source × Income Source * Select Unemployment Disability (from employ…" at bounding box center [339, 161] width 679 height 322
click at [500, 221] on button "Save & Close" at bounding box center [505, 223] width 48 height 15
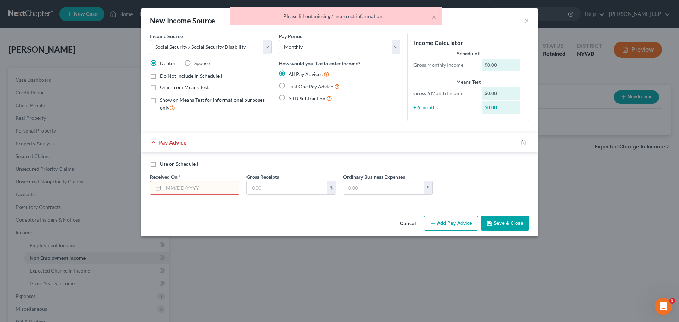
click at [378, 18] on div "Please fill out missing / incorrect information!" at bounding box center [335, 16] width 201 height 7
click at [436, 16] on div "× Please fill out missing / incorrect information!" at bounding box center [336, 16] width 212 height 18
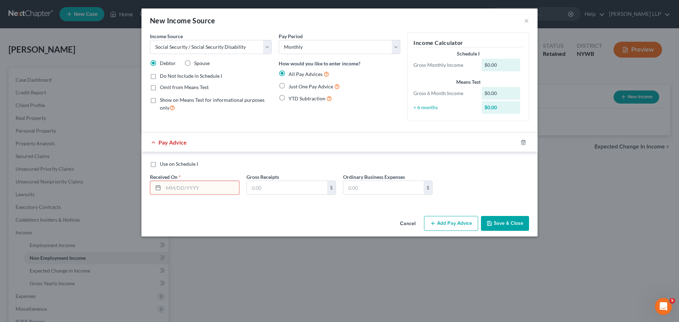
click at [500, 63] on div "$0.00" at bounding box center [501, 65] width 39 height 13
click at [422, 107] on div "÷ 6 months" at bounding box center [444, 107] width 68 height 7
drag, startPoint x: 526, startPoint y: 17, endPoint x: 529, endPoint y: 21, distance: 4.7
click at [526, 17] on button "×" at bounding box center [526, 20] width 5 height 8
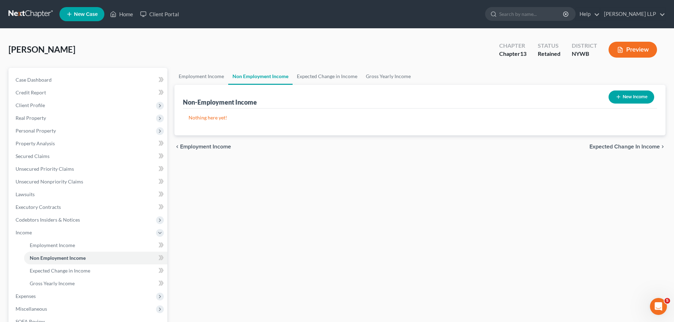
click at [618, 146] on span "Expected Change in Income" at bounding box center [624, 147] width 70 height 6
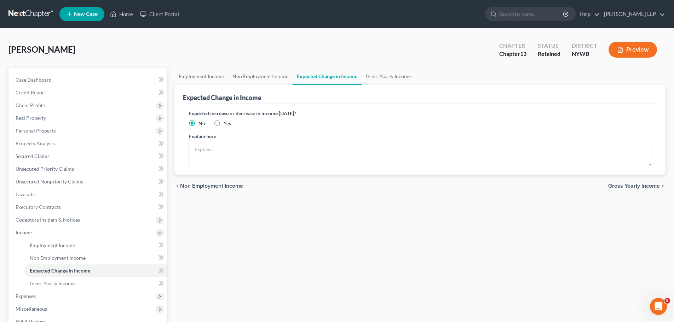
click at [641, 183] on span "Gross Yearly Income" at bounding box center [634, 186] width 52 height 6
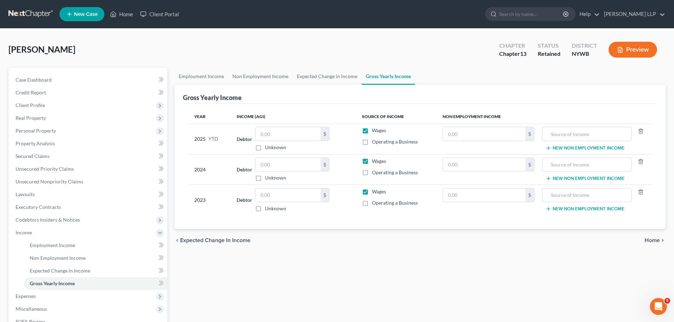
click at [650, 238] on span "Home" at bounding box center [651, 241] width 15 height 6
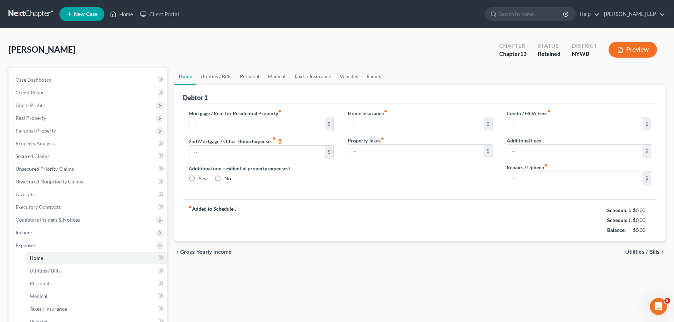
type input "0.00"
radio input "true"
type input "0.00"
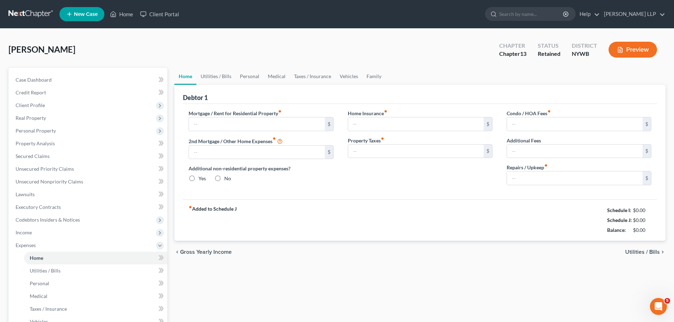
type input "0.00"
click at [637, 250] on span "Utilities / Bills" at bounding box center [642, 252] width 35 height 6
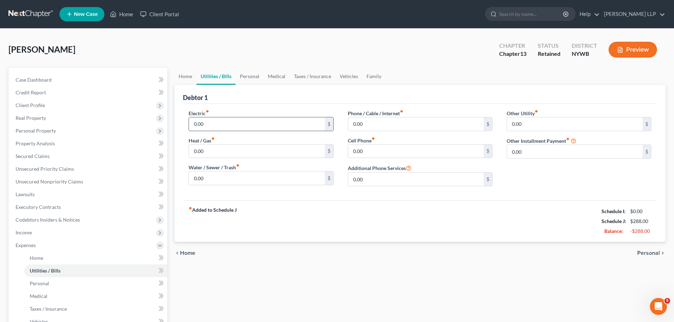
click at [233, 126] on input "0.00" at bounding box center [256, 123] width 135 height 13
type input "200"
click at [284, 213] on div "fiber_manual_record Added to Schedule J Schedule I: $0.00 Schedule J: $488.00 B…" at bounding box center [420, 220] width 474 height 41
click at [234, 178] on input "0.00" at bounding box center [256, 177] width 135 height 13
type input "20"
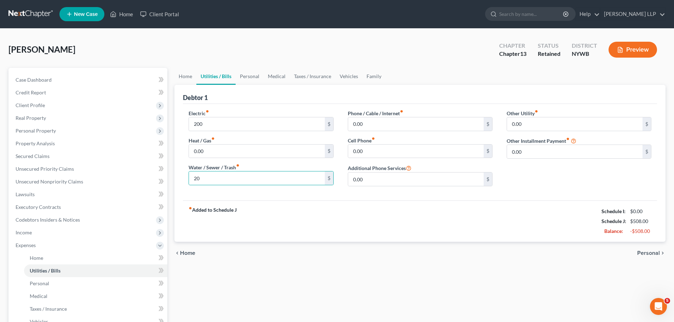
click at [253, 219] on div "fiber_manual_record Added to Schedule J Schedule I: $0.00 Schedule J: $508.00 B…" at bounding box center [420, 220] width 474 height 41
click at [390, 122] on input "0.00" at bounding box center [415, 123] width 135 height 13
click at [380, 151] on input "0.00" at bounding box center [415, 151] width 135 height 13
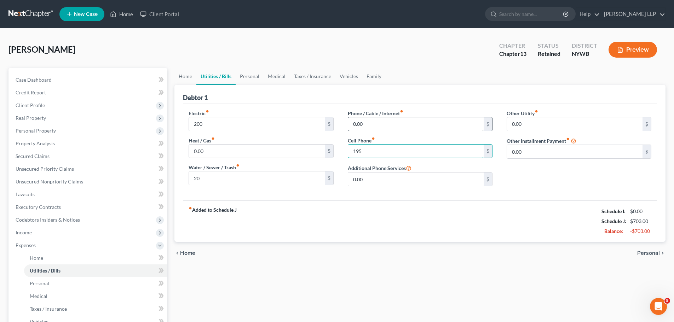
type input "195"
click at [376, 121] on input "0.00" at bounding box center [415, 123] width 135 height 13
type input "210"
click at [394, 209] on div "fiber_manual_record Added to Schedule J Schedule I: $0.00 Schedule J: $913.00 B…" at bounding box center [420, 220] width 474 height 41
click at [648, 252] on span "Personal" at bounding box center [648, 253] width 23 height 6
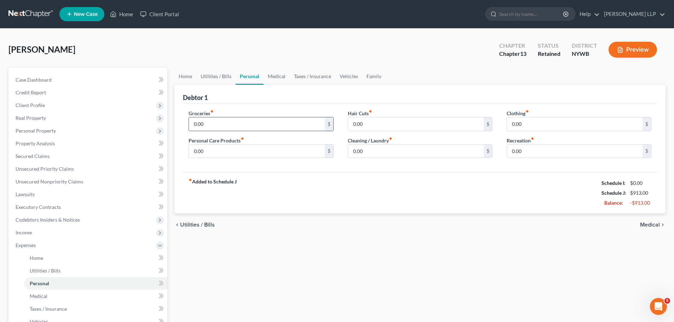
click at [211, 124] on input "0.00" at bounding box center [256, 123] width 135 height 13
type input "300"
type input "20"
drag, startPoint x: 406, startPoint y: 179, endPoint x: 401, endPoint y: 175, distance: 6.3
click at [406, 179] on div "fiber_manual_record Added to Schedule J Schedule I: $0.00 Schedule J: $1,233.00…" at bounding box center [420, 192] width 474 height 41
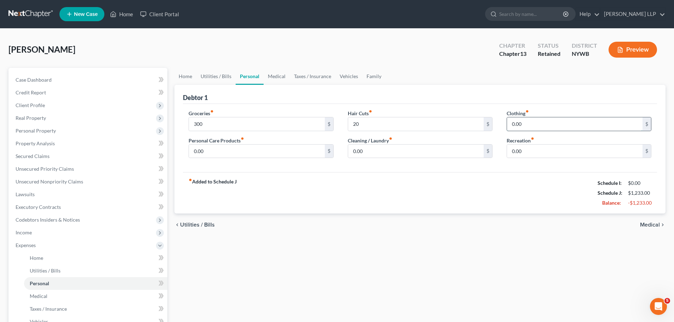
click at [531, 123] on input "0.00" at bounding box center [574, 123] width 135 height 13
type input "30"
drag, startPoint x: 452, startPoint y: 170, endPoint x: 464, endPoint y: 167, distance: 11.9
click at [453, 170] on div "Groceries fiber_manual_record 300 $ Personal Care Products fiber_manual_record …" at bounding box center [420, 138] width 474 height 69
click at [532, 151] on input "0.00" at bounding box center [574, 151] width 135 height 13
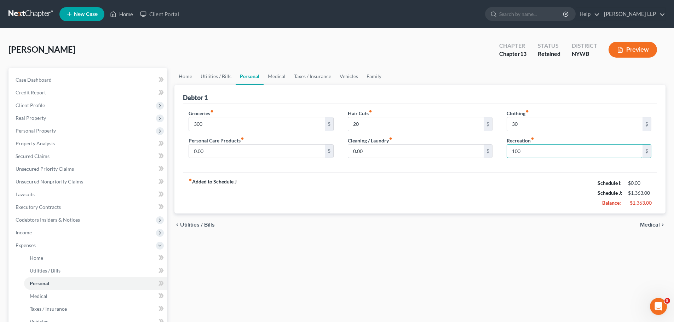
type input "100"
click at [495, 159] on div "Hair Cuts fiber_manual_record 20 $ Cleaning / Laundry fiber_manual_record 0.00 $" at bounding box center [419, 137] width 159 height 54
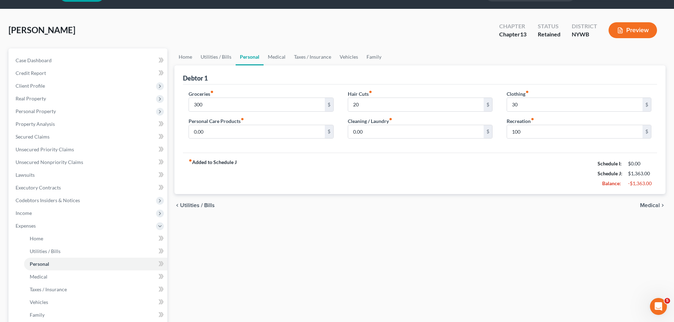
scroll to position [35, 0]
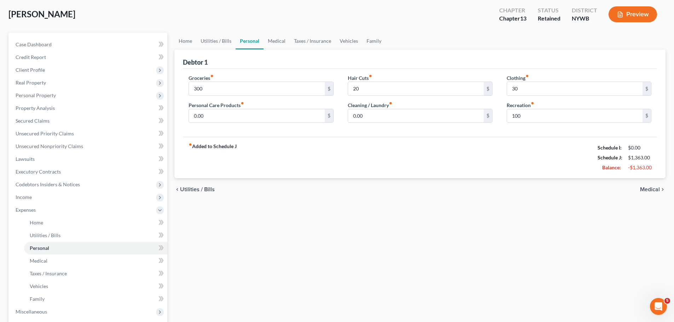
click at [653, 188] on span "Medical" at bounding box center [650, 190] width 20 height 6
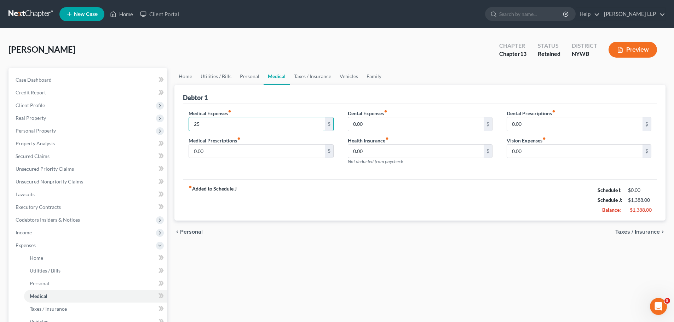
type input "25"
click at [344, 201] on div "fiber_manual_record Added to Schedule J Schedule I: $0.00 Schedule J: $1,388.00…" at bounding box center [420, 199] width 474 height 41
click at [521, 155] on input "0.00" at bounding box center [574, 151] width 135 height 13
type input "50"
click at [492, 214] on div "fiber_manual_record Added to Schedule J Schedule I: $0.00 Schedule J: $1,438.00…" at bounding box center [420, 199] width 474 height 41
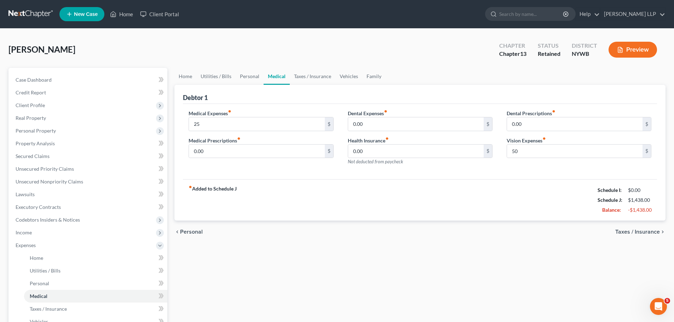
click at [643, 230] on span "Taxes / Insurance" at bounding box center [637, 232] width 45 height 6
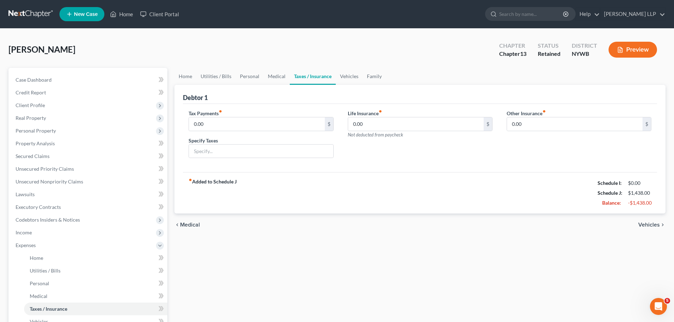
click at [652, 223] on span "Vehicles" at bounding box center [649, 225] width 22 height 6
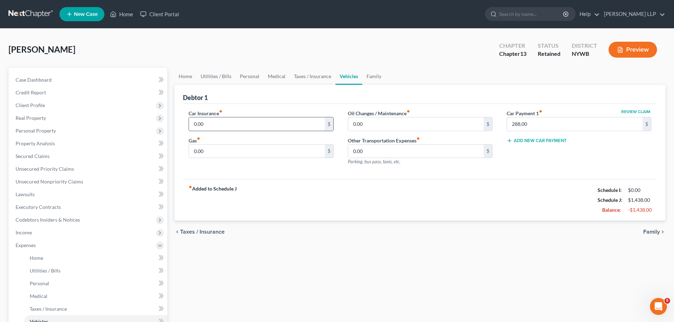
click at [222, 126] on input "0.00" at bounding box center [256, 123] width 135 height 13
type input "244"
click at [284, 164] on div "Car Insurance fiber_manual_record 244 $ Gas fiber_manual_record 0.00 $" at bounding box center [260, 141] width 159 height 62
type input "175"
click at [248, 170] on div "Car Insurance fiber_manual_record 244 $ Gas fiber_manual_record 175 $" at bounding box center [260, 141] width 159 height 62
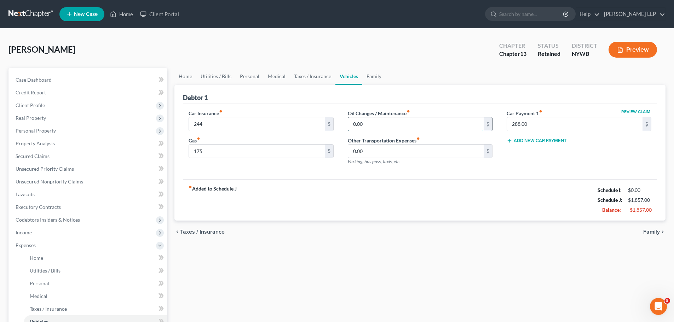
click at [381, 123] on input "0.00" at bounding box center [415, 123] width 135 height 13
type input "2"
type input "50"
drag, startPoint x: 398, startPoint y: 169, endPoint x: 401, endPoint y: 165, distance: 4.0
click at [399, 168] on div "Oil Changes / Maintenance fiber_manual_record 50 $ Other Transportation Expense…" at bounding box center [419, 141] width 159 height 62
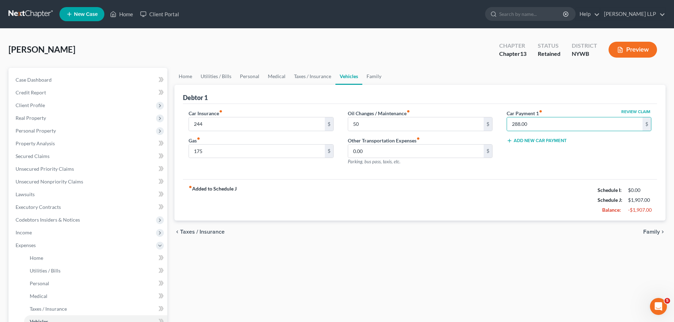
click at [541, 167] on div "Review Claim Car Payment 1 fiber_manual_record 288.00 $ Add New Car Payment" at bounding box center [578, 141] width 159 height 62
click at [654, 232] on span "Family" at bounding box center [651, 232] width 17 height 6
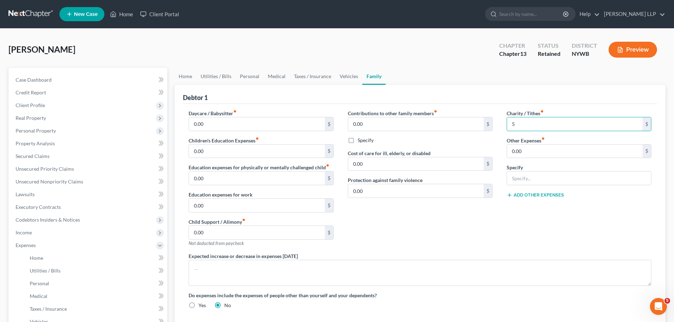
type input "5"
drag, startPoint x: 533, startPoint y: 208, endPoint x: 529, endPoint y: 204, distance: 6.0
click at [533, 208] on div "Charity / Tithes fiber_manual_record 5 $ Other Expenses fiber_manual_record 0.0…" at bounding box center [578, 181] width 159 height 143
type input "2"
click at [527, 122] on input "text" at bounding box center [574, 123] width 135 height 13
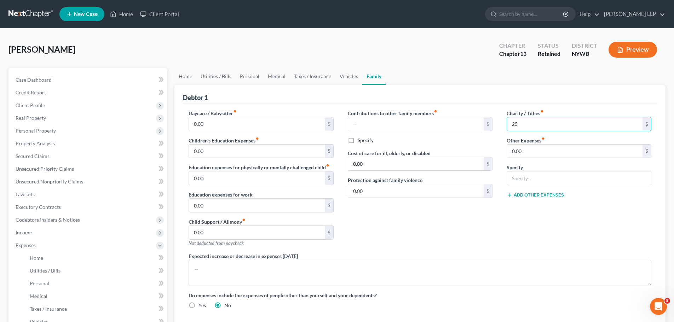
click at [588, 248] on div "Daycare / Babysitter fiber_manual_record 0.00 $ Children's Education Expenses f…" at bounding box center [419, 212] width 477 height 205
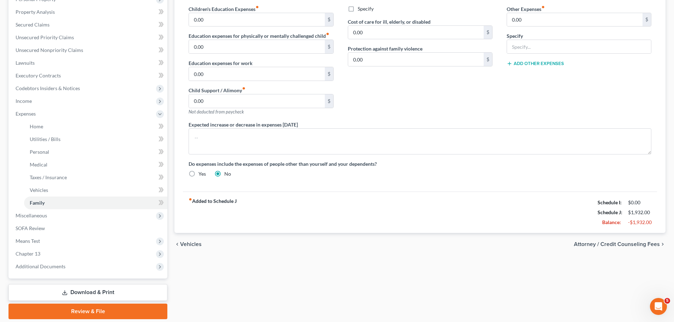
scroll to position [141, 0]
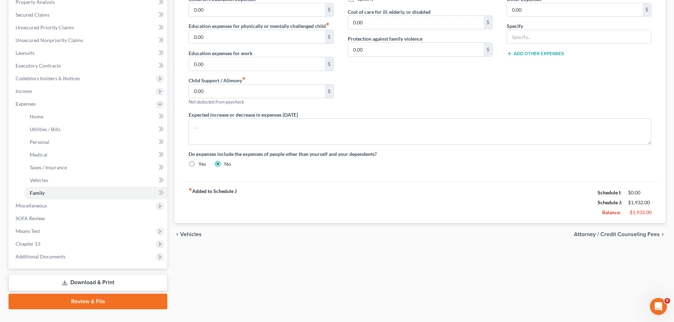
click at [633, 233] on span "Attorney / Credit Counseling Fees" at bounding box center [616, 235] width 86 height 6
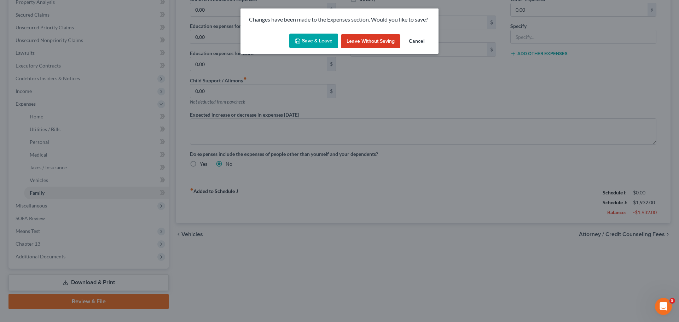
click at [316, 43] on button "Save & Leave" at bounding box center [313, 41] width 49 height 15
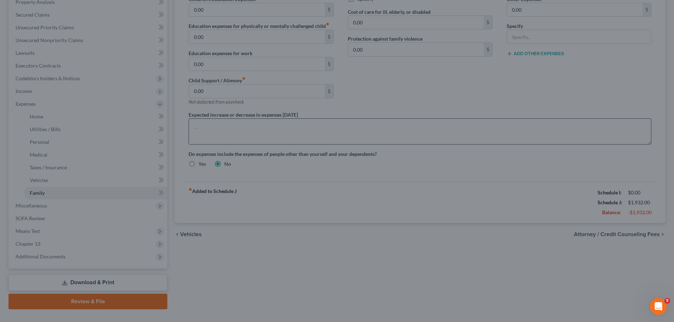
type input "25.00"
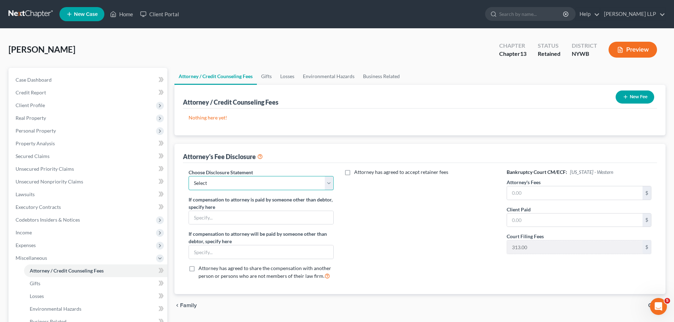
click at [212, 183] on select "Select Disclosure" at bounding box center [260, 183] width 145 height 14
select select "0"
click at [188, 176] on select "Select Disclosure" at bounding box center [260, 183] width 145 height 14
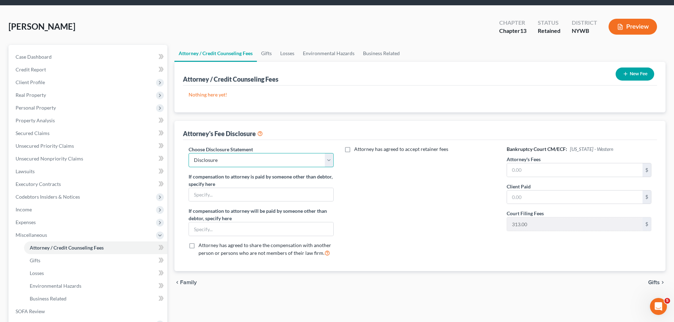
scroll to position [35, 0]
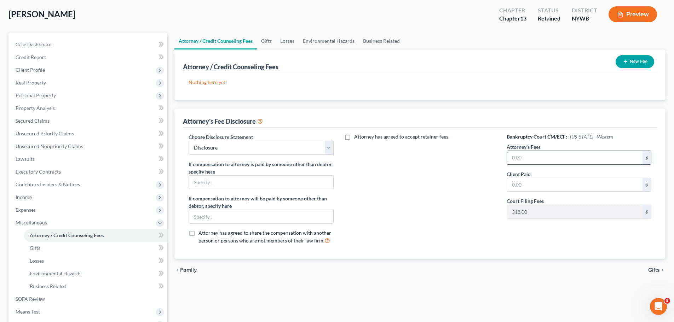
click at [534, 155] on input "text" at bounding box center [574, 157] width 135 height 13
type input "2,500"
click at [544, 185] on input "text" at bounding box center [574, 184] width 135 height 13
drag, startPoint x: 473, startPoint y: 203, endPoint x: 435, endPoint y: 204, distance: 38.6
click at [458, 205] on div "Attorney has agreed to accept retainer fees" at bounding box center [419, 191] width 159 height 117
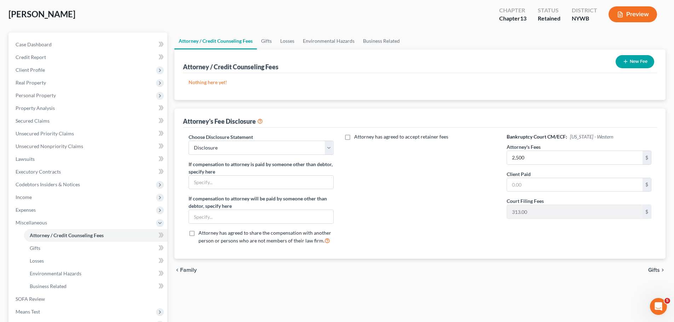
scroll to position [130, 0]
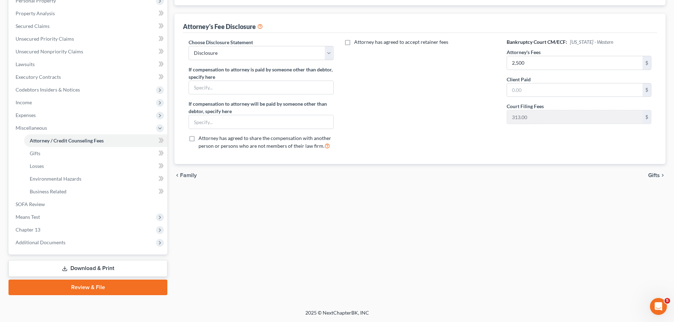
click at [654, 174] on span "Gifts" at bounding box center [654, 176] width 12 height 6
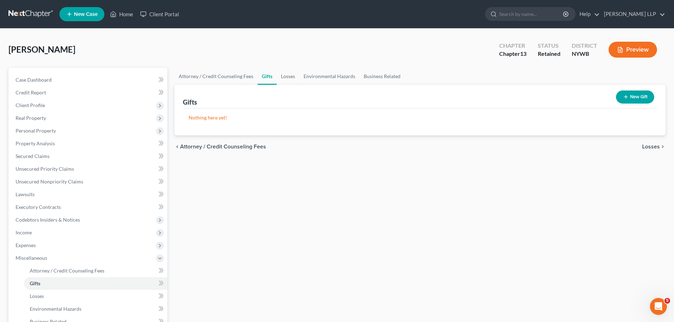
click at [652, 145] on span "Losses" at bounding box center [651, 147] width 18 height 6
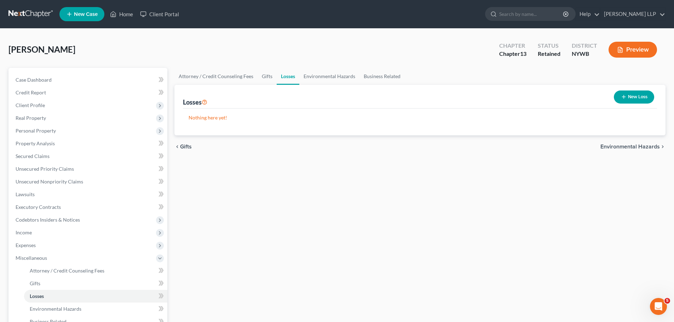
click at [628, 145] on span "Environmental Hazards" at bounding box center [629, 147] width 59 height 6
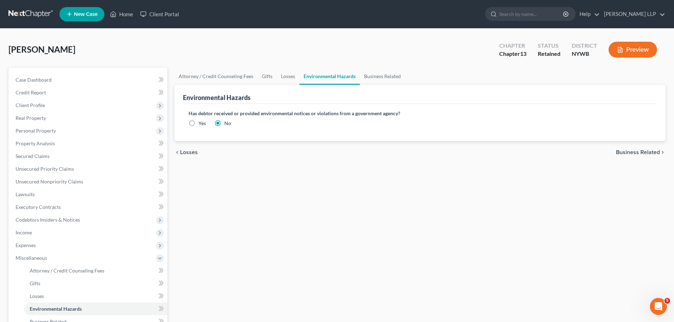
click at [639, 150] on span "Business Related" at bounding box center [638, 153] width 44 height 6
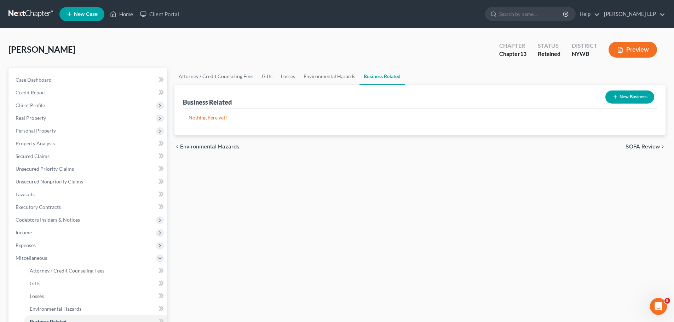
click at [648, 145] on span "SOFA Review" at bounding box center [642, 147] width 34 height 6
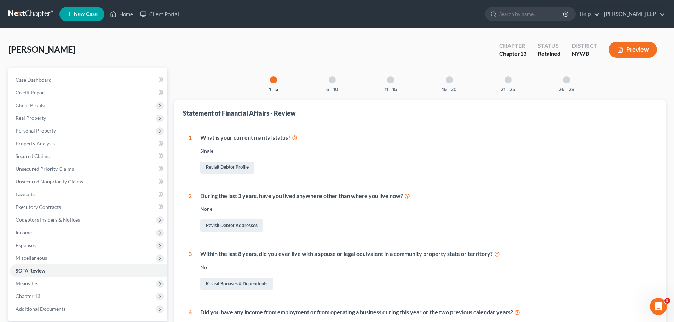
click at [333, 80] on div at bounding box center [331, 79] width 7 height 7
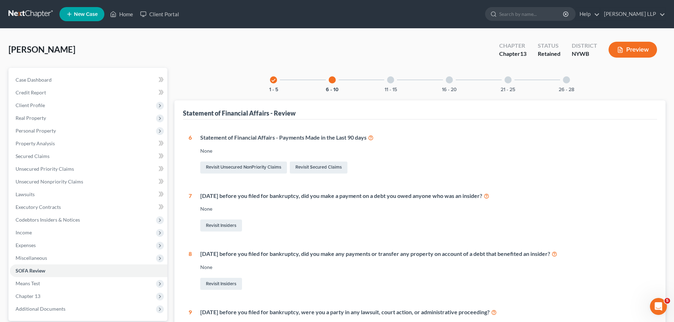
click at [392, 81] on div at bounding box center [390, 79] width 7 height 7
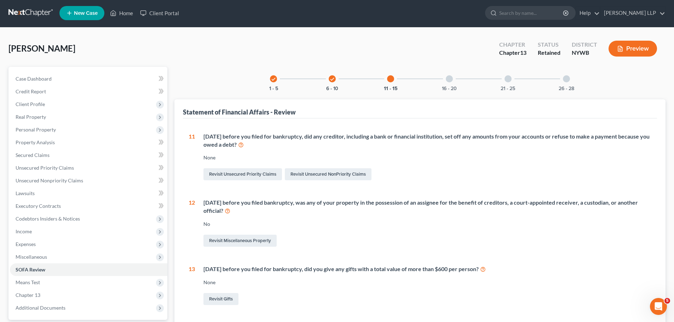
scroll to position [0, 0]
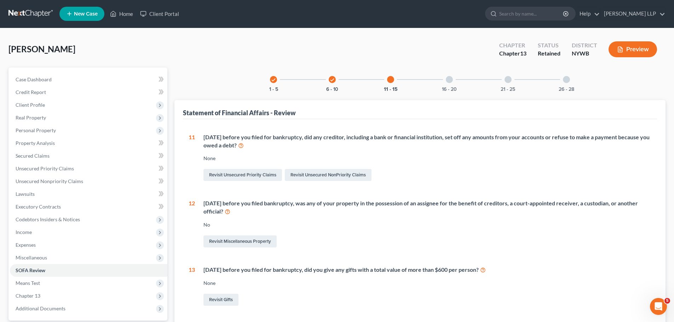
click at [447, 81] on div at bounding box center [448, 79] width 7 height 7
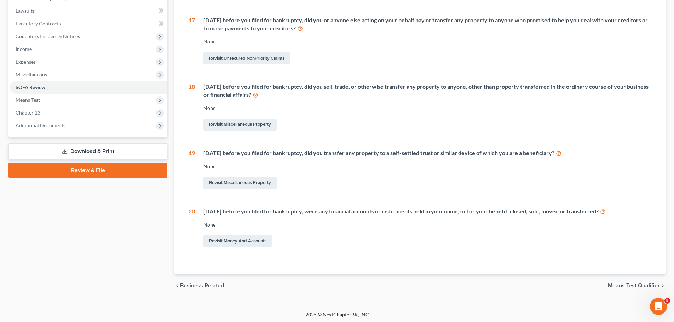
scroll to position [185, 0]
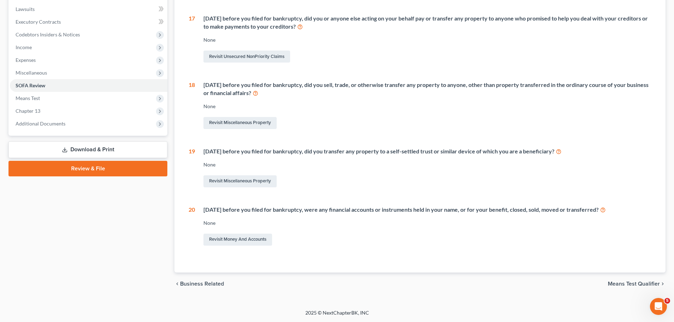
click at [634, 285] on span "Means Test Qualifier" at bounding box center [633, 284] width 52 height 6
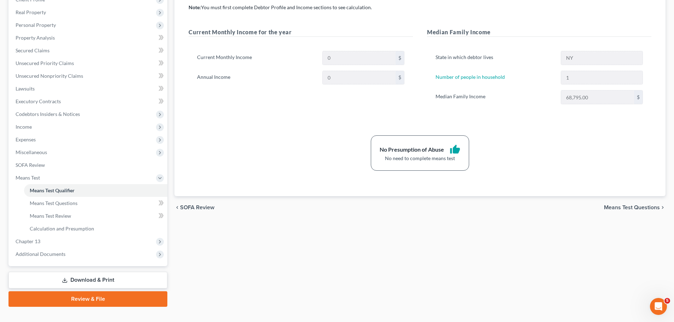
scroll to position [106, 0]
click at [634, 205] on span "Means Test Questions" at bounding box center [632, 207] width 56 height 6
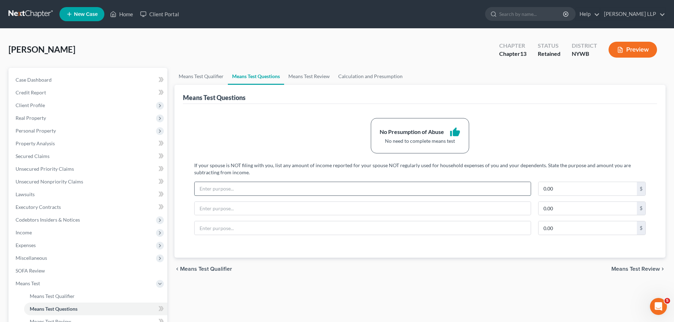
click at [263, 188] on input "text" at bounding box center [362, 188] width 336 height 13
click at [636, 269] on span "Means Test Review" at bounding box center [635, 269] width 48 height 6
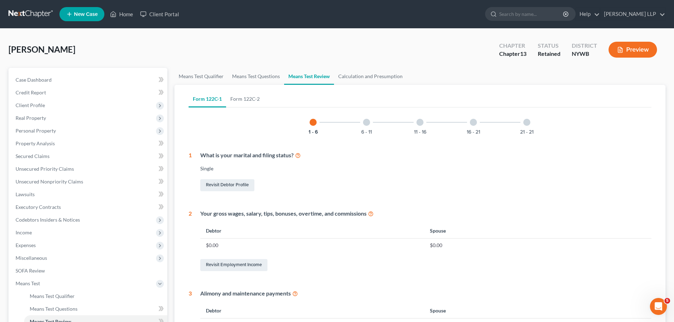
click at [365, 121] on div at bounding box center [366, 122] width 7 height 7
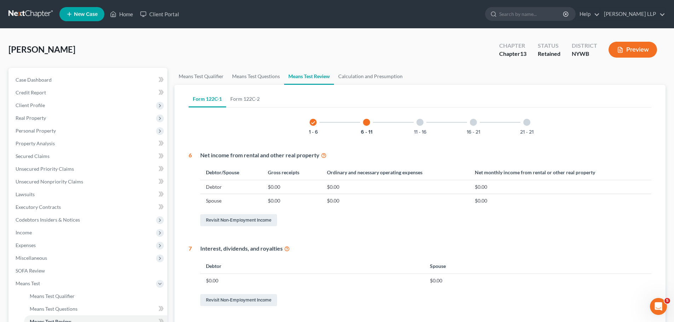
click at [419, 123] on div at bounding box center [419, 122] width 7 height 7
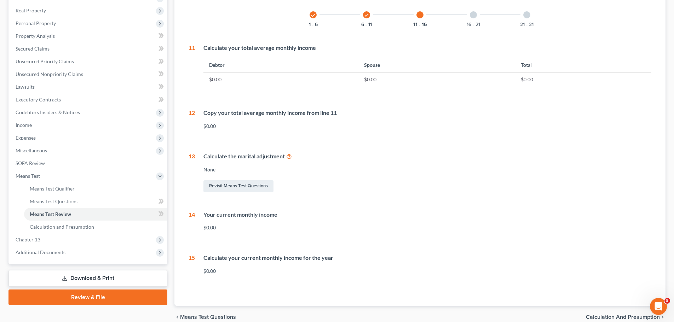
scroll to position [70, 0]
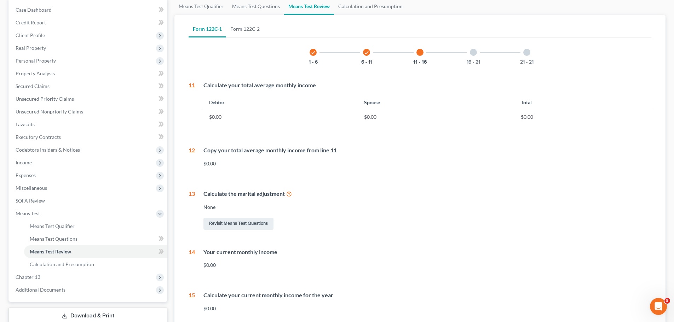
click at [475, 55] on div at bounding box center [473, 52] width 7 height 7
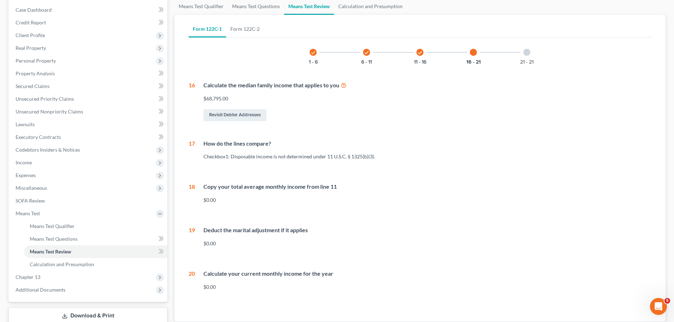
click at [472, 50] on div at bounding box center [473, 52] width 7 height 7
click at [528, 52] on div at bounding box center [526, 52] width 7 height 7
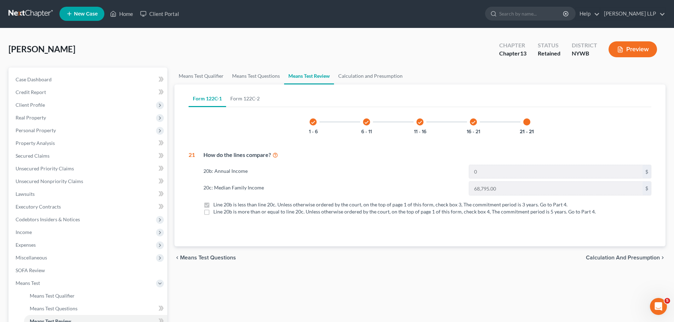
scroll to position [0, 0]
drag, startPoint x: 27, startPoint y: 53, endPoint x: 46, endPoint y: 51, distance: 19.2
click at [28, 53] on span "[PERSON_NAME]" at bounding box center [41, 49] width 67 height 10
click at [510, 17] on input "search" at bounding box center [531, 13] width 65 height 13
click at [47, 78] on span "Case Dashboard" at bounding box center [34, 80] width 36 height 6
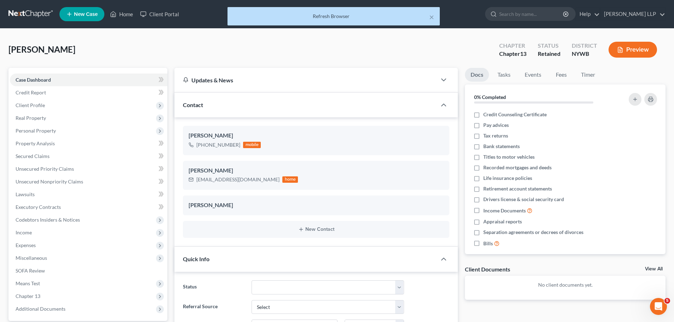
click at [196, 104] on span "Contact" at bounding box center [193, 104] width 20 height 7
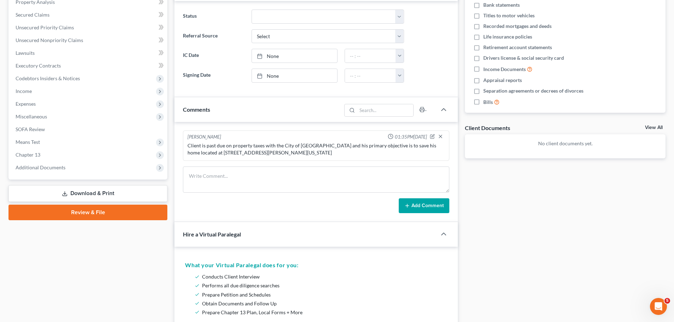
scroll to position [177, 0]
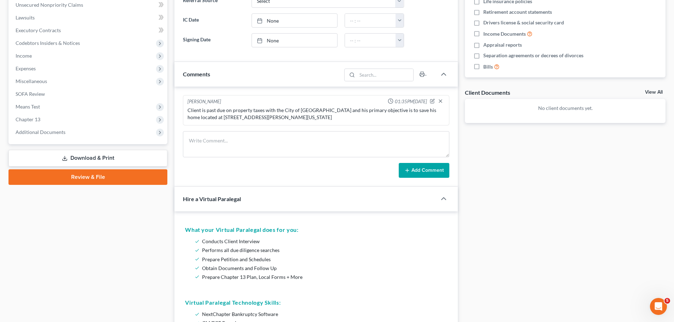
click at [219, 226] on h5 "What your Virtual Paralegal does for you:" at bounding box center [316, 230] width 262 height 8
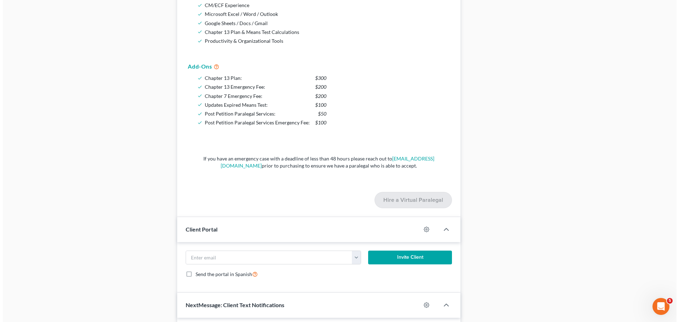
scroll to position [495, 0]
click at [422, 227] on icon "button" at bounding box center [423, 229] width 5 height 5
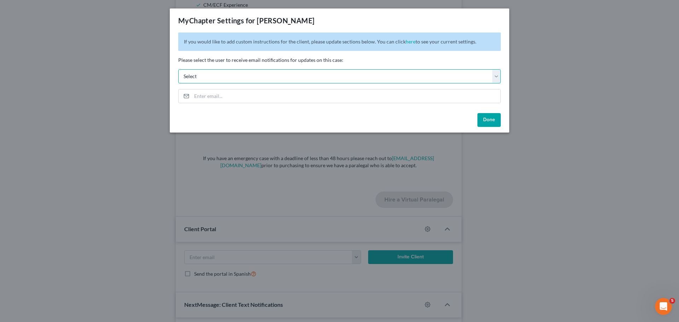
click at [210, 80] on select "Select dstern@elliottstern.com" at bounding box center [339, 76] width 322 height 14
select select "0"
click at [178, 69] on select "Select dstern@elliottstern.com" at bounding box center [339, 76] width 322 height 14
click at [240, 98] on input "email" at bounding box center [346, 95] width 309 height 13
drag, startPoint x: 395, startPoint y: 62, endPoint x: 454, endPoint y: 103, distance: 71.4
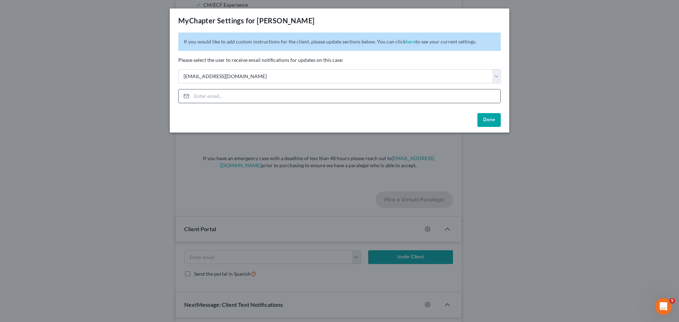
click at [397, 62] on p "Please select the user to receive email notifications for updates on this case:" at bounding box center [339, 60] width 322 height 7
